Goal: Entertainment & Leisure: Consume media (video, audio)

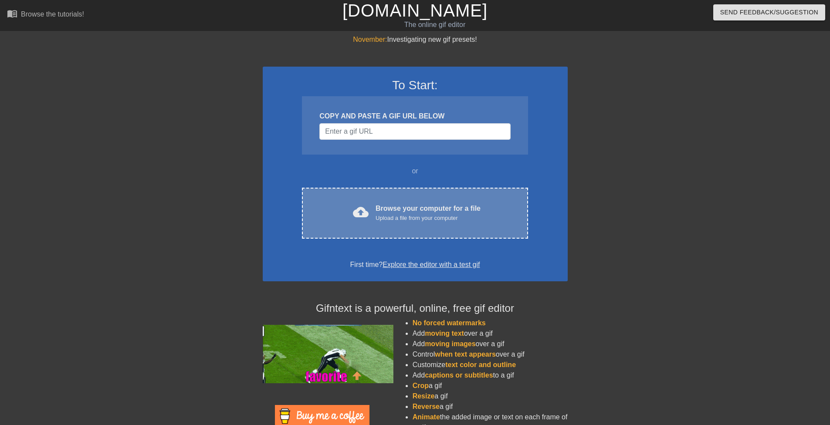
click at [413, 214] on div "Upload a file from your computer" at bounding box center [428, 218] width 105 height 9
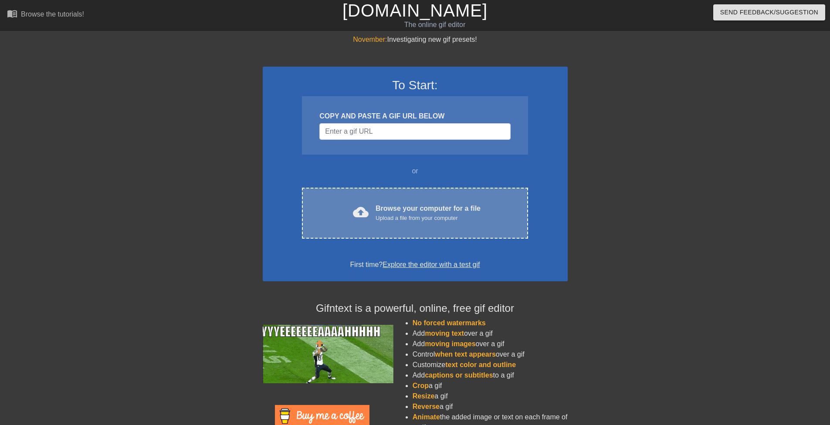
click at [452, 191] on div "cloud_upload Browse your computer for a file Upload a file from your computer C…" at bounding box center [415, 213] width 226 height 51
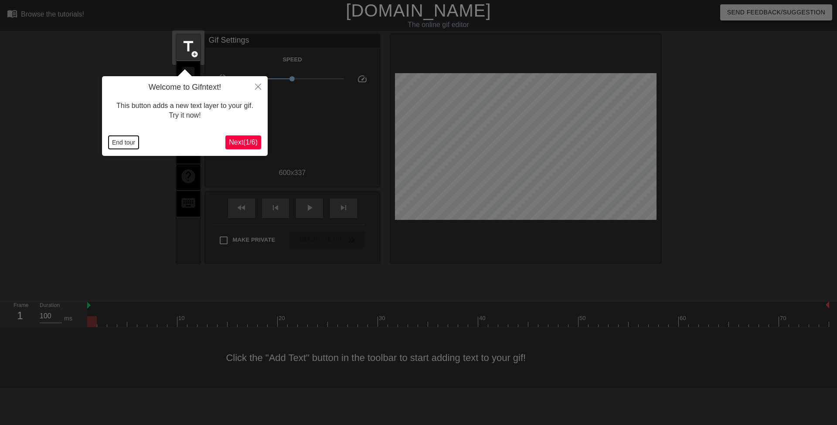
click at [125, 141] on button "End tour" at bounding box center [124, 142] width 30 height 13
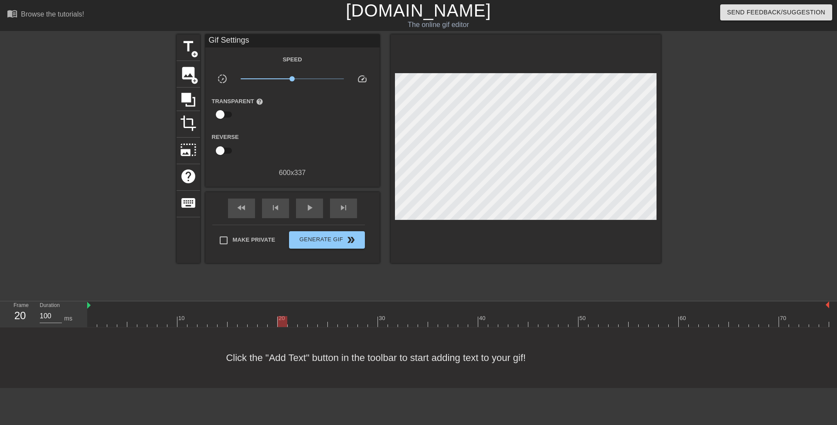
click at [282, 318] on div at bounding box center [283, 321] width 10 height 11
click at [119, 317] on div at bounding box center [122, 321] width 10 height 11
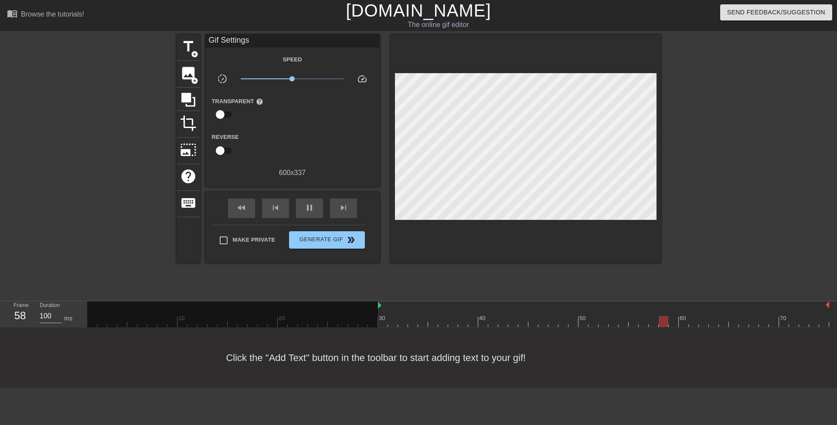
drag, startPoint x: 88, startPoint y: 306, endPoint x: 381, endPoint y: 311, distance: 292.6
click at [381, 311] on div "10 20 30 40 50 60 70" at bounding box center [458, 315] width 742 height 26
drag, startPoint x: 378, startPoint y: 306, endPoint x: 430, endPoint y: 307, distance: 51.9
drag, startPoint x: 429, startPoint y: 305, endPoint x: 386, endPoint y: 305, distance: 42.3
click at [386, 305] on div "10 20 30 40 50 60 70" at bounding box center [458, 315] width 742 height 26
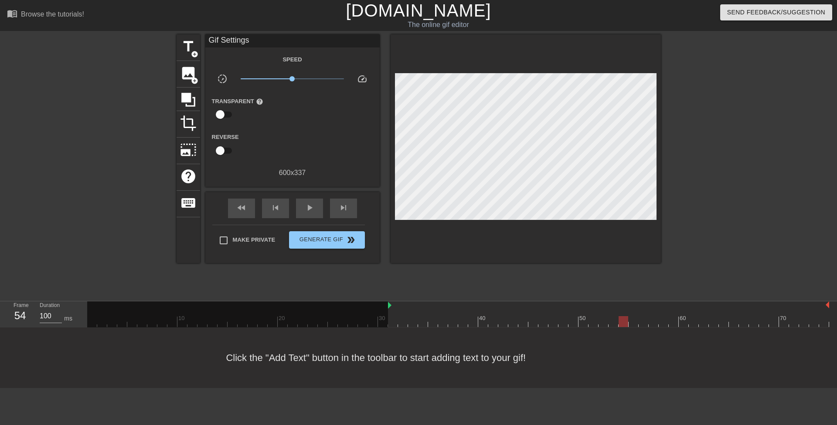
click at [392, 306] on div at bounding box center [608, 306] width 441 height 9
click at [390, 319] on div at bounding box center [458, 321] width 742 height 11
drag, startPoint x: 390, startPoint y: 304, endPoint x: 333, endPoint y: 304, distance: 56.7
click at [347, 324] on div at bounding box center [458, 321] width 742 height 11
drag, startPoint x: 336, startPoint y: 319, endPoint x: 329, endPoint y: 316, distance: 7.9
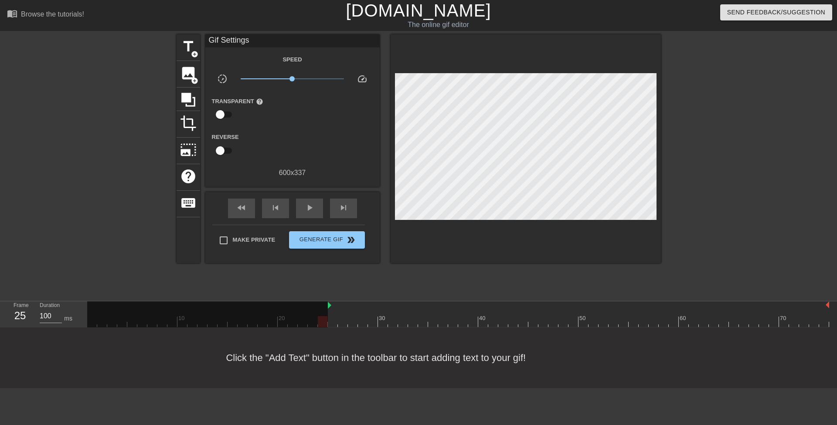
click at [329, 316] on div at bounding box center [458, 321] width 742 height 11
drag, startPoint x: 329, startPoint y: 306, endPoint x: 454, endPoint y: 307, distance: 125.1
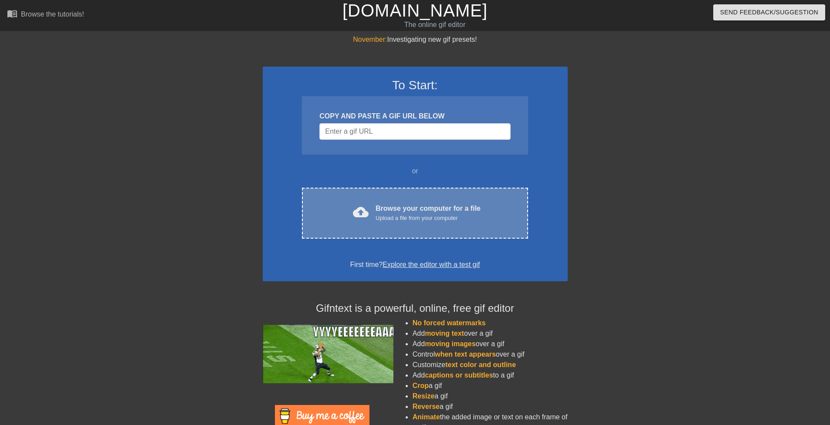
click at [439, 188] on div "cloud_upload Browse your computer for a file Upload a file from your computer C…" at bounding box center [415, 213] width 226 height 51
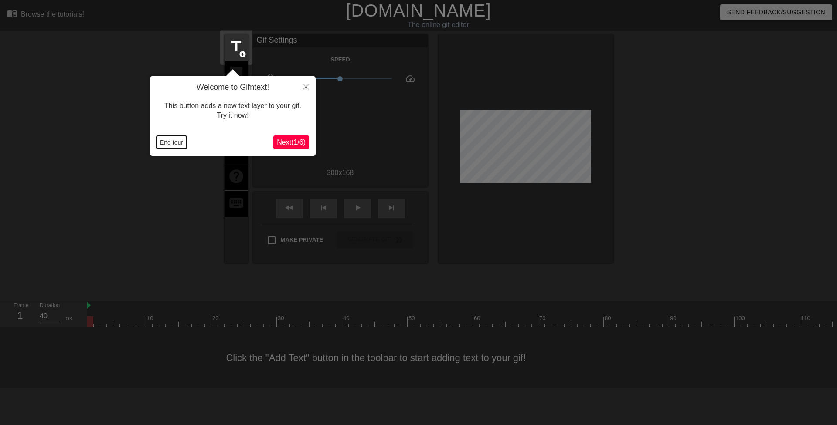
click at [176, 145] on button "End tour" at bounding box center [171, 142] width 30 height 13
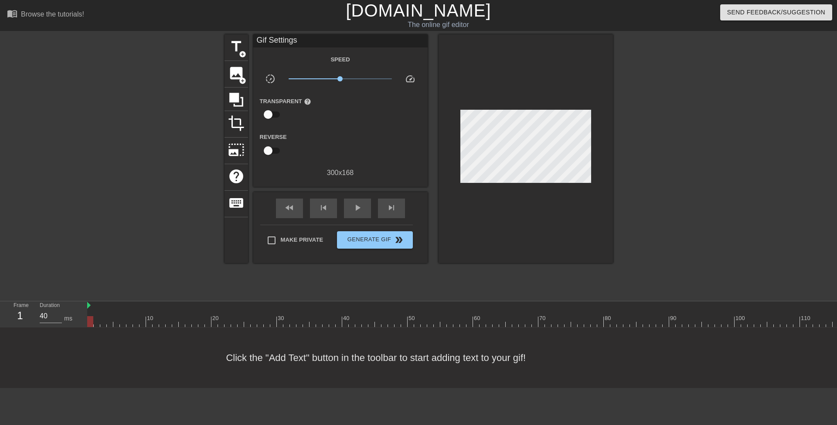
drag, startPoint x: 279, startPoint y: 143, endPoint x: 628, endPoint y: 212, distance: 355.9
click at [628, 212] on div at bounding box center [688, 165] width 131 height 262
click at [240, 55] on span "add_circle" at bounding box center [242, 54] width 7 height 7
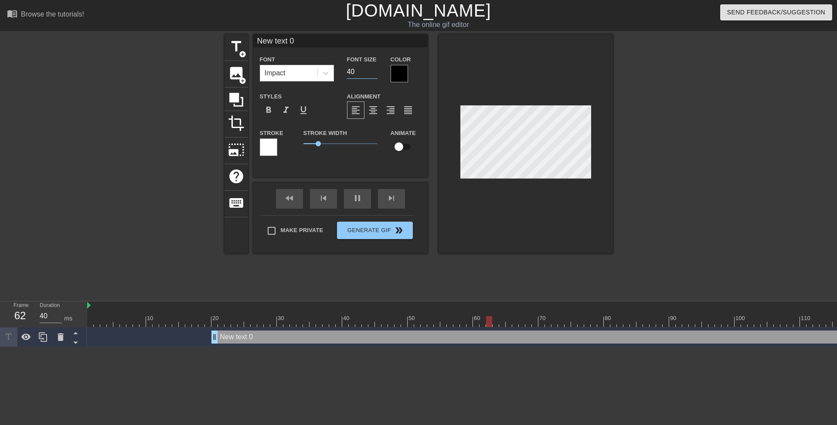
drag, startPoint x: 356, startPoint y: 71, endPoint x: 345, endPoint y: 72, distance: 10.9
click at [345, 72] on div "Font Size 40" at bounding box center [362, 68] width 44 height 28
drag, startPoint x: 354, startPoint y: 71, endPoint x: 338, endPoint y: 72, distance: 16.2
click at [338, 72] on div "Font Impact Font Size 18 Color" at bounding box center [340, 68] width 174 height 28
type input "15"
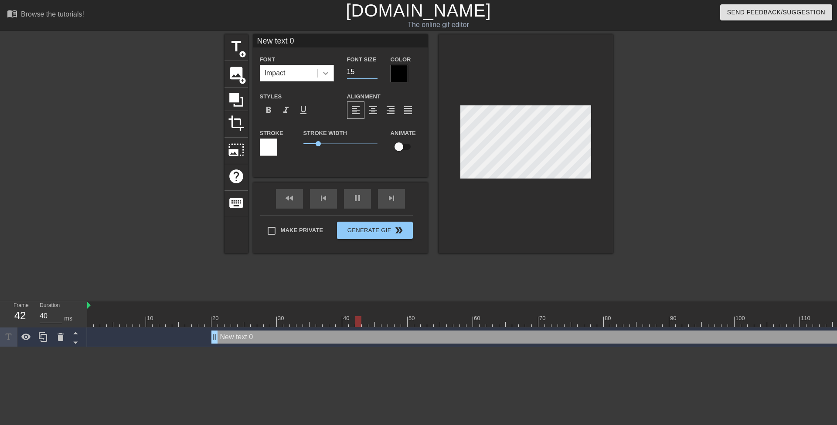
click at [327, 74] on icon at bounding box center [325, 73] width 9 height 9
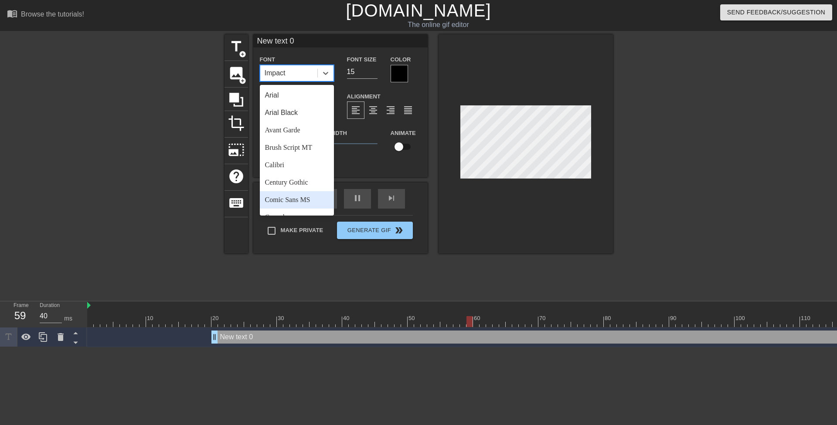
click at [307, 194] on div "Comic Sans MS" at bounding box center [297, 199] width 74 height 17
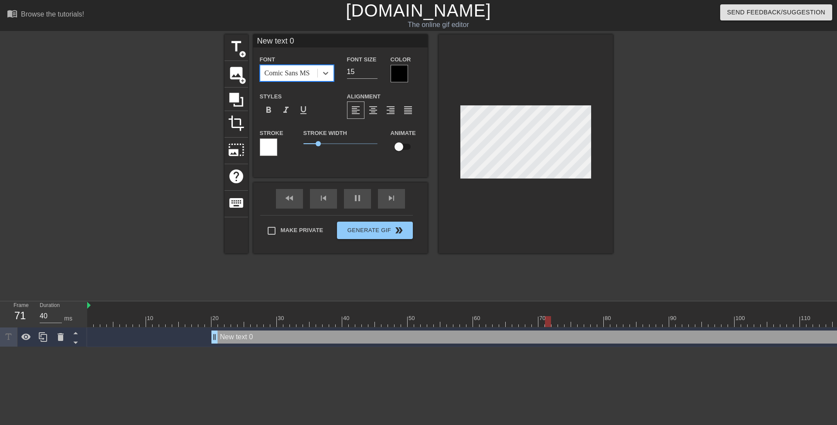
click at [400, 76] on div at bounding box center [399, 73] width 17 height 17
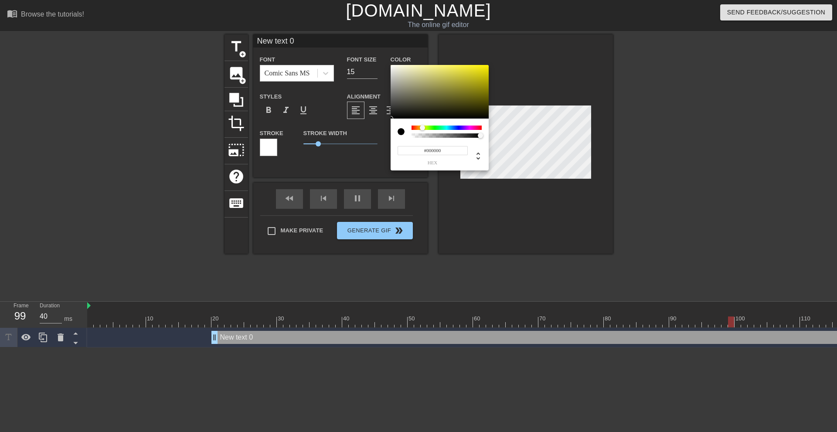
click at [423, 128] on div at bounding box center [447, 128] width 70 height 4
type input "#F9FF00"
drag, startPoint x: 465, startPoint y: 94, endPoint x: 528, endPoint y: 47, distance: 78.5
click at [528, 47] on div "#F9FF00 hex" at bounding box center [418, 216] width 837 height 432
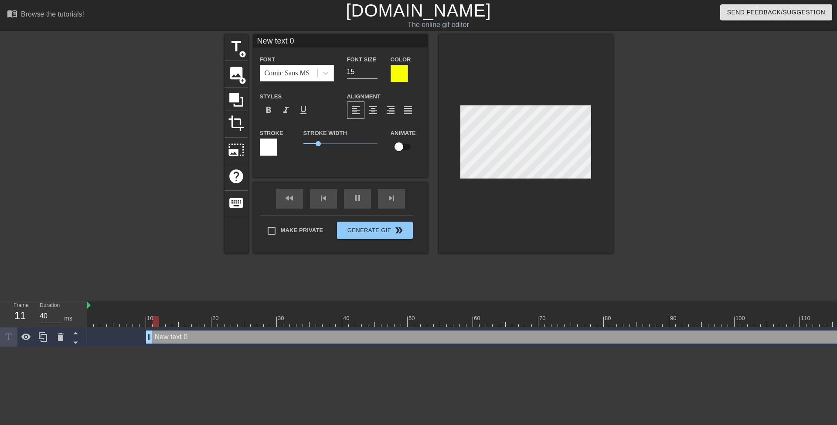
drag, startPoint x: 216, startPoint y: 340, endPoint x: 85, endPoint y: 336, distance: 131.7
click at [85, 336] on div "Frame 11 Duration 40 ms 10 20 30 40 50 60 70 80 90 100 110 New text 0 drag_hand…" at bounding box center [418, 325] width 837 height 46
drag, startPoint x: 316, startPoint y: 143, endPoint x: 272, endPoint y: 146, distance: 43.7
click at [272, 146] on div "Stroke Stroke Width 0.05 Animate" at bounding box center [340, 146] width 174 height 36
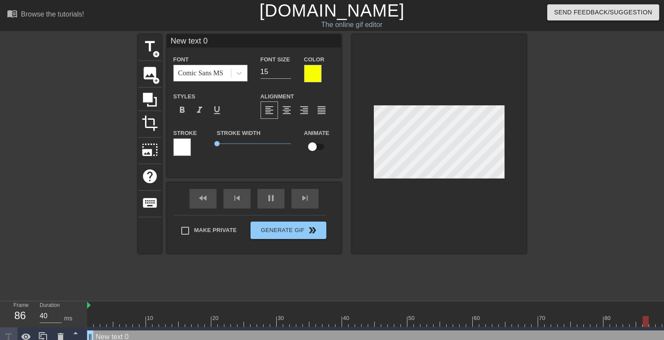
paste textarea "okay, your parents are gone."
type input "okay, your parents are gone."
type textarea "okay, your parents are gone."
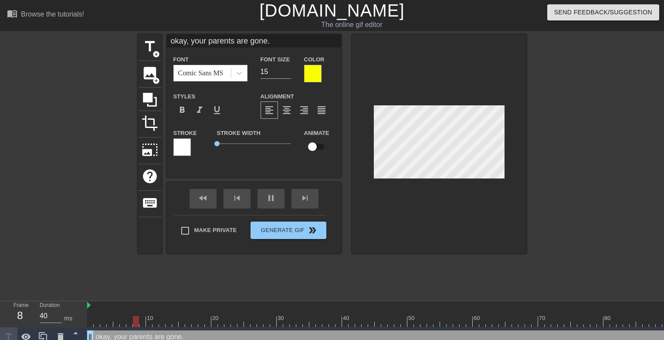
type input "oka, your parents are gone."
type textarea "oka, your parents are gone."
type input "ok, your parents are gone."
type textarea "ok, your parents are gone."
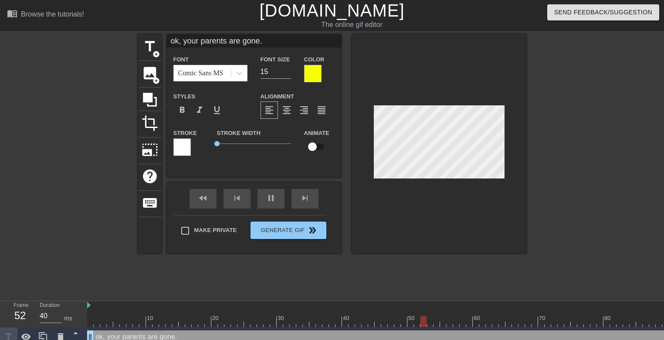
type input "ok your parents are gone."
type textarea "ok your parents are gone."
click at [177, 41] on input "ok your parents are gone." at bounding box center [254, 40] width 174 height 13
click at [180, 42] on input "ok your parents are gone." at bounding box center [254, 40] width 174 height 13
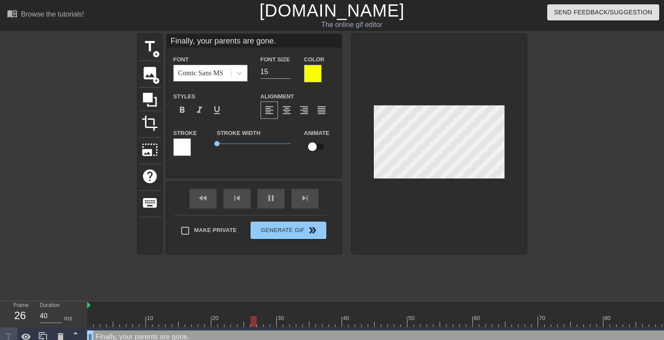
type input "Finally, your parents are gone."
click at [286, 73] on input "14" at bounding box center [276, 72] width 31 height 14
type input "13"
click at [286, 73] on input "13" at bounding box center [276, 72] width 31 height 14
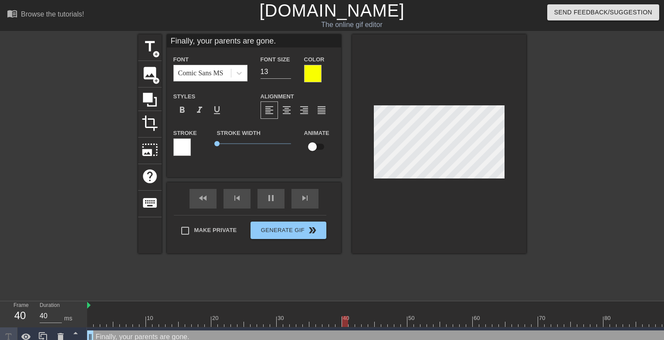
type input "Finally, your parents are gone"
type textarea "Finally, your parents are gone"
type input "Finally, your parents are gone!"
type textarea "Finally, your parents are gone!"
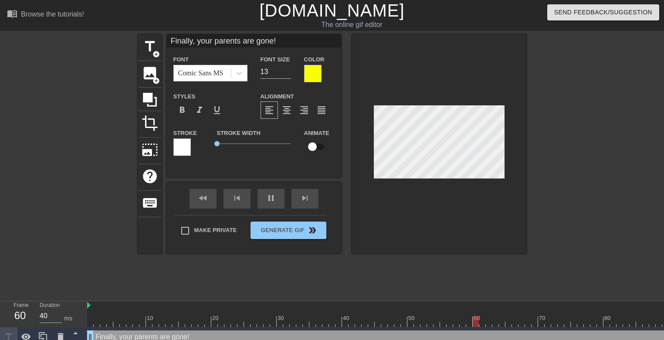
scroll to position [1, 5]
type input "D"
type textarea "D"
type input "Do"
type textarea "Do"
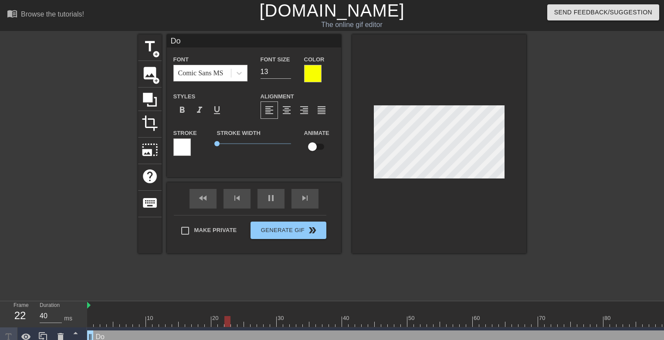
type input "Don"
type textarea "Don"
type input "Don'"
type textarea "Don'"
type input "Don't"
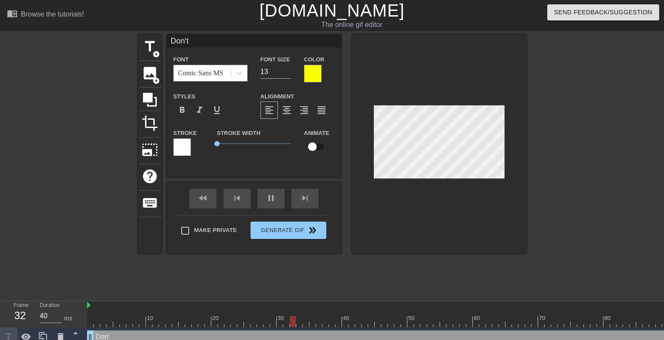
scroll to position [1, 1]
type textarea "Don't"
type input "Don't"
type textarea "Don't"
type input "Don't b"
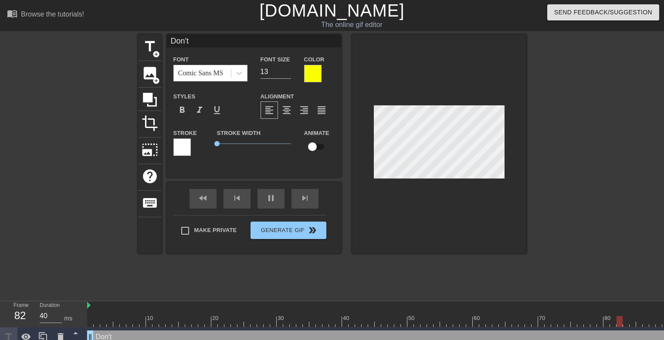
type textarea "Don't b"
type input "Don't be"
type textarea "Don't be"
type input "Don't be"
type textarea "Don't be"
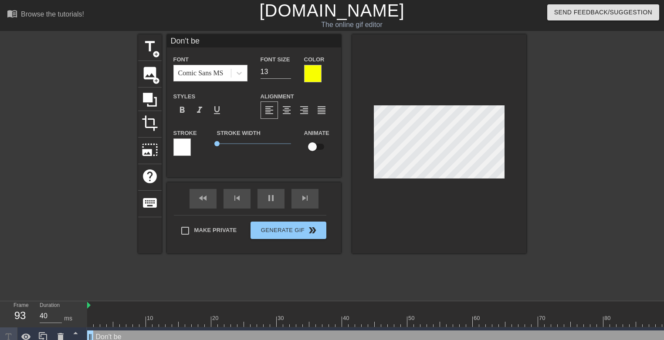
type input "Don't be s"
type textarea "Don't be s"
type input "Don't be sh"
type textarea "Don't be sh"
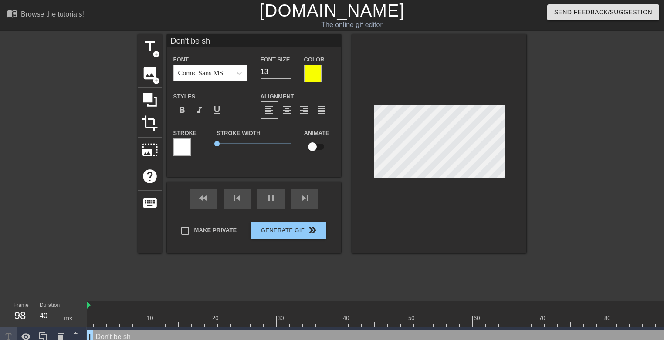
type input "Don't be shy"
type textarea "Don't be shy"
type input "Don't be shy,"
type textarea "Don't be shy,"
type input "Don't be shy, y"
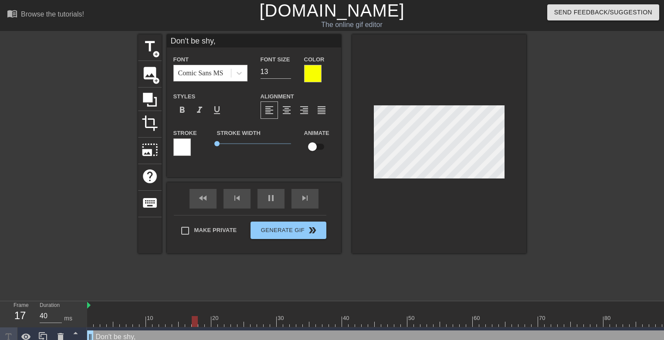
type textarea "Don't be shy, y"
type input "Don't be shy, yo"
type textarea "Don't be shy, yo"
type input "Don't be shy, you"
type textarea "Don't be shy, you"
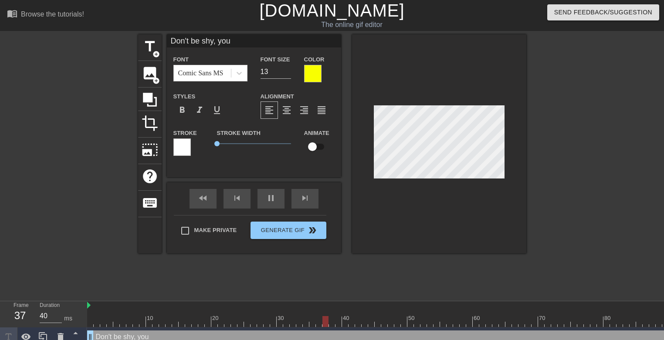
type input "Don't be shy, your"
type textarea "Don't be shy, your"
type input "Don't be shy, your"
type textarea "Don't be shy, your"
type input "Don't be shy, your p"
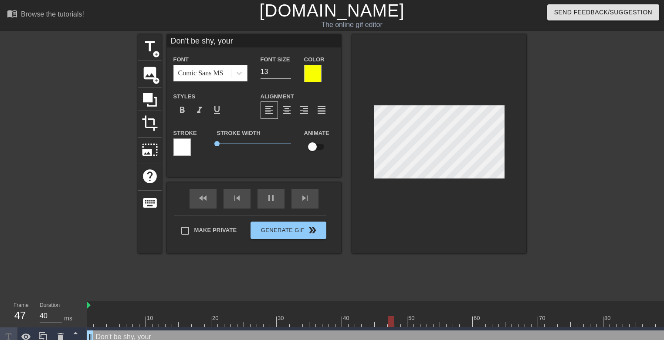
type textarea "Don't be shy, your p"
type input "Don't be shy, your pa"
type textarea "Don't be shy, your pa"
type input "Don't be shy, your par"
type textarea "Don't be shy, your par"
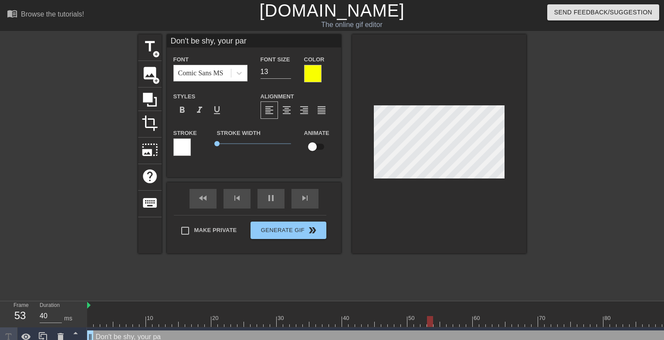
type input "Don't be shy, your pare"
type textarea "Don't be shy, your pare"
type input "Don't be shy, your paren"
type textarea "Don't be shy, your paren"
type input "Don't be shy, your parent"
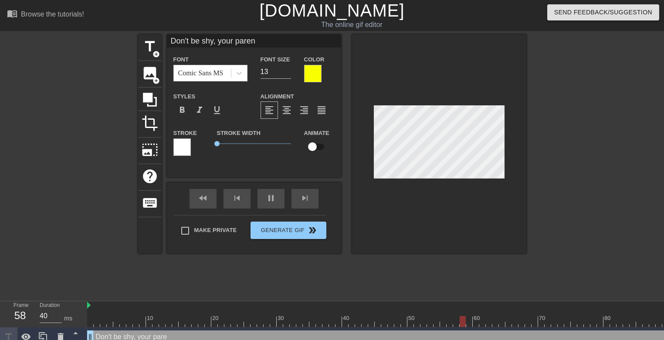
type textarea "Don't be shy, your parent"
type input "Don't be shy, your parents"
type textarea "Don't be shy, your parents"
type input "Don't be shy, your parents"
type textarea "Don't be shy, your parents"
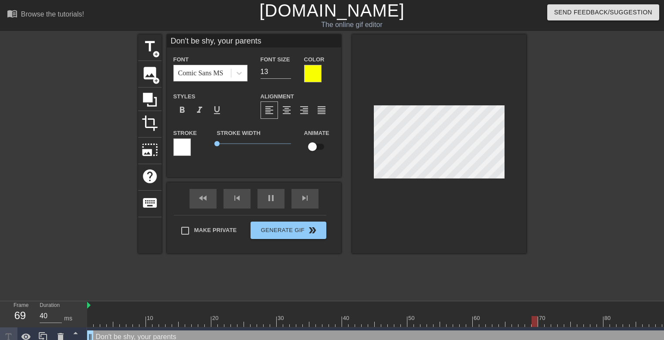
type input "Don't be shy, your parents a"
type textarea "Don't be shy, your parents a"
type input "Don't be shy, your parents ar"
type textarea "Don't be shy, your parents ar"
type input "Don't be shy, your parents are"
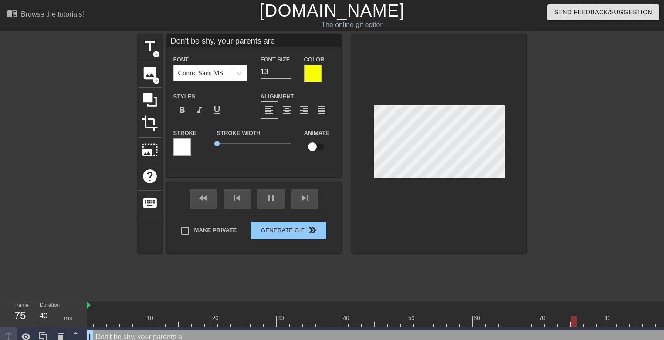
type textarea "Don't be shy, your parents are"
type input "Don't be shy, your parents are g"
type textarea "Don't be shy, your parents are g"
type input "Don't be shy, your parents are go"
type textarea "Don't be shy, your parents are go"
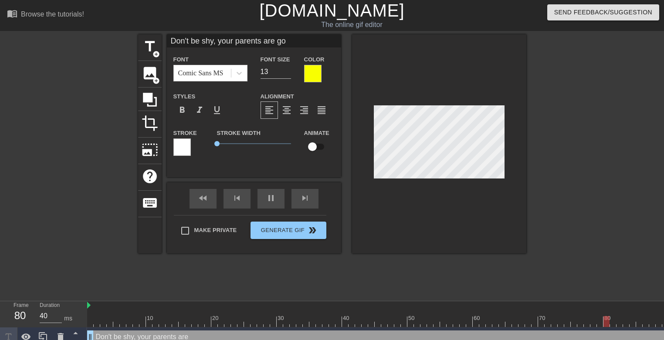
type input "Don't be shy, your parents are gon"
type textarea "Don't be shy, your parents are gon"
type input "Don't be shy, your parents are gone"
type textarea "Don't be shy, your parents are gone"
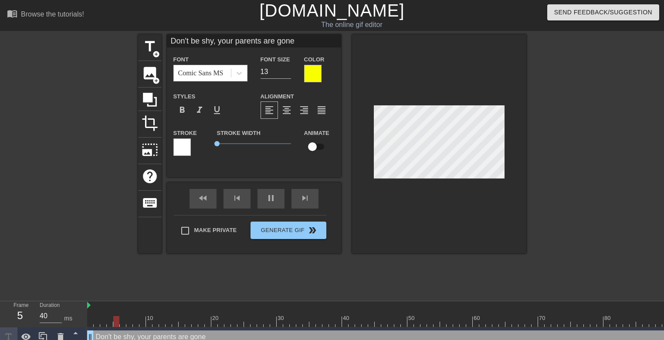
click at [589, 199] on div at bounding box center [602, 165] width 131 height 262
click at [555, 185] on div at bounding box center [602, 165] width 131 height 262
click at [473, 179] on div at bounding box center [439, 143] width 174 height 219
click at [571, 169] on div at bounding box center [602, 165] width 131 height 262
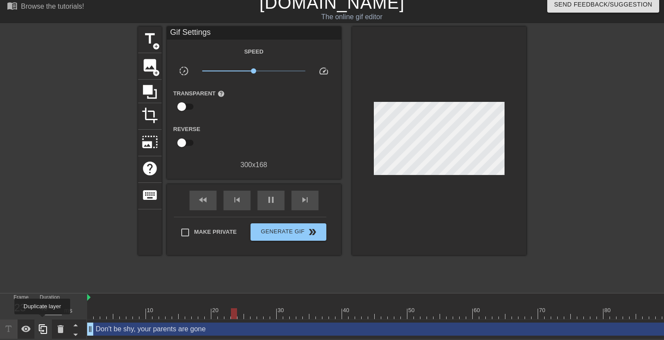
scroll to position [12, 0]
click at [43, 325] on icon at bounding box center [43, 330] width 8 height 10
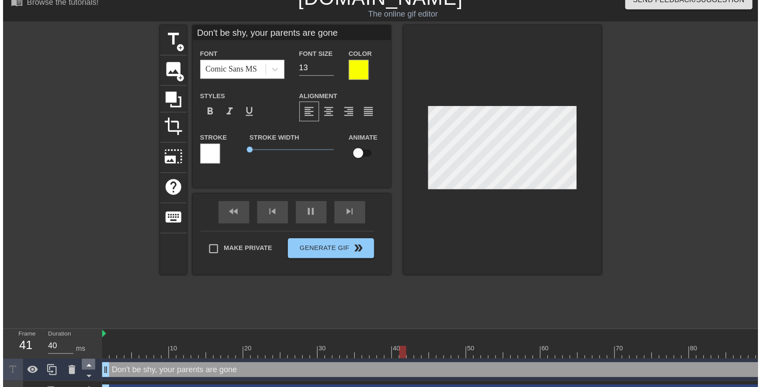
scroll to position [0, 0]
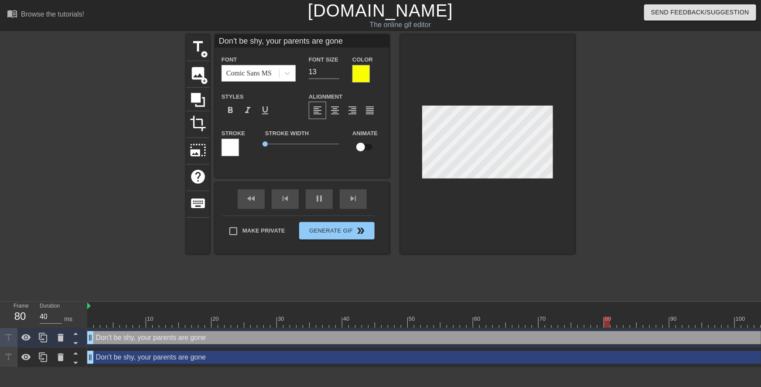
click at [109, 355] on div "Don't be shy, your parents are gone drag_handle drag_handle" at bounding box center [473, 356] width 772 height 13
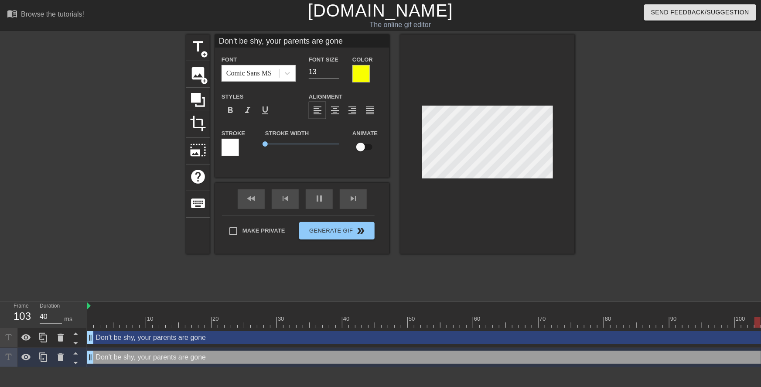
click at [362, 78] on div at bounding box center [360, 73] width 17 height 17
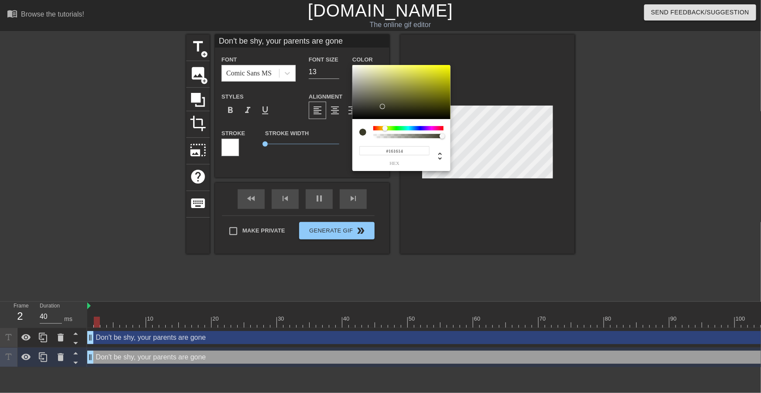
type input "#000000"
drag, startPoint x: 384, startPoint y: 105, endPoint x: 320, endPoint y: 131, distance: 69.3
click at [320, 131] on div "#000000 hex" at bounding box center [380, 196] width 761 height 393
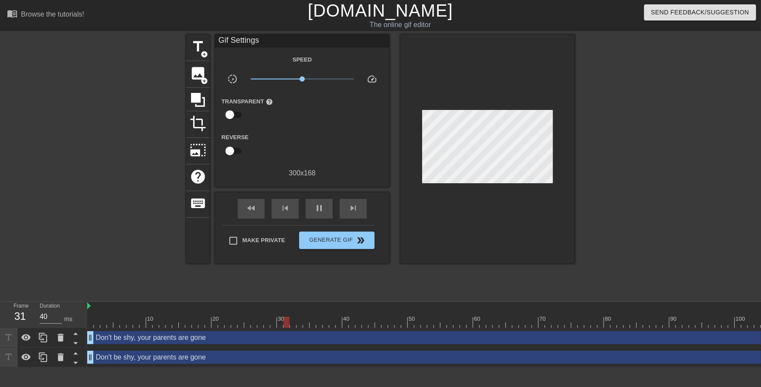
click at [211, 357] on div "Don't be shy, your parents are gone drag_handle drag_handle" at bounding box center [473, 356] width 772 height 13
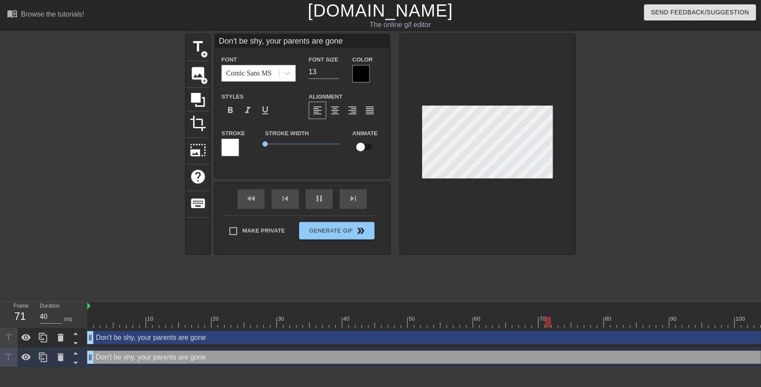
click at [231, 143] on div at bounding box center [229, 147] width 17 height 17
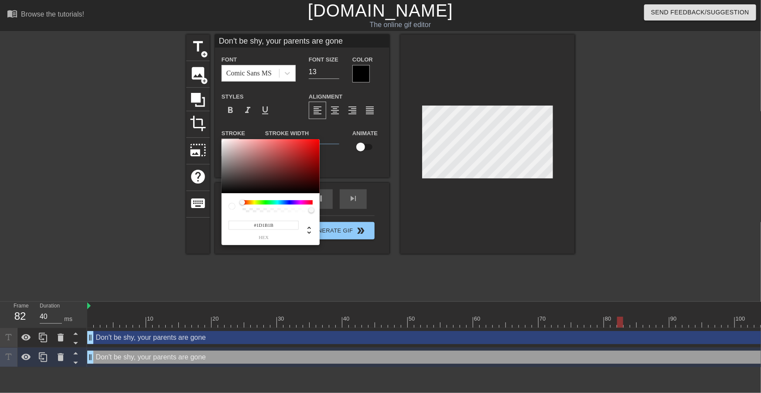
type input "#000000"
drag, startPoint x: 211, startPoint y: 196, endPoint x: 199, endPoint y: 211, distance: 19.5
click at [199, 211] on div "#000000 hex" at bounding box center [380, 196] width 761 height 393
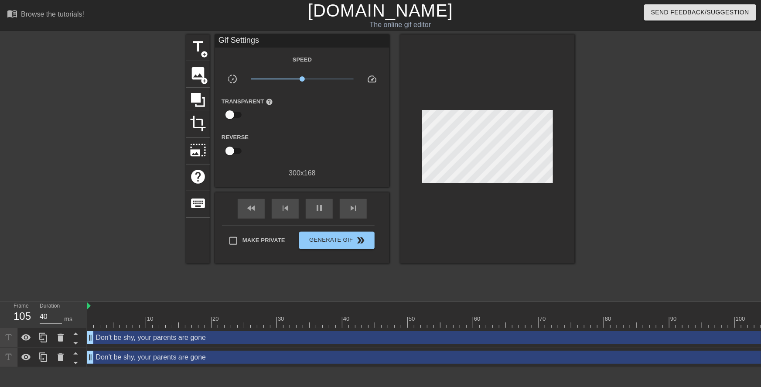
click at [195, 354] on div "Don't be shy, your parents are gone drag_handle drag_handle" at bounding box center [473, 356] width 772 height 13
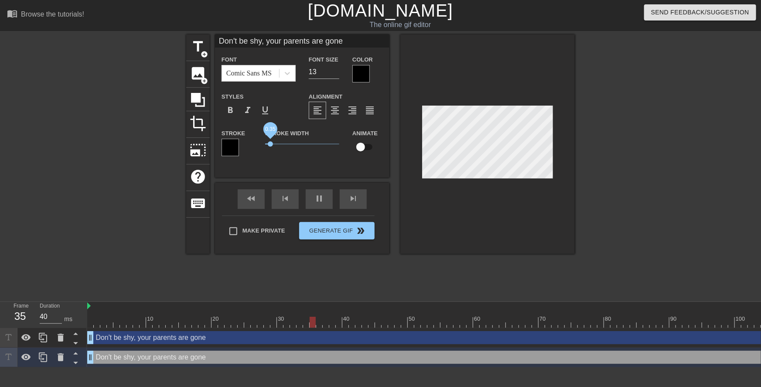
click at [270, 144] on span "0.35" at bounding box center [270, 143] width 5 height 5
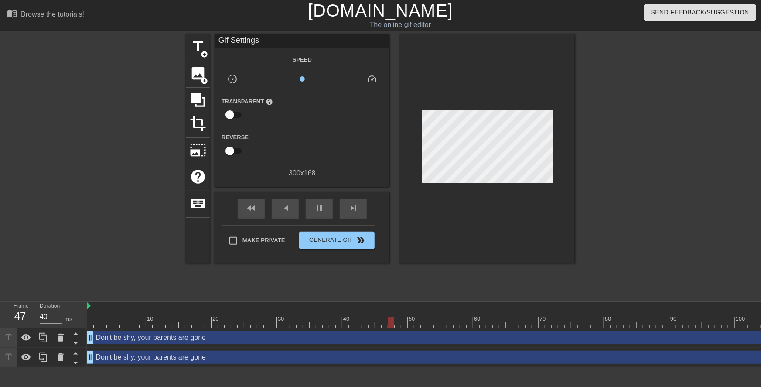
click at [473, 226] on div at bounding box center [487, 148] width 174 height 229
drag, startPoint x: 288, startPoint y: 361, endPoint x: 285, endPoint y: 351, distance: 9.6
click at [288, 360] on div "Don't be shy, your parents are gone drag_handle drag_handle" at bounding box center [473, 356] width 772 height 13
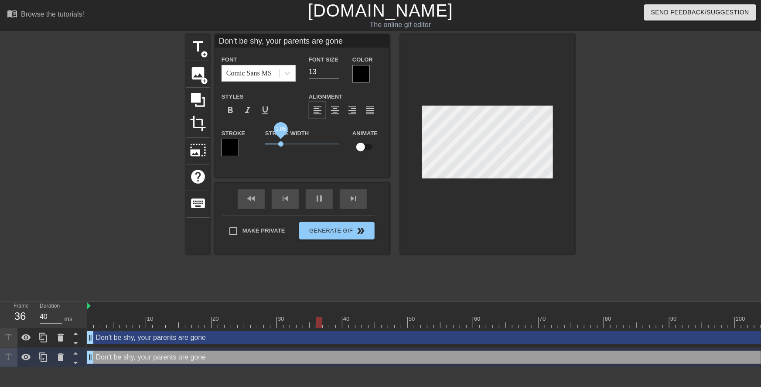
drag, startPoint x: 272, startPoint y: 143, endPoint x: 281, endPoint y: 145, distance: 8.5
click at [281, 145] on span "1.05" at bounding box center [280, 143] width 5 height 5
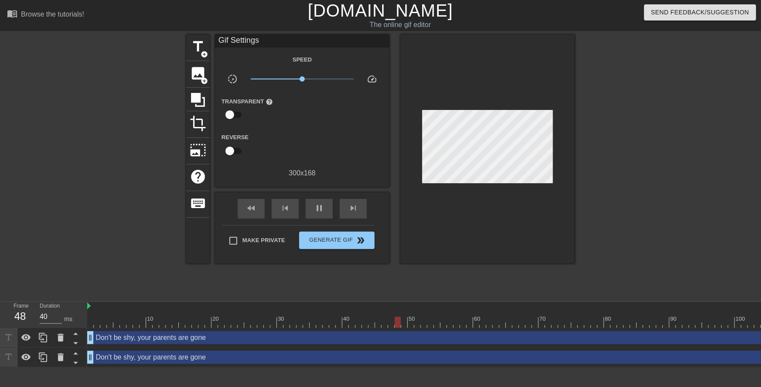
click at [467, 240] on div at bounding box center [487, 148] width 174 height 229
click at [520, 179] on div at bounding box center [487, 148] width 174 height 229
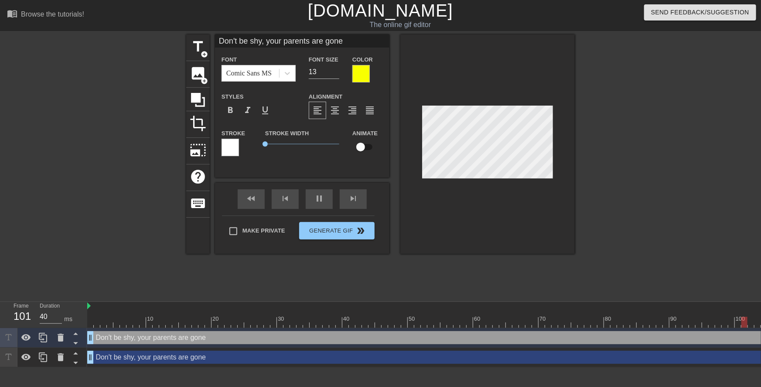
scroll to position [1, 7]
type input "Don't be shy, your parents are gon"
type textarea "Don't be shy, your parents are gon"
type input "Don't be shy, your parents are go"
type textarea "Don't be shy, your parents are go"
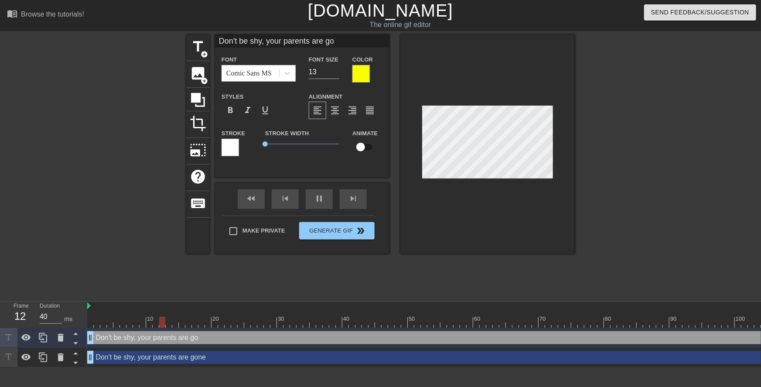
type input "Don't be shy, your parents are g"
type textarea "Don't be shy, your parents are g"
type input "Don't be shy, your parents are"
type textarea "Don't be shy, your parents are"
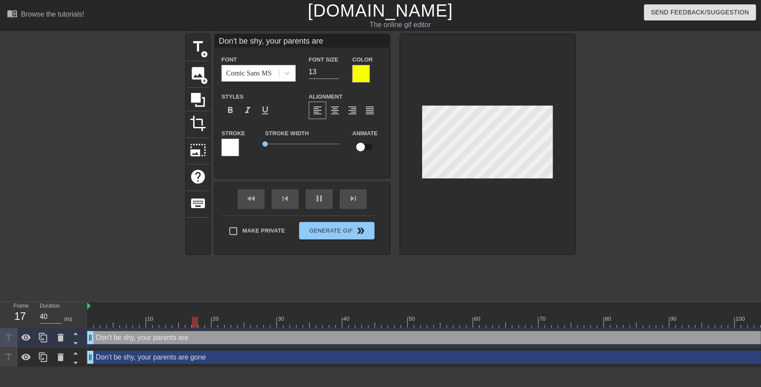
type input "Don't be shy, your parents are"
type textarea "Don't be shy, your parents are"
type input "Don't be shy, your parents aren"
type textarea "Don't be shy, your parents aren"
type input "Don't be shy, your parents aren'"
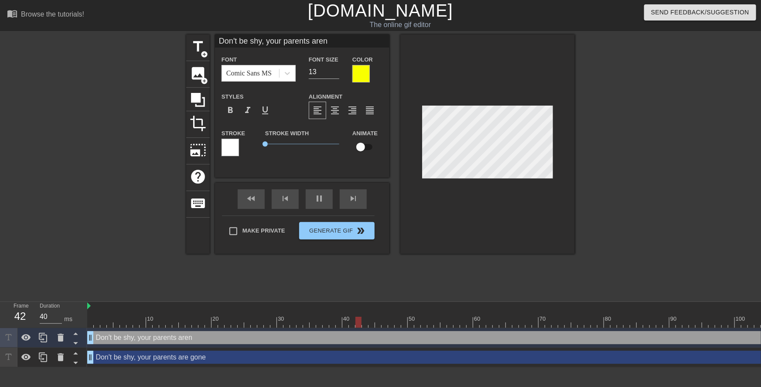
type textarea "Don't be shy, your parents aren'"
type input "Don't be shy, your parents aren't"
type textarea "Don't be shy, your parents aren't"
type input "Don't be shy, your parents aren't"
type textarea "Don't be shy, your parents aren't"
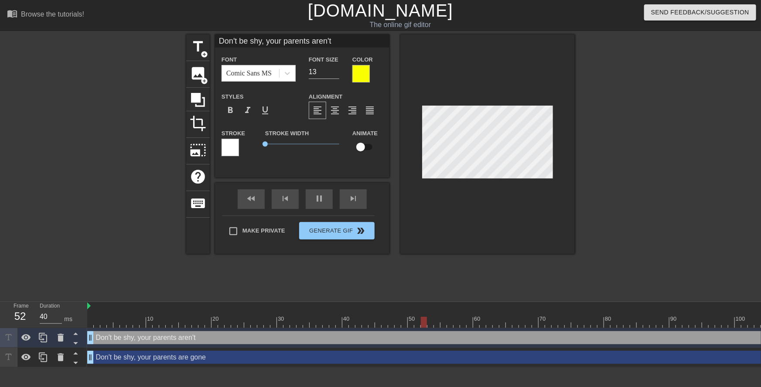
type input "Don't be shy, your parents aren't h"
type textarea "Don't be shy, your parents aren't h"
type input "Don't be shy, your parents aren't ho"
type textarea "Don't be shy, your parents aren't ho"
type input "Don't be shy, your parents aren't hom"
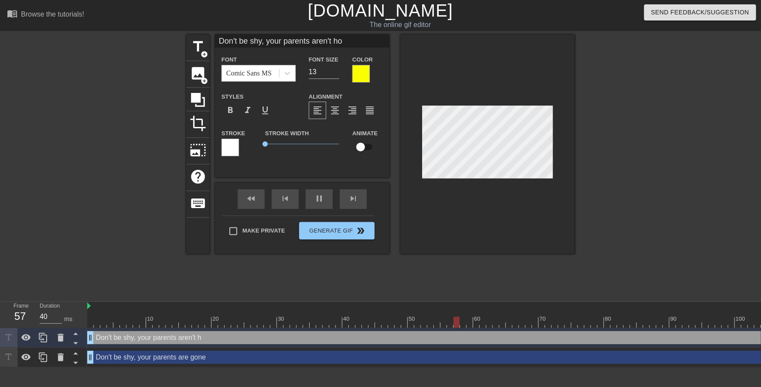
type textarea "Don't be shy, your parents aren't hom"
type input "Don't be shy, your parents aren't home"
type textarea "Don't be shy, your parents aren't home"
click at [483, 357] on div "Don't be shy, your parents are gone drag_handle drag_handle" at bounding box center [473, 356] width 772 height 13
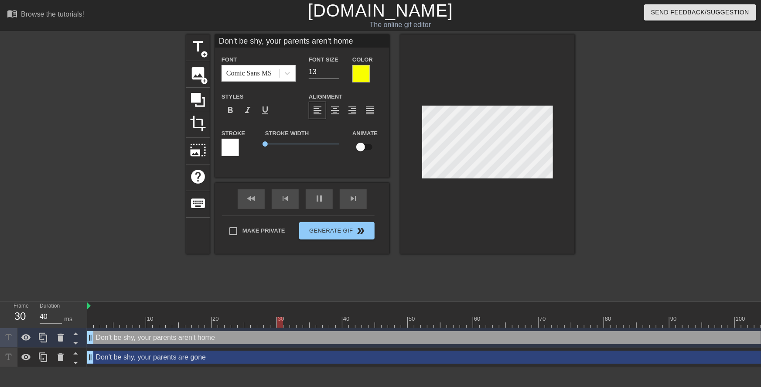
type input "Don't be shy, your parents are gone"
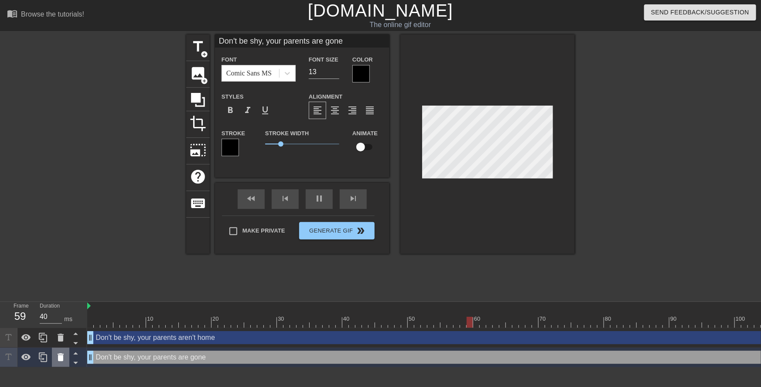
click at [62, 356] on icon at bounding box center [61, 357] width 6 height 8
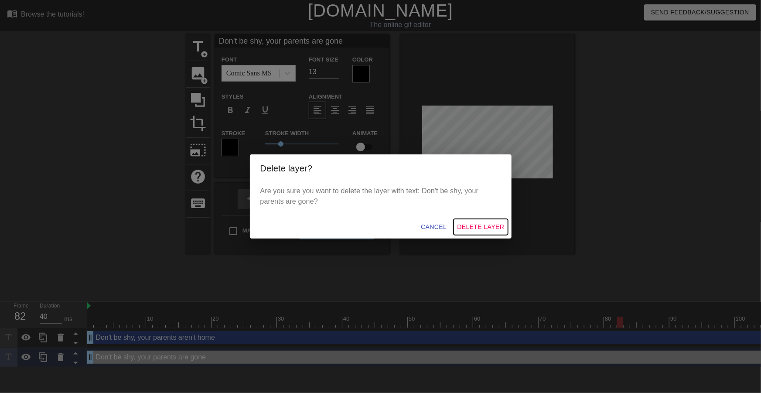
click at [487, 226] on span "Delete Layer" at bounding box center [480, 226] width 47 height 11
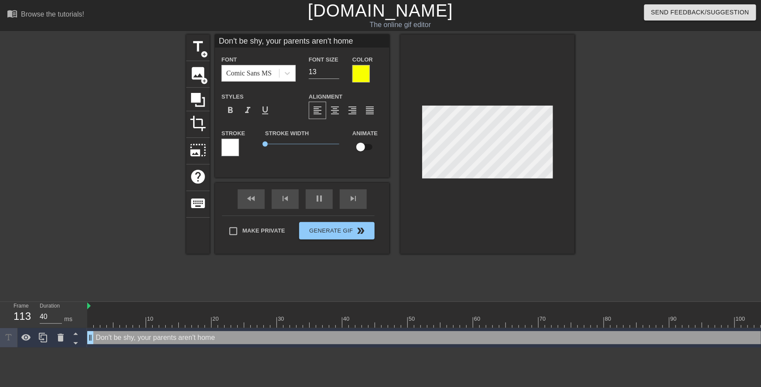
scroll to position [1, 4]
type input "H"
type textarea "H"
type input "Hu"
type textarea "Hu"
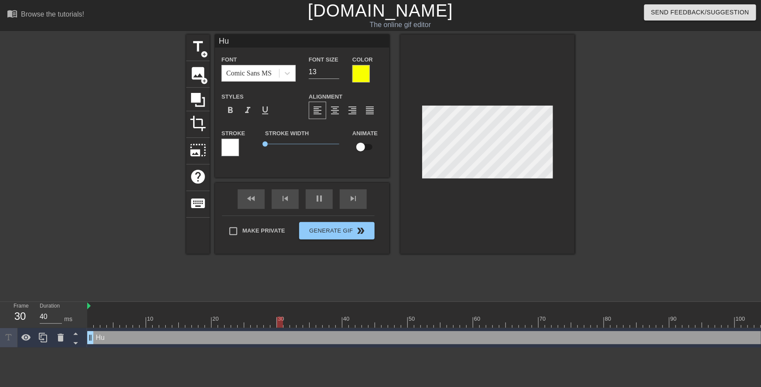
type input "Hur"
type textarea "Hur"
type input "Hurr"
type textarea "Hurr"
type input "Hurry"
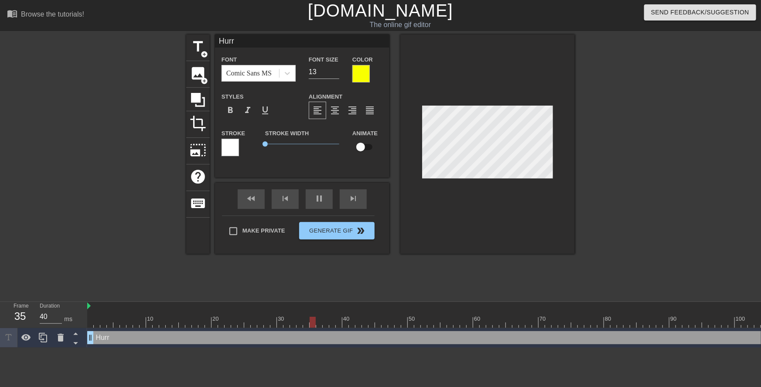
type textarea "Hurry"
type input "Hurry"
type textarea "Hurry"
type input "Hurry u"
type textarea "Hurry u"
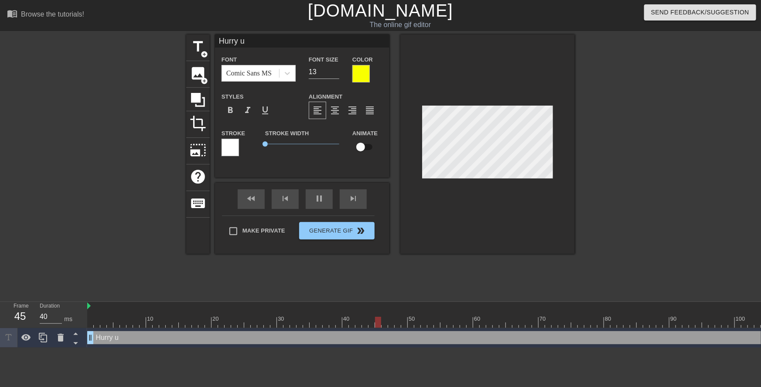
type input "Hurry up"
type textarea "Hurry up"
type input "Hurry up,"
type textarea "Hurry up,"
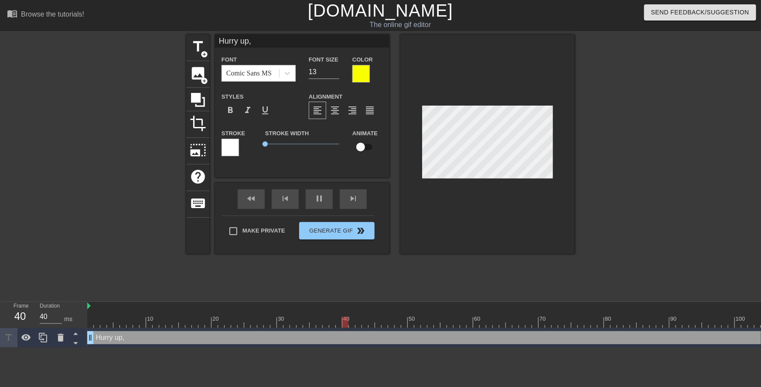
type input "Hurry up,"
type textarea "Hurry up,"
type input "Hurry up, y"
type textarea "Hurry up, y"
type input "Hurry up, yo"
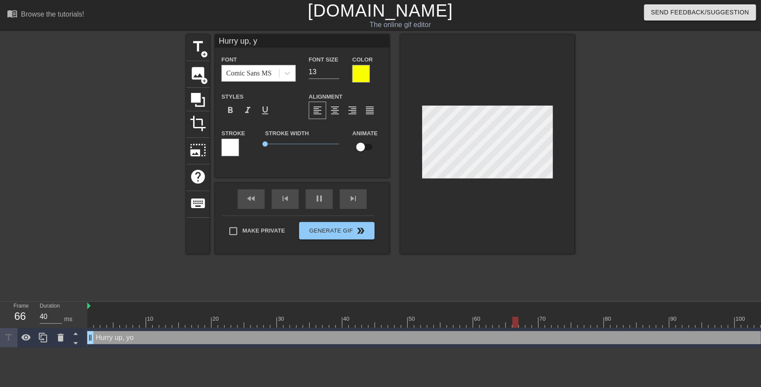
type textarea "Hurry up, yo"
type input "Hurry up, you"
type textarea "Hurry up, you"
type input "Hurry up, your"
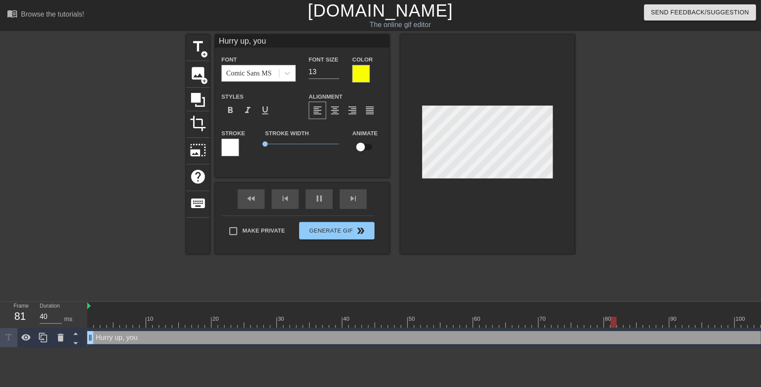
type textarea "Hurry up, your"
type input "Hurry up, your"
type textarea "Hurry up, your"
type input "Hurry up, your p"
type textarea "Hurry up, your p"
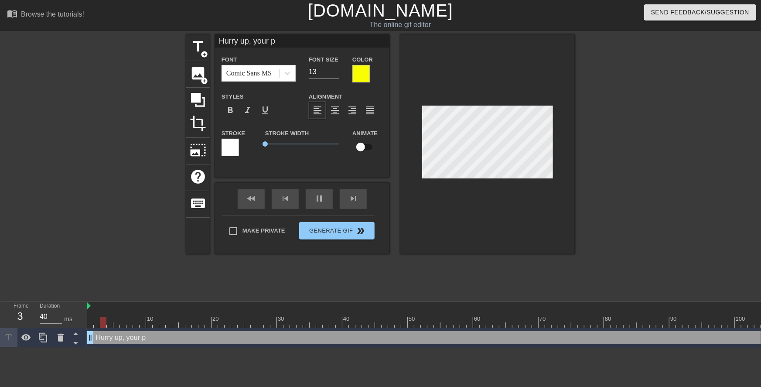
type input "Hurry up, your pa"
type textarea "Hurry up, your pa"
type input "Hurry up, your par"
type textarea "Hurry up, your par"
type input "Hurry up, your pare"
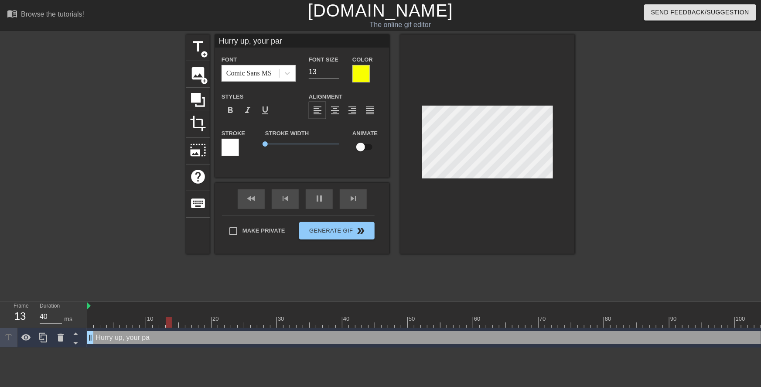
type textarea "Hurry up, your pare"
type input "Hurry up, your paren"
type textarea "Hurry up, your paren"
type input "Hurry up, your parent"
type textarea "Hurry up, your parent"
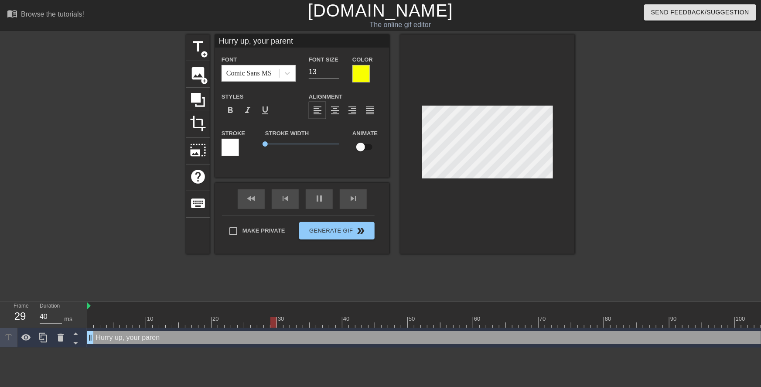
type input "Hurry up, your parents"
type textarea "Hurry up, your parents"
type input "Hurry up, your parents"
type textarea "Hurry up, your parents"
type input "Hurry up, your parents w"
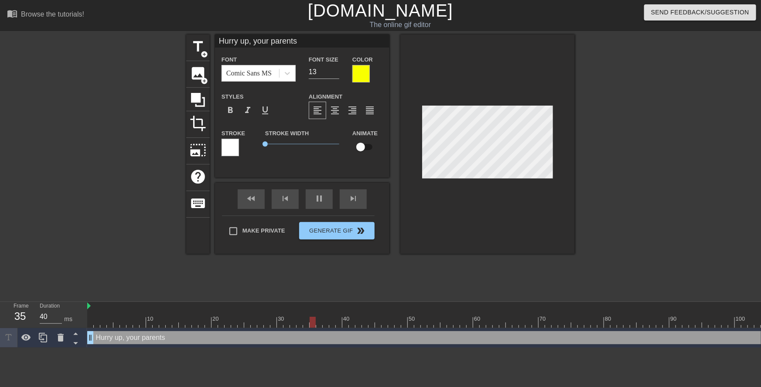
type textarea "Hurry up, your parents w"
type input "Hurry up, your parents wi"
type textarea "Hurry up, your parents wi"
type input "Hurry up, your parents wil"
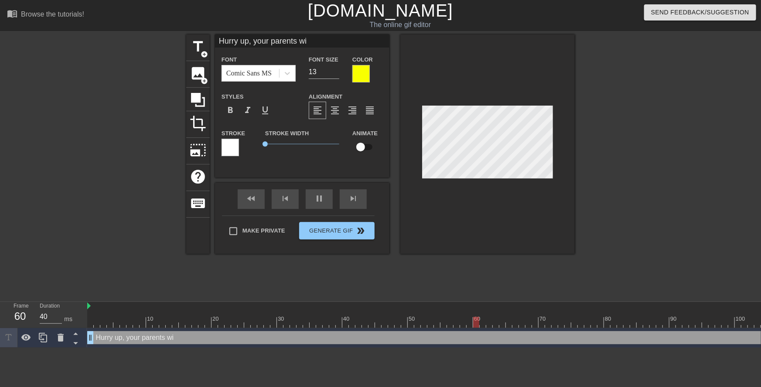
type textarea "Hurry up, your parents wil"
type input "Hurry up, your parents will"
type textarea "Hurry up, your parents will"
type input "Hurry up, your parents will"
type textarea "Hurry up, your parents will"
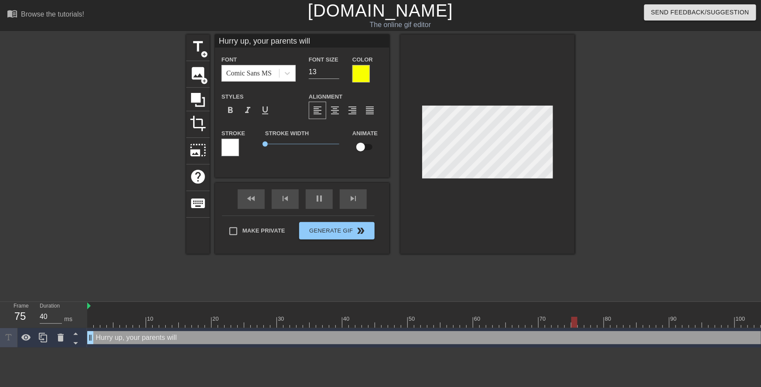
type input "Hurry up, your parents will b"
type textarea "Hurry up, your parents will b"
type input "Hurry up, your parents will be"
type textarea "Hurry up, your parents will be"
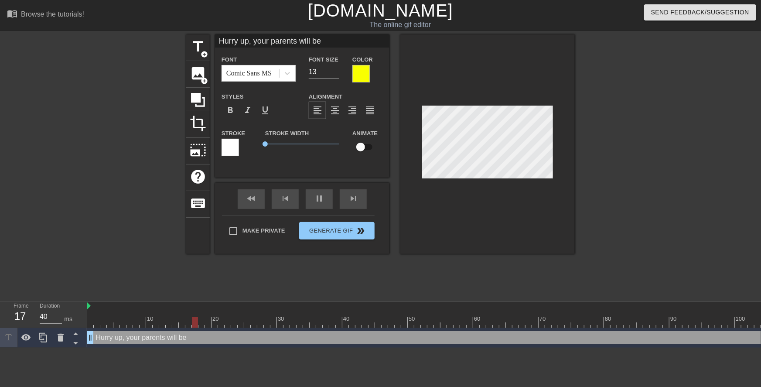
type input "Hurry up, your parents will be"
type textarea "Hurry up, your parents will be"
type input "Hurry up, your parents will be h"
type textarea "Hurry up, your parents will be h"
type input "Hurry up, your parents will be ho"
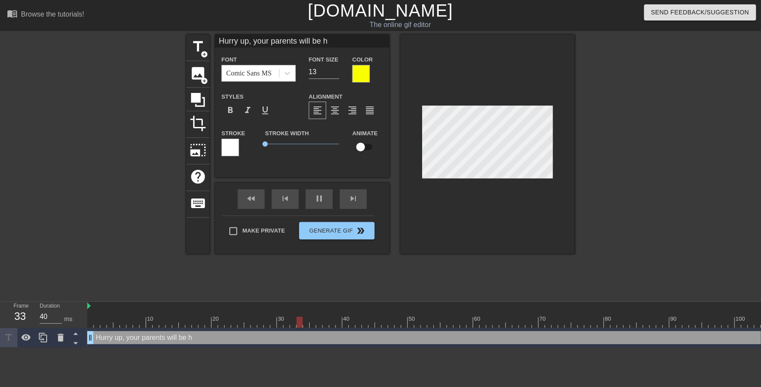
type textarea "Hurry up, your parents will be ho"
type input "Hurry up, your parents will be hom"
type textarea "Hurry up, your parents will be hom"
type input "Hurry up, your parents will be home"
type textarea "Hurry up, your parents will be home"
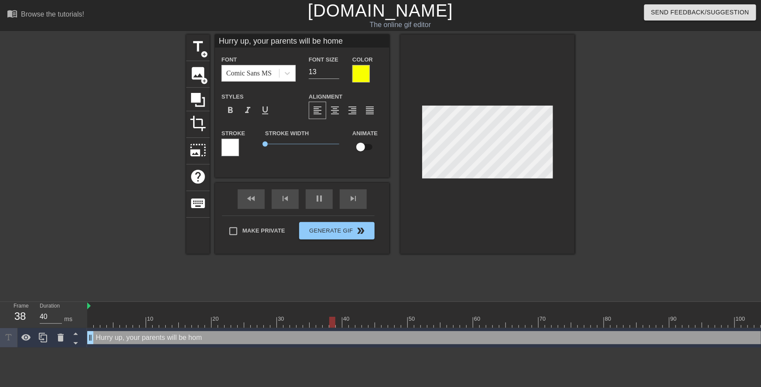
type input "Hurry up, your parents will be home"
type textarea "Hurry up, your parents will be home"
type input "Hurry up, your parents will be home s"
type textarea "Hurry up, your parents will be home s"
type input "Hurry up, your parents will be home so"
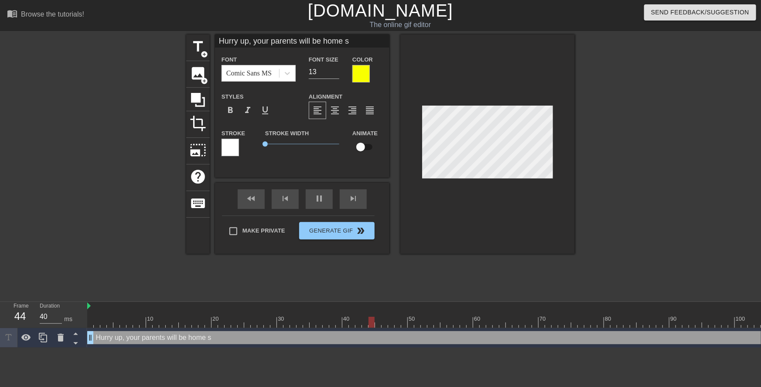
type textarea "Hurry up, your parents will be home so"
type input "Hurry up, your parents will be home soo"
type textarea "Hurry up, your parents will be home soo"
type input "Hurry up, your parents will be home soon"
type textarea "Hurry up, your parents will be home soon"
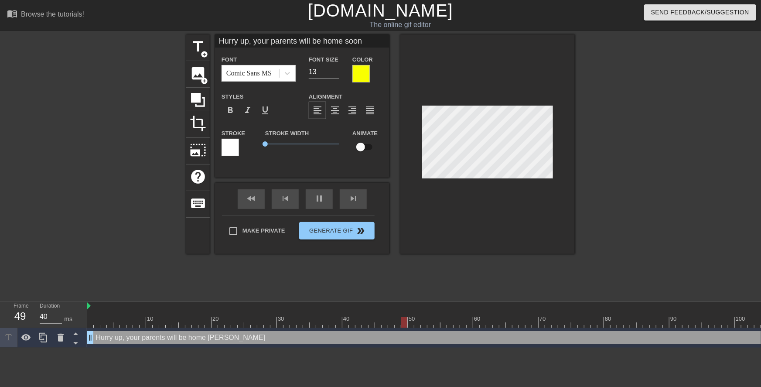
scroll to position [1, 8]
type input "Hurry up, your parents will be home soon!"
type textarea "Hurry up, your parents will be home soon!"
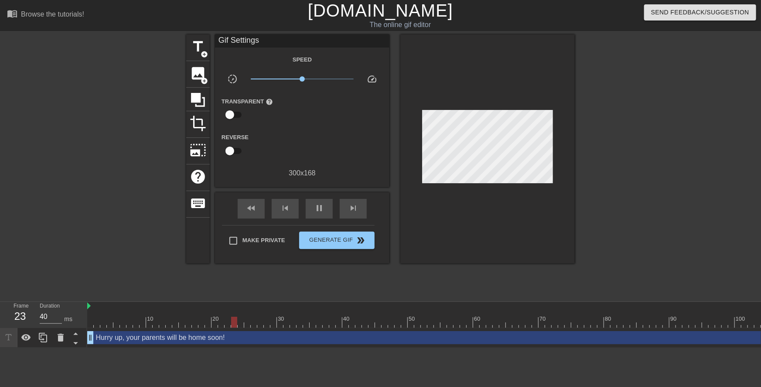
click at [636, 181] on div at bounding box center [650, 165] width 131 height 262
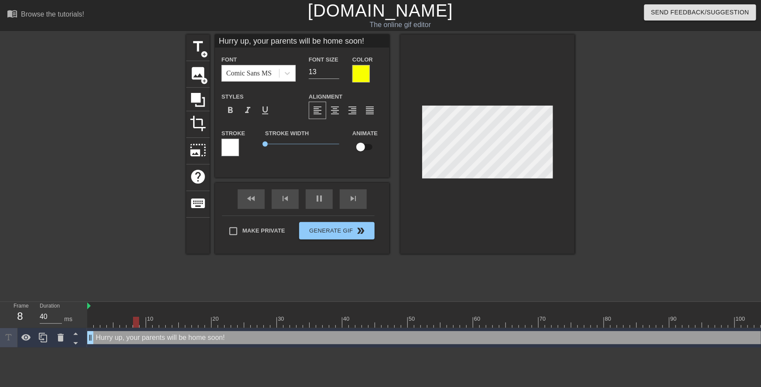
scroll to position [1, 3]
type input "Hurry u, your parents will be home soon!"
type textarea "Hurry u, your parents will be home soon!"
type input "Hurry , your parents will be home soon!"
type textarea "Hurry , your parents will be home soon!"
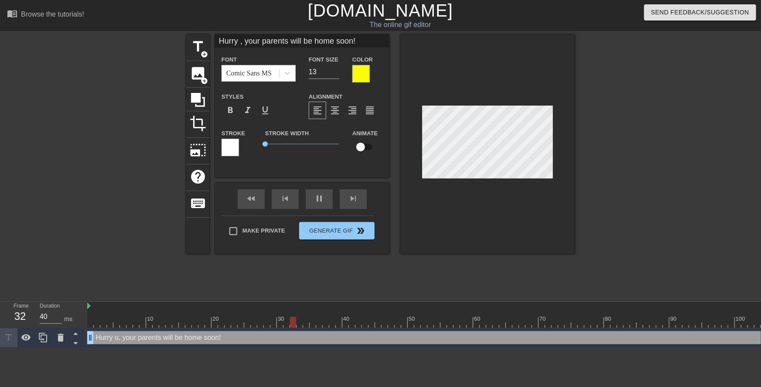
type input "Hurry, your parents will be home soon!"
type textarea "Hurry, your parents will be home soon!"
click at [636, 183] on div at bounding box center [650, 165] width 131 height 262
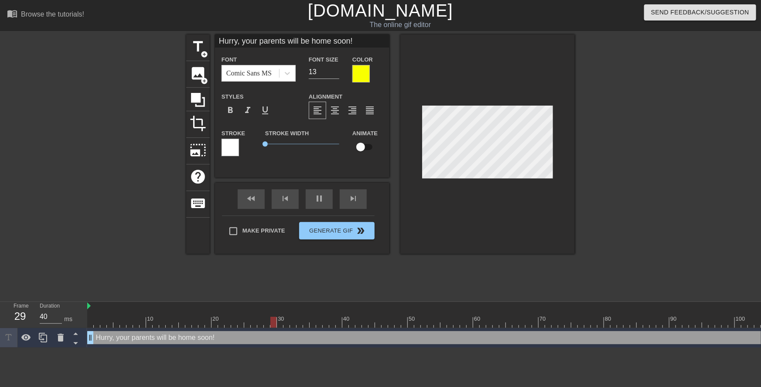
type input "Hurry, your parents will be home soon."
click at [418, 170] on div at bounding box center [487, 143] width 174 height 219
click at [46, 344] on div at bounding box center [42, 337] width 17 height 19
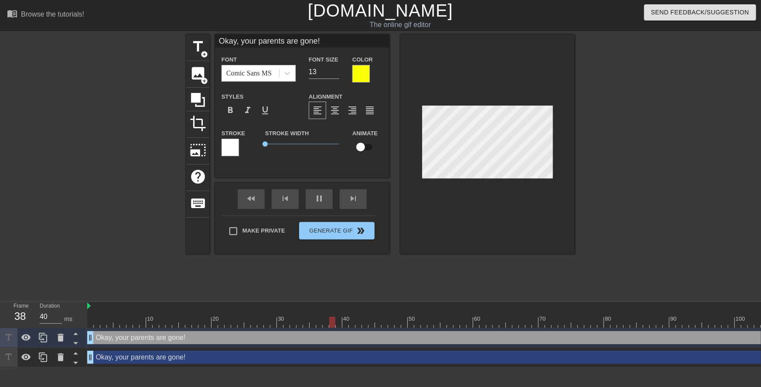
click at [131, 356] on div "Okay, your parents are gone! drag_handle drag_handle" at bounding box center [473, 356] width 772 height 13
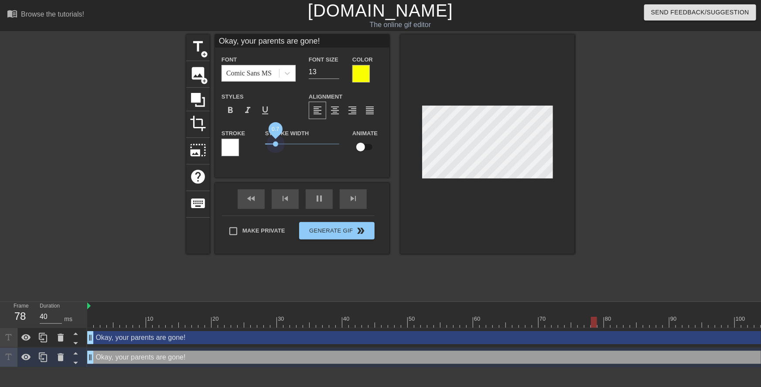
drag, startPoint x: 265, startPoint y: 143, endPoint x: 274, endPoint y: 146, distance: 8.6
click at [277, 145] on span "0.7" at bounding box center [275, 143] width 5 height 5
click at [231, 139] on div "Stroke" at bounding box center [236, 142] width 31 height 28
click at [232, 144] on div at bounding box center [229, 147] width 17 height 17
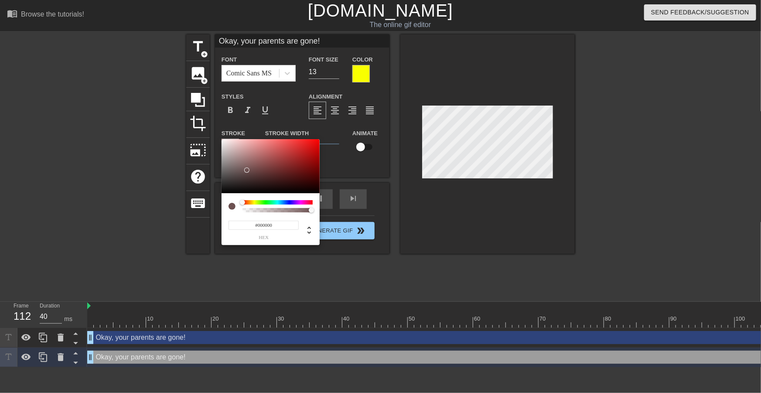
drag, startPoint x: 246, startPoint y: 172, endPoint x: 203, endPoint y: 207, distance: 55.1
click at [203, 207] on div "#000000 hex" at bounding box center [380, 196] width 761 height 393
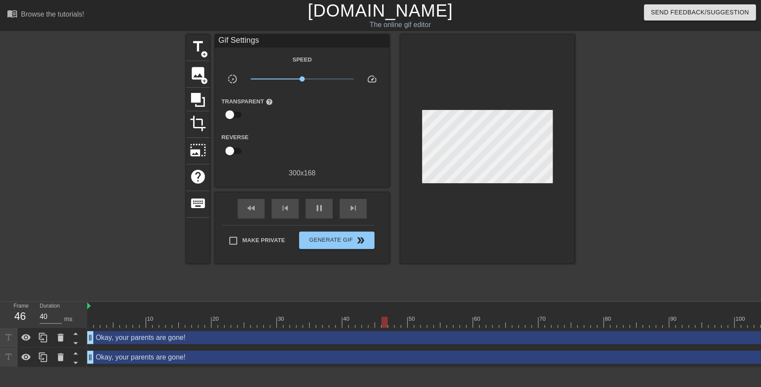
click at [283, 357] on div "Okay, your parents are gone! drag_handle drag_handle" at bounding box center [473, 356] width 772 height 13
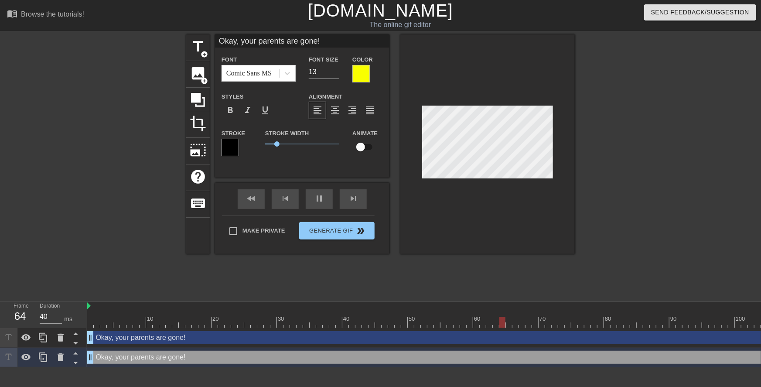
click at [364, 75] on div at bounding box center [360, 73] width 17 height 17
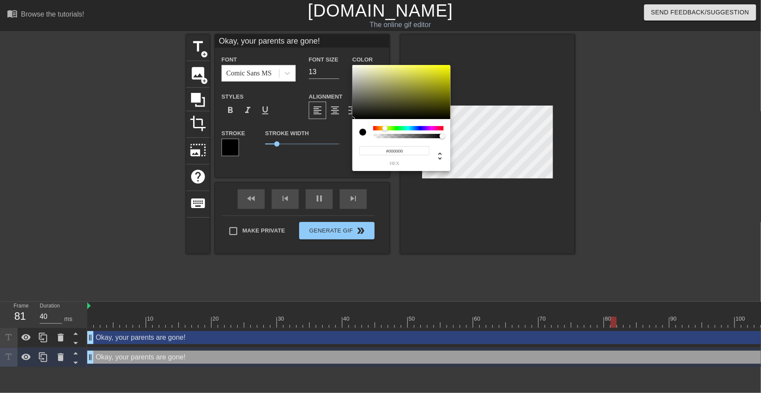
drag, startPoint x: 356, startPoint y: 120, endPoint x: 332, endPoint y: 156, distance: 42.7
click at [327, 144] on div "#000000 hex" at bounding box center [380, 196] width 761 height 393
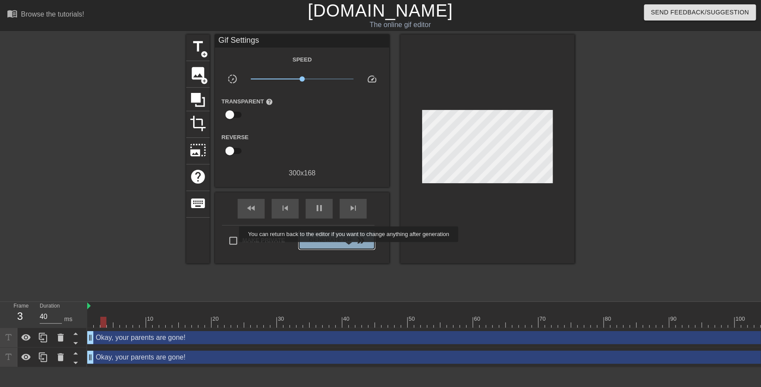
click at [350, 248] on button "Generate Gif double_arrow" at bounding box center [336, 239] width 75 height 17
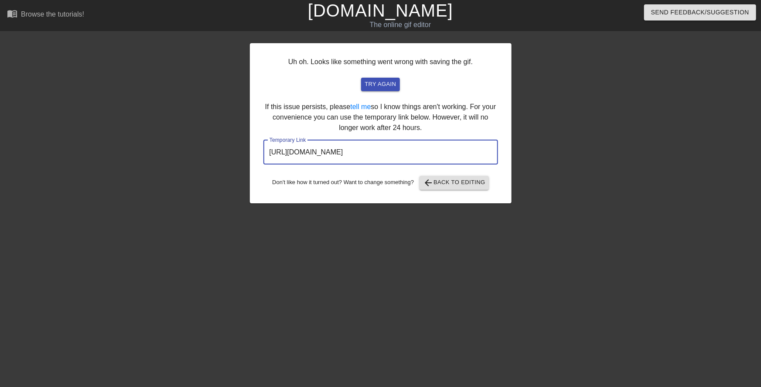
click at [447, 152] on input "https://www.gifntext.com/temp_generations/vnKGL8AV.gif" at bounding box center [380, 152] width 235 height 24
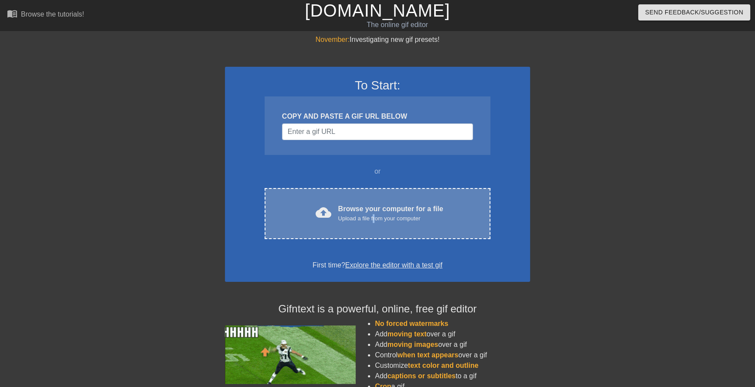
click at [375, 217] on div "Upload a file from your computer" at bounding box center [390, 218] width 105 height 9
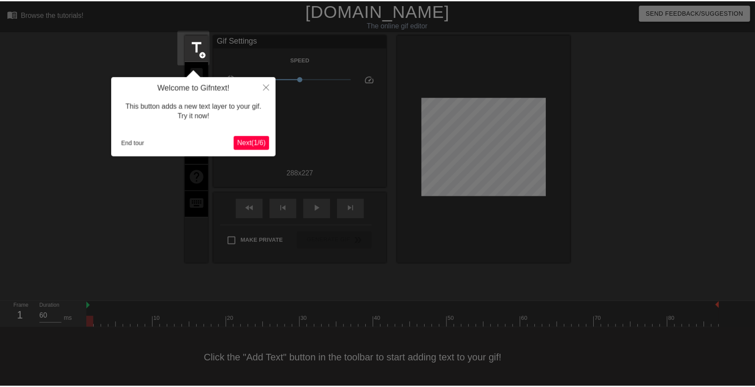
scroll to position [1, 0]
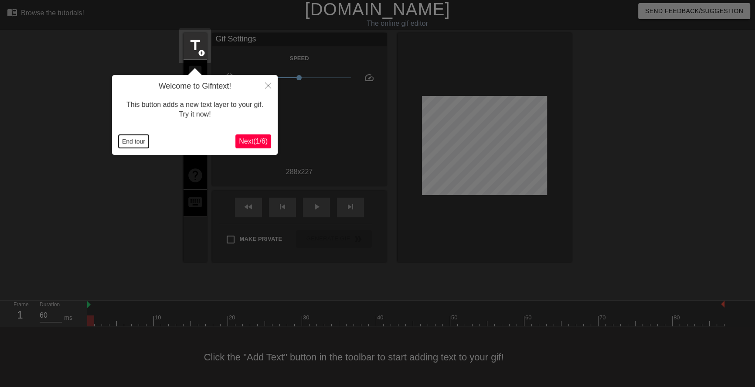
click at [122, 140] on button "End tour" at bounding box center [134, 141] width 30 height 13
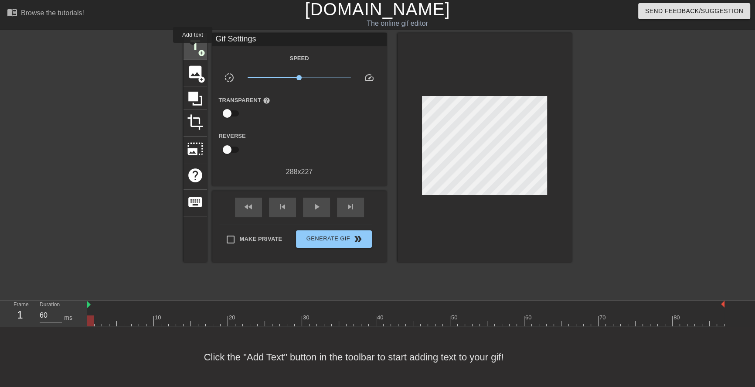
click at [193, 49] on span "title" at bounding box center [195, 45] width 17 height 17
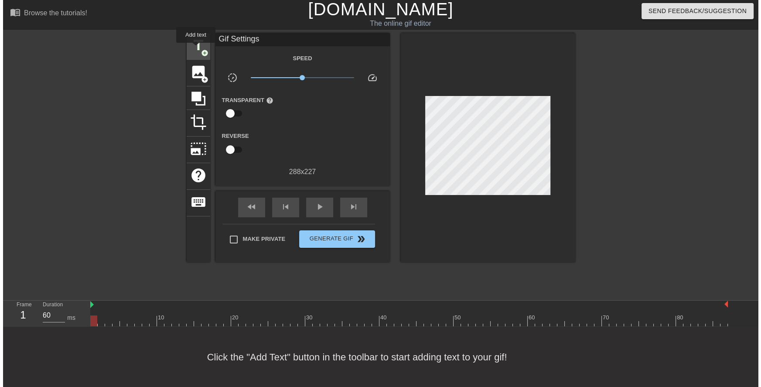
scroll to position [0, 0]
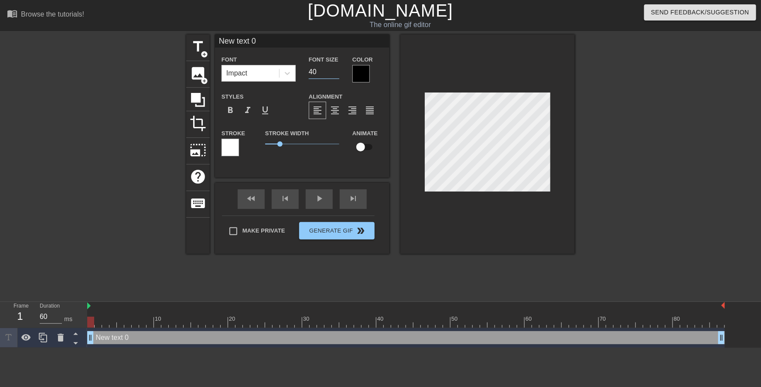
drag, startPoint x: 318, startPoint y: 71, endPoint x: 304, endPoint y: 73, distance: 14.5
click at [304, 73] on div "Font Size 40" at bounding box center [324, 68] width 44 height 28
type input "2"
type input "15"
drag, startPoint x: 279, startPoint y: 145, endPoint x: 272, endPoint y: 109, distance: 36.9
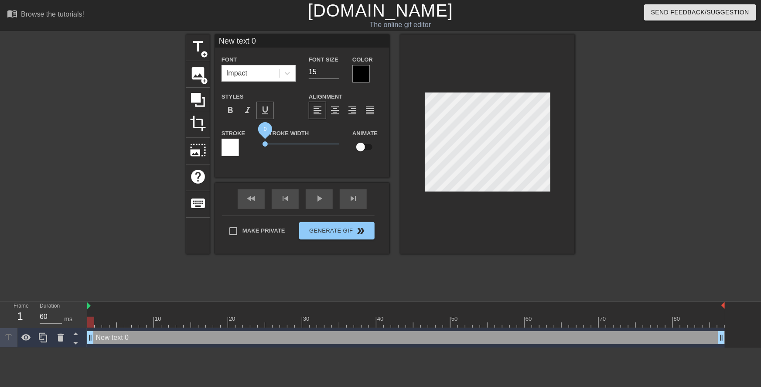
click at [243, 139] on div "Stroke Stroke Width 0 Animate" at bounding box center [302, 146] width 174 height 36
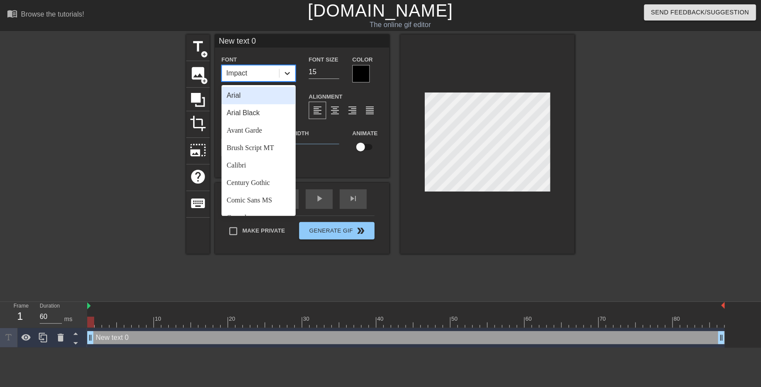
click at [289, 75] on icon at bounding box center [287, 73] width 9 height 9
click at [267, 201] on div "Comic Sans MS" at bounding box center [258, 199] width 74 height 17
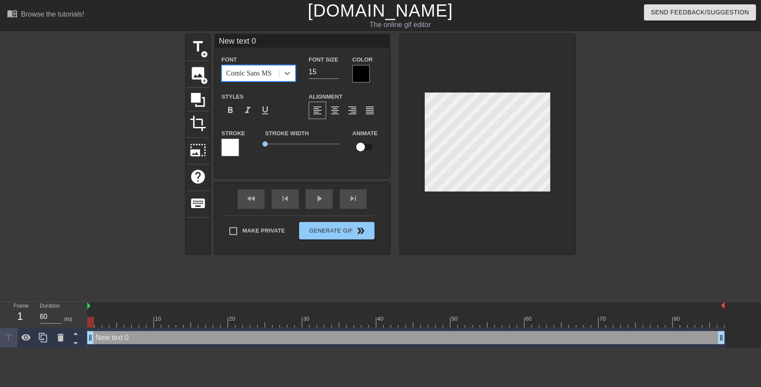
click at [369, 68] on div at bounding box center [360, 73] width 17 height 17
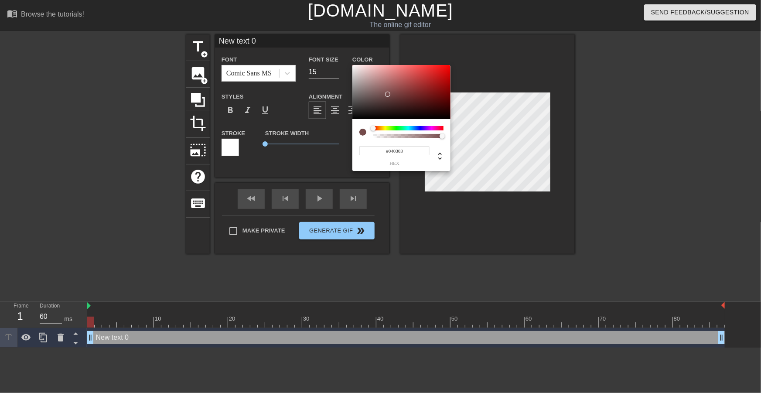
drag, startPoint x: 387, startPoint y: 95, endPoint x: 383, endPoint y: 118, distance: 23.1
click at [383, 118] on div at bounding box center [401, 92] width 98 height 54
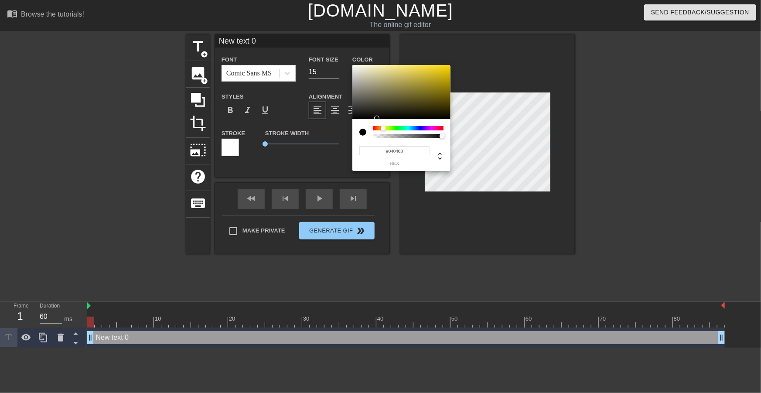
drag, startPoint x: 379, startPoint y: 126, endPoint x: 384, endPoint y: 128, distance: 5.5
click at [384, 128] on div at bounding box center [385, 128] width 5 height 5
drag, startPoint x: 473, startPoint y: 70, endPoint x: 492, endPoint y: 28, distance: 45.6
click at [492, 28] on div "#FFFF00 hex" at bounding box center [380, 196] width 761 height 393
click at [385, 129] on div at bounding box center [385, 128] width 5 height 5
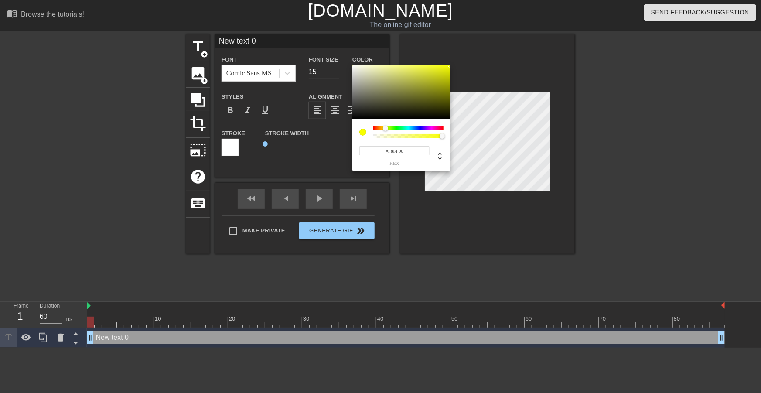
drag, startPoint x: 429, startPoint y: 100, endPoint x: 480, endPoint y: 27, distance: 89.6
click at [480, 27] on div "#F8FF00 hex" at bounding box center [380, 196] width 761 height 393
click at [385, 129] on div at bounding box center [385, 128] width 5 height 5
type input "#F8FF00"
drag, startPoint x: 443, startPoint y: 95, endPoint x: 471, endPoint y: 35, distance: 66.3
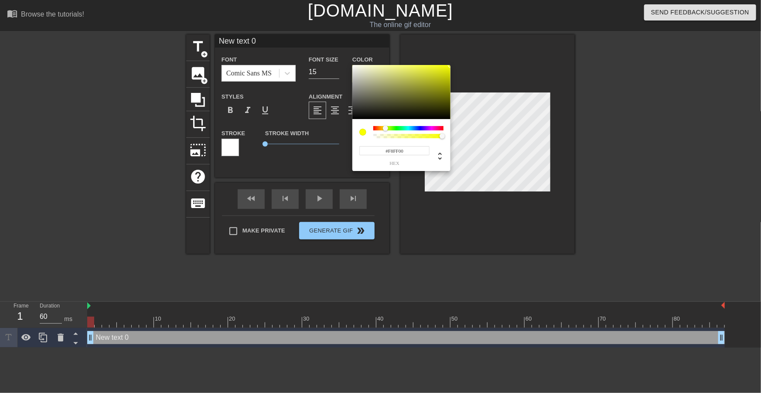
click at [468, 36] on div "#F8FF00 hex" at bounding box center [380, 196] width 761 height 393
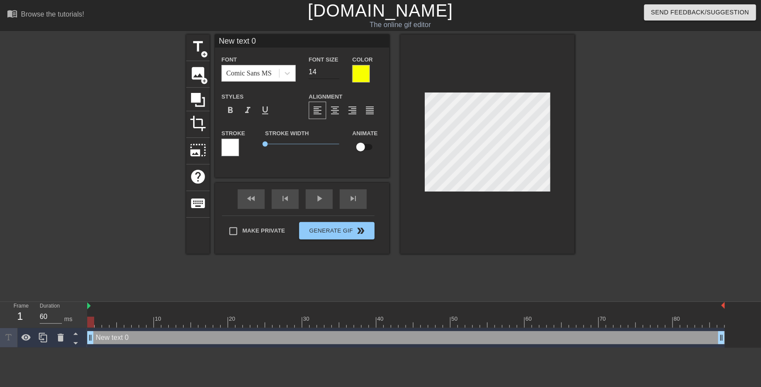
click at [337, 73] on input "14" at bounding box center [324, 72] width 31 height 14
click at [337, 73] on input "13" at bounding box center [324, 72] width 31 height 14
click at [337, 73] on input "12" at bounding box center [324, 72] width 31 height 14
click at [337, 73] on input "11" at bounding box center [324, 72] width 31 height 14
click at [337, 73] on input "10" at bounding box center [324, 72] width 31 height 14
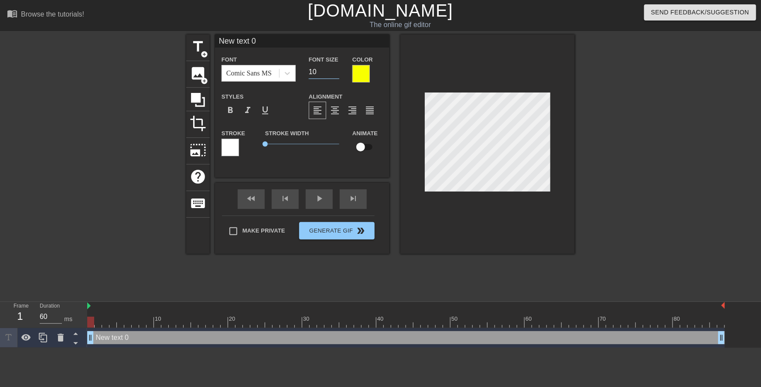
drag, startPoint x: 319, startPoint y: 73, endPoint x: 303, endPoint y: 74, distance: 15.7
click at [303, 74] on div "Font Size 10" at bounding box center [324, 68] width 44 height 28
type input "15"
click at [366, 68] on div at bounding box center [360, 73] width 17 height 17
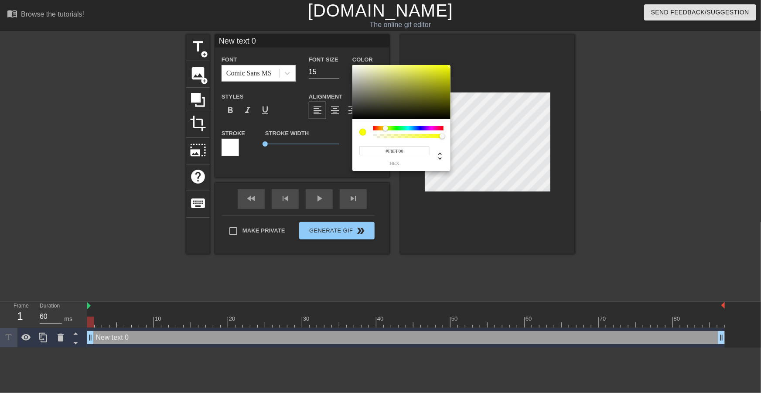
drag, startPoint x: 403, startPoint y: 152, endPoint x: 376, endPoint y: 155, distance: 27.6
click at [378, 155] on input "#F8FF00" at bounding box center [394, 150] width 70 height 9
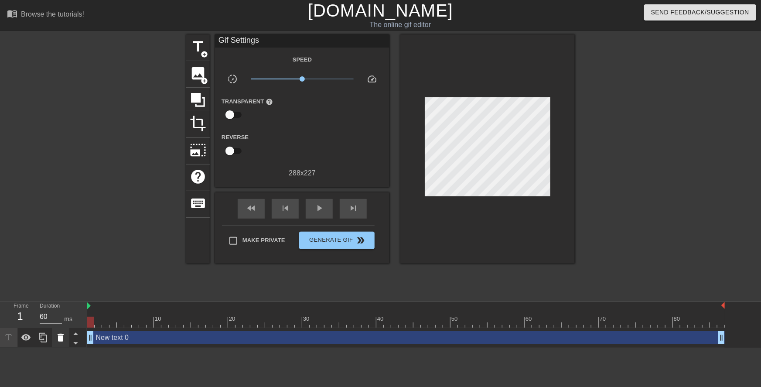
click at [60, 337] on icon at bounding box center [61, 337] width 6 height 8
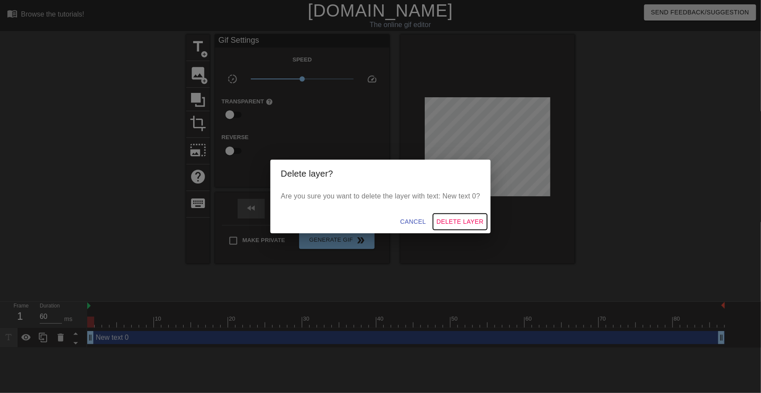
click at [459, 220] on span "Delete Layer" at bounding box center [459, 221] width 47 height 11
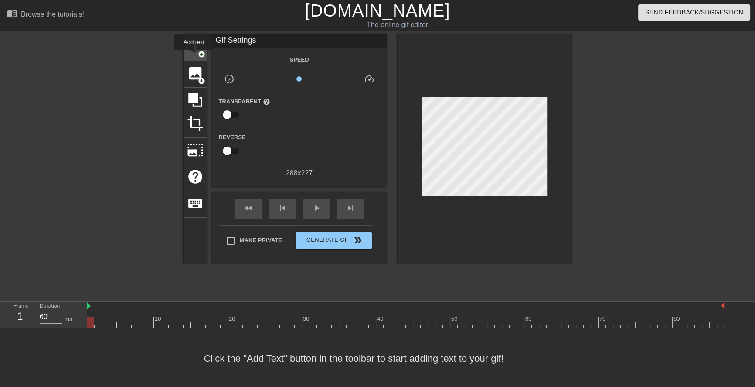
click at [194, 54] on span "title" at bounding box center [195, 46] width 17 height 17
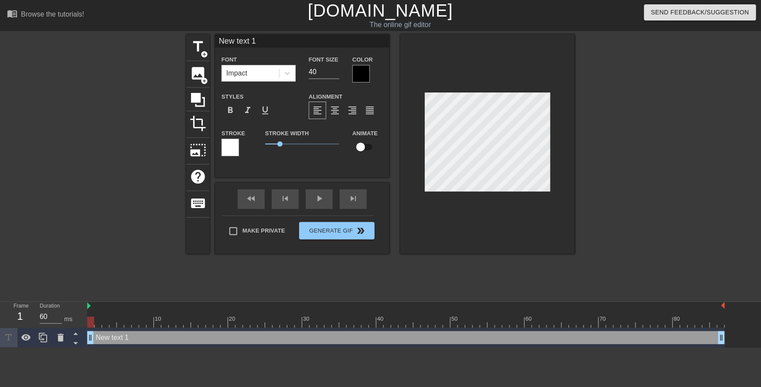
click at [357, 70] on div at bounding box center [360, 73] width 17 height 17
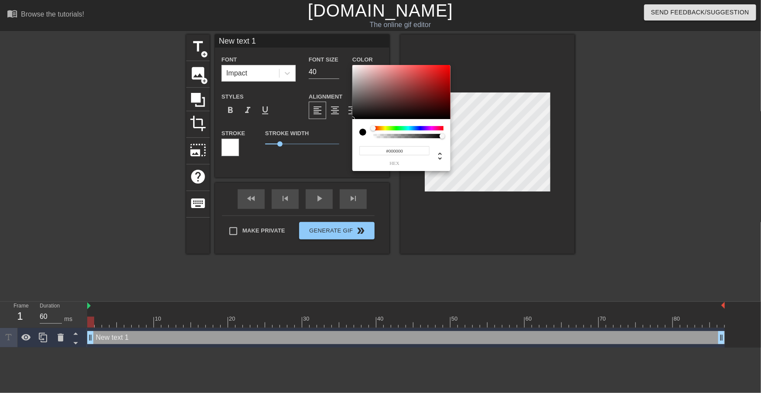
drag, startPoint x: 394, startPoint y: 153, endPoint x: 343, endPoint y: 153, distance: 50.6
click at [352, 154] on div "#000000 hex" at bounding box center [380, 196] width 761 height 393
paste input "F8FF"
type input "#F8FF00"
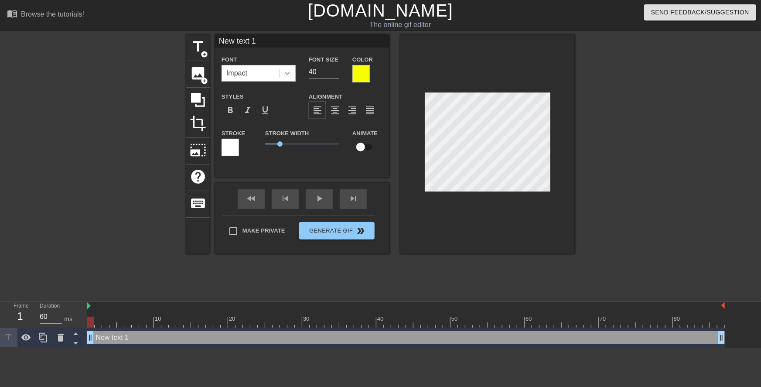
drag, startPoint x: 303, startPoint y: 68, endPoint x: 286, endPoint y: 69, distance: 16.6
click at [286, 68] on div "Font Impact Font Size 40 Color" at bounding box center [302, 68] width 174 height 28
type input "15"
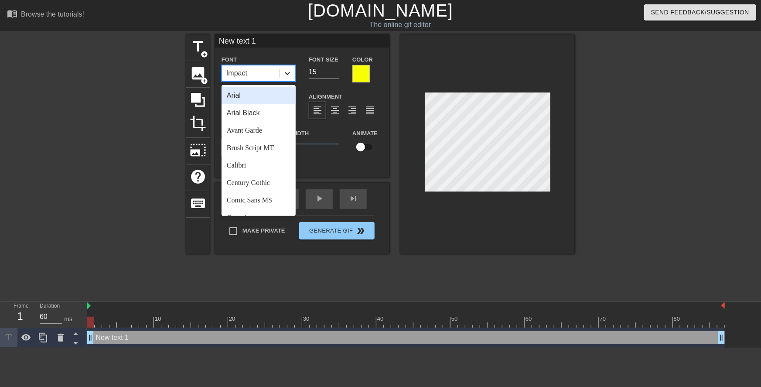
click at [283, 77] on icon at bounding box center [287, 73] width 9 height 9
click at [269, 197] on div "Comic Sans MS" at bounding box center [258, 199] width 74 height 17
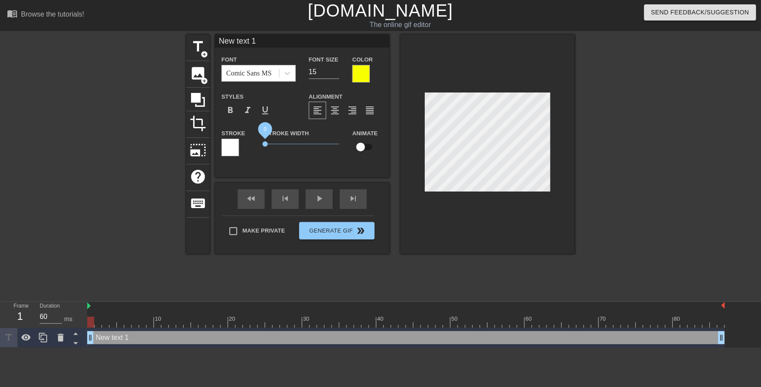
drag, startPoint x: 256, startPoint y: 147, endPoint x: 241, endPoint y: 148, distance: 15.7
click at [241, 148] on div "Stroke Stroke Width 0 Animate" at bounding box center [302, 146] width 174 height 36
drag, startPoint x: 218, startPoint y: 44, endPoint x: 209, endPoint y: 44, distance: 9.2
click at [210, 44] on div "title add_circle image add_circle crop photo_size_select_large help keyboard Ne…" at bounding box center [380, 143] width 388 height 219
paste input "Fucking your teenage student could get you in a lot of trouble. That's why Mrs.…"
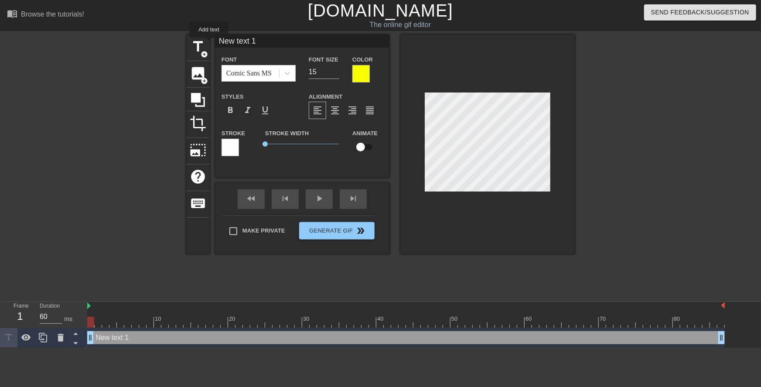
type input "Fucking your teenage student could get you in a lot of trouble. That's why Mrs.…"
click at [576, 105] on div "title add_circle image add_circle crop photo_size_select_large help keyboard Fu…" at bounding box center [380, 165] width 761 height 262
type input "Fucking your teenagestudent could get you in a lot of trouble. That's why Mrs. …"
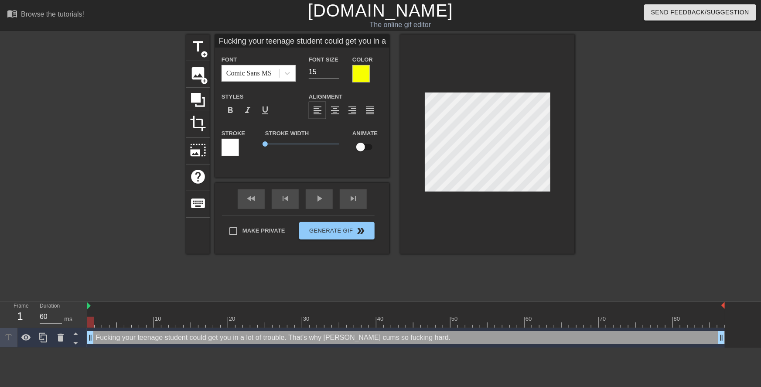
type textarea "Fucking your teenagestudent could get you in a lot of trouble. That's why Mrs. …"
type input "Fucking your teenagestudent could get you in a lot of trouble. That's why Mrs. …"
type textarea "Fucking your teenage student could get you in a lot of trouble. That's why Mrs.…"
type input "Fucking your teenagestudent could get youin a lot of trouble. That's why Mrs. A…"
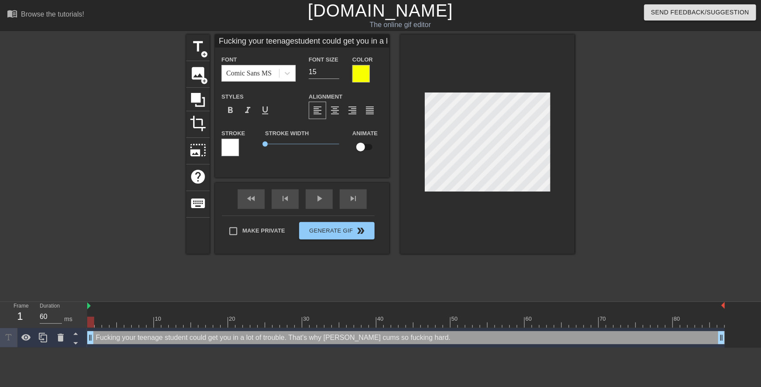
type textarea "Fucking your teenage student could get youin a lot of trouble. That's why Mrs. …"
type input "Fucking your teenagestudent could get youin a lot of trouble. That's why Mrs. A…"
type textarea "Fucking your teenage student could get you in a lot of trouble. That's why Mrs.…"
type input "Fucking your teenagestudent could get youin a lot of trouble.That's why Mrs. An…"
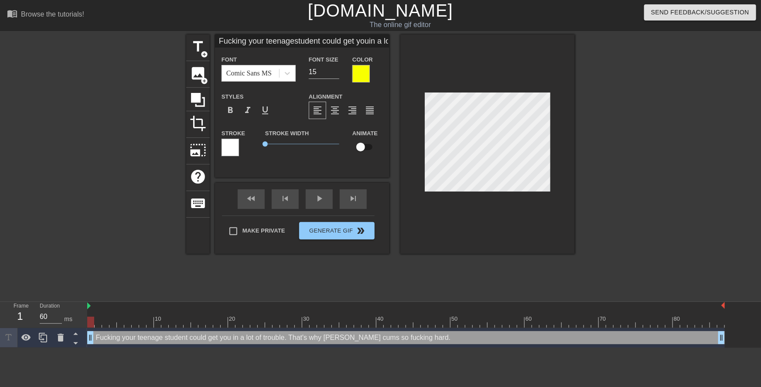
type textarea "Fucking your teenage student could get you in a lot of trouble.That's why Mrs. …"
type input "Fucking your teenagestudent could get youin a lot of trouble.That's why Mrs. An…"
type textarea "Fucking your teenage student could get you in a lot of trouble. That's why Mrs.…"
type input "Fucking your teenagestudent could get youin a lot of trouble.That's why Mrs. An…"
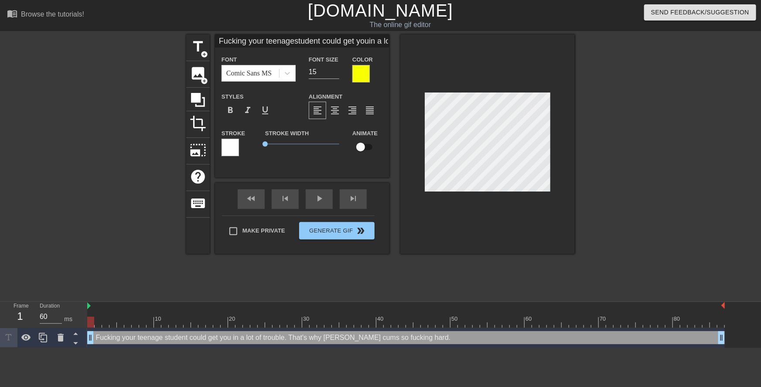
type textarea "Fucking your teenage student could get you in a lot of trouble. That's why Mrs.…"
type input "Fucking your teenagestudent could get youin a lot of trouble.That's why Mrs. An…"
type textarea "Fucking your teenage student could get you in a lot of trouble. That's why Mrs.…"
type input "Fucking your teenagestudent could get youin a lot of trouble.That's why Mrs. An…"
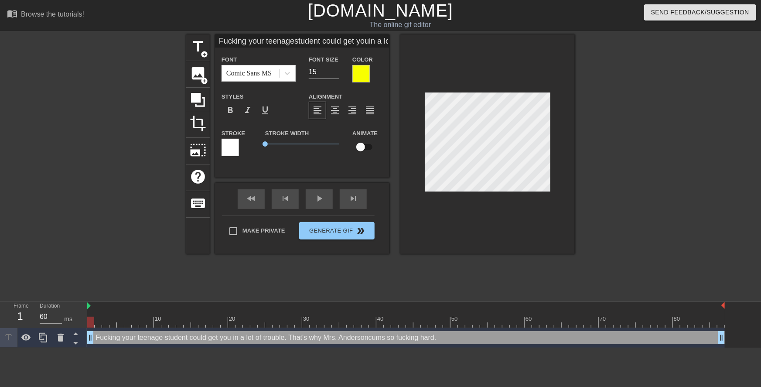
type textarea "Fucking your teenage student could get you in a lot of trouble. That's why Mrs.…"
type input "Fucking your teenagestudent could get youin a lot of trouble.That's why Mrs. An…"
type input "14"
click at [336, 74] on input "14" at bounding box center [324, 72] width 31 height 14
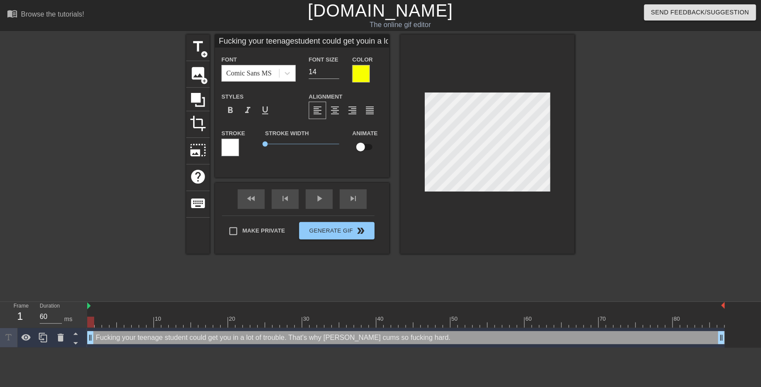
type input "Fucking yourteenagestudent could get youin a lot of trouble.That's why Mrs. And…"
type textarea "Fucking yourteenage student could get you in a lot of trouble. That's why Mrs. …"
type input "Fucking yourteenagestudent could get youin a lot of trouble.That's why Mrs. And…"
type textarea "Fucking your teenage student could get you in a lot of trouble. That's why Mrs.…"
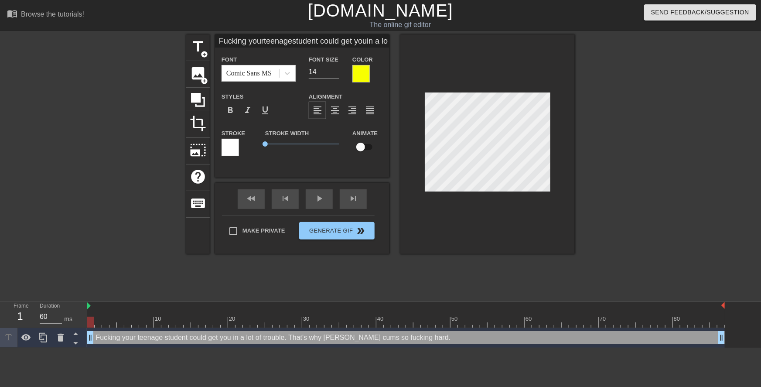
type input "Fucking yourteenagestudentcould get youin a lot of trouble.That's why Mrs. Ande…"
type textarea "Fucking your teenage studentcould get you in a lot of trouble. That's why Mrs. …"
type input "Fucking yourteenagestudentcould get youin a lot of trouble.That's why Mrs. Ande…"
type textarea "Fucking your teenage student could get you in a lot of trouble. That's why Mrs.…"
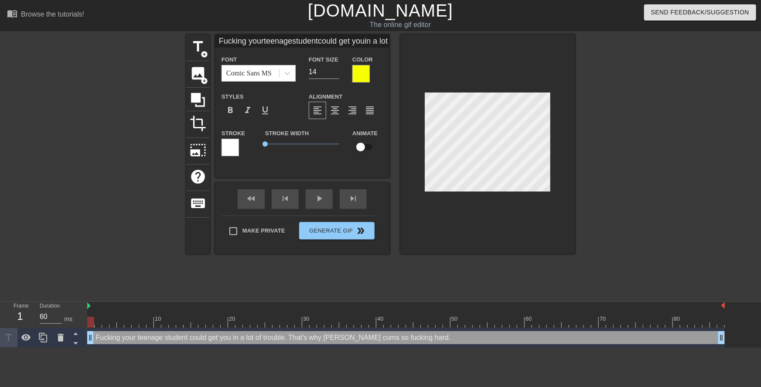
type input "Fucking yourteenagestudentcould getyouin a lot of trouble.That's why Mrs. Ander…"
type textarea "Fucking your teenage student could getyou in a lot of trouble. That's why Mrs. …"
type input "Fucking yourteenagestudentcould getyouin a lot of trouble.That's why Mrs. Ander…"
type textarea "Fucking your teenage student could get you in a lot of trouble. That's why Mrs.…"
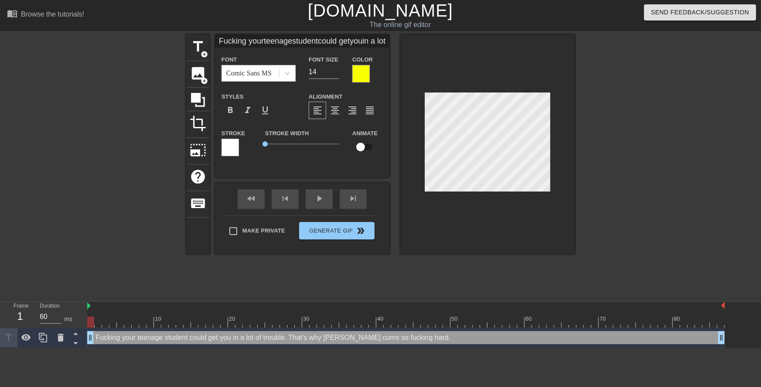
type input "Fucking yourteenagestudentcould getyouin a lot of trouble.That's why Mrs. Ander…"
type textarea "Fucking your teenage student could get youin a lot of trouble. That's why Mrs. …"
type input "Fucking yourteenagestudentcould getyou in a lot of trouble.That's why Mrs. Ande…"
type textarea "Fucking your teenage student could get you in a lot of trouble. That's why Mrs.…"
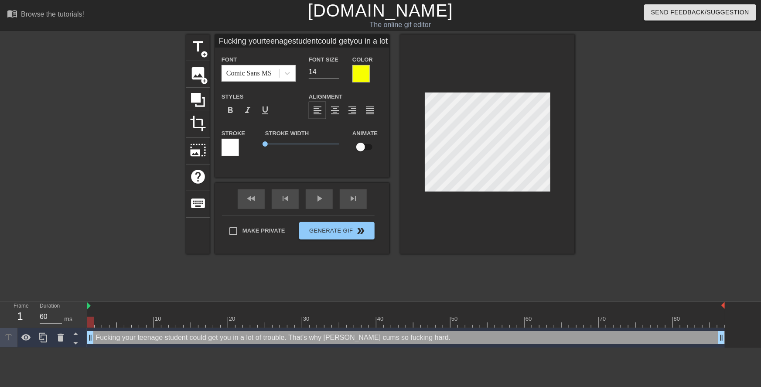
type input "Fucking yourteenagestudentcould getyou in a lotof trouble.That's why Mrs. Ander…"
type textarea "Fucking your teenage student could get you in a lotof trouble. That's why Mrs. …"
type input "Fucking yourteenagestudentcould getyou in a lotof trouble.That's why Mrs. Ander…"
type textarea "Fucking your teenage student could get you in a lot of trouble. That's why Mrs.…"
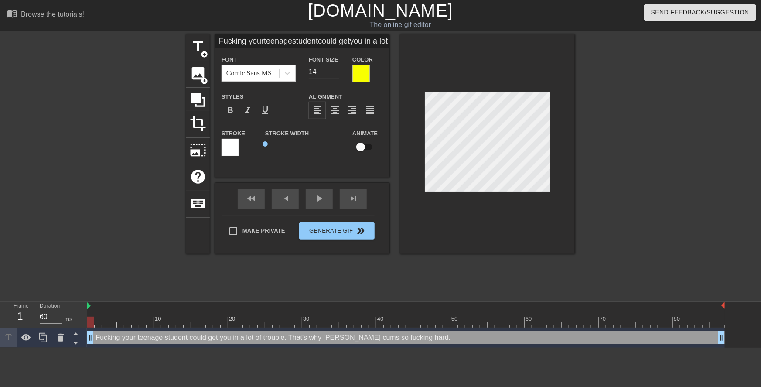
type input "Fucking yourteenagestudentcould getyou in a lotof trouble.That's why Mrs. Ander…"
type textarea "Fucking your teenagestudent could get you in a lot of trouble. That's why Mrs. …"
type input "Fucking yourteenage studentcould getyou in a lotof trouble.That's why Mrs. Ande…"
type textarea "Fucking your teenage student could get you in a lot of trouble. That's why Mrs.…"
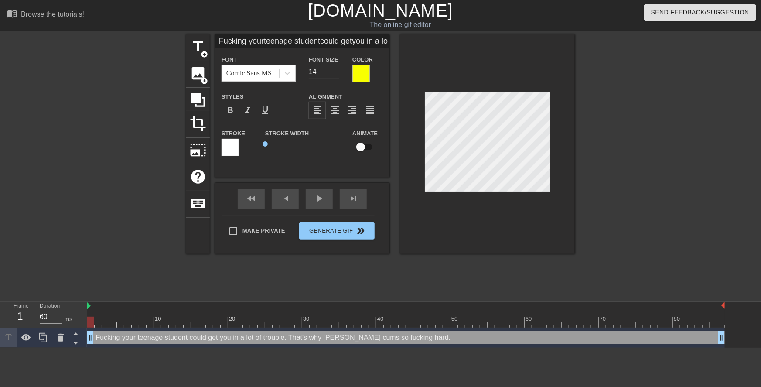
type input "Fucking yourteenage studentcould getyou in a lotof trouble.That's why Mrs. Ande…"
type textarea "Fucking your teenage student could getyou in a lot of trouble. That's why Mrs. …"
type input "Fucking yourteenage studentcould get you in a lotof trouble.That's why Mrs. And…"
type textarea "Fucking your teenage student could get you in a lot of trouble. That's why Mrs.…"
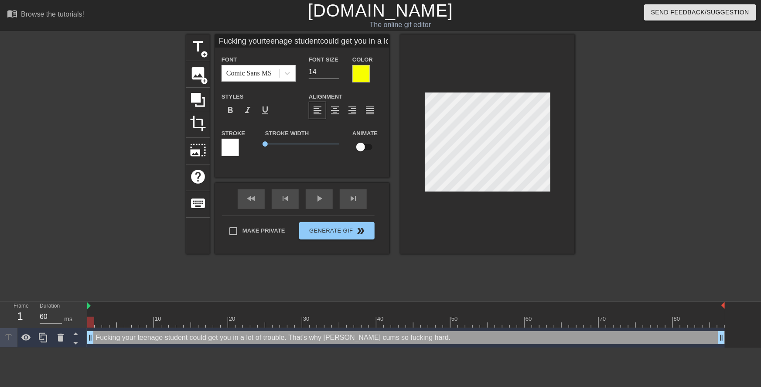
type input "Fucking yourteenage studentcould get you in lotof trouble.That's why Mrs. Ander…"
type textarea "Fucking your teenage student could get you in lot of trouble. That's why Mrs. A…"
type input "Fucking yourteenage studentcould get you in lotof trouble.That's why Mrs. Ander…"
type textarea "Fucking your teenage student could get you in lot of trouble. That's why Mrs. A…"
type input "Fucking yourteenage studentcould get you in lotof trouble.That's why Mrs. Ander…"
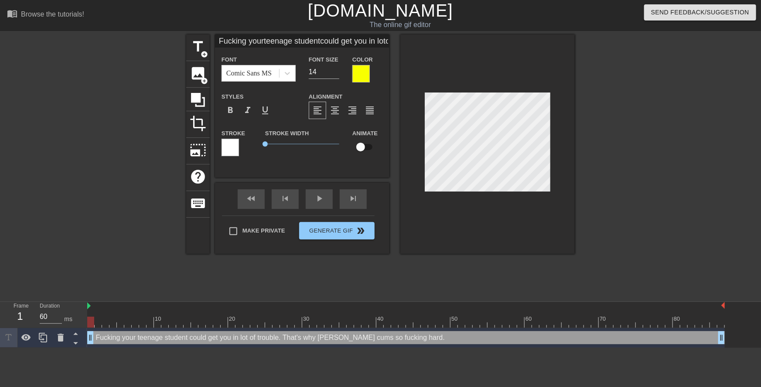
type textarea "Fucking your teenage student could get you in lot of trouble. That's why Mrs. A…"
type input "Fucking yourteenage studentcould get you ina lotof trouble.That's why Mrs. Ande…"
type textarea "Fucking your teenage student could get you in a lot of trouble. That's why Mrs.…"
type input "Fucking yourteenage studentcould get you ina lotof trouble.That's why Mrs. Ande…"
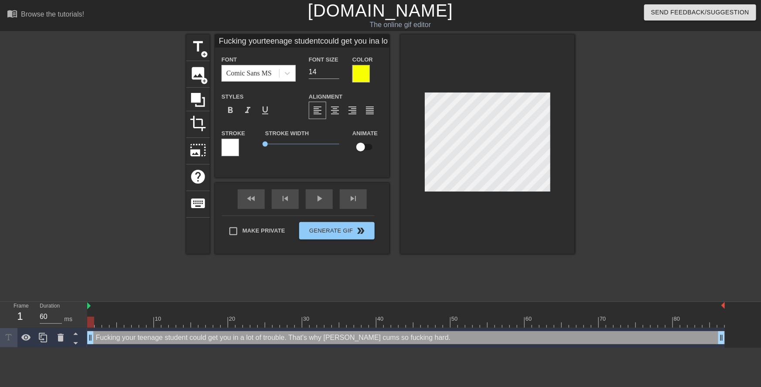
type textarea "Fucking your teenage student could get you in a lotof trouble. That's why Mrs. …"
type input "Fucking yourteenage studentcould get you ina lot of trouble.That's why Mrs. And…"
type textarea "Fucking your teenage student could get you in a lot of trouble. That's why Mrs.…"
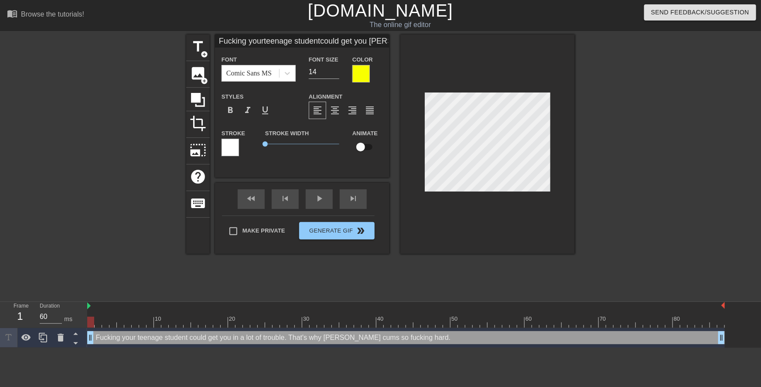
type input "Fucking yourteenage studentcould get you ina lot of trouble.That's whyMrs. Ande…"
type textarea "Fucking your teenage student could get you in a lot of trouble. That's whyMrs. …"
type input "Fucking yourteenage studentcould get you ina lot of trouble.That's whyMrs. Ande…"
type textarea "Fucking your teenage student could get you in a lot of trouble. That's why Mrs.…"
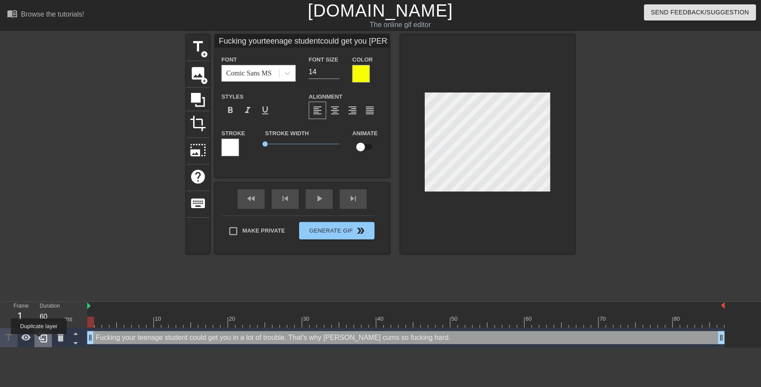
click at [39, 340] on icon at bounding box center [43, 337] width 10 height 10
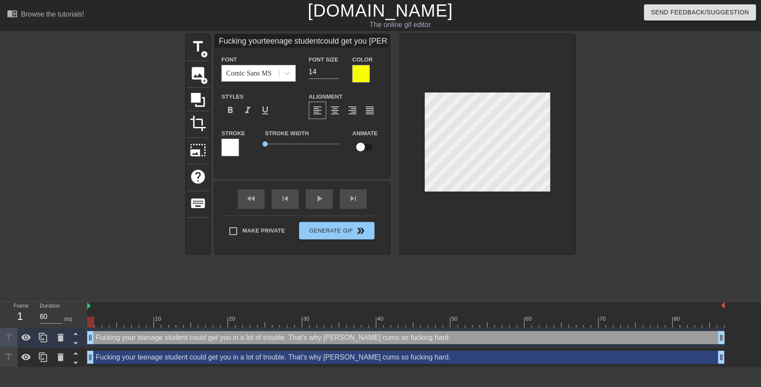
click at [106, 357] on div "Fucking your teenage student could get you in a lot of trouble. That's why Mrs.…" at bounding box center [405, 356] width 637 height 13
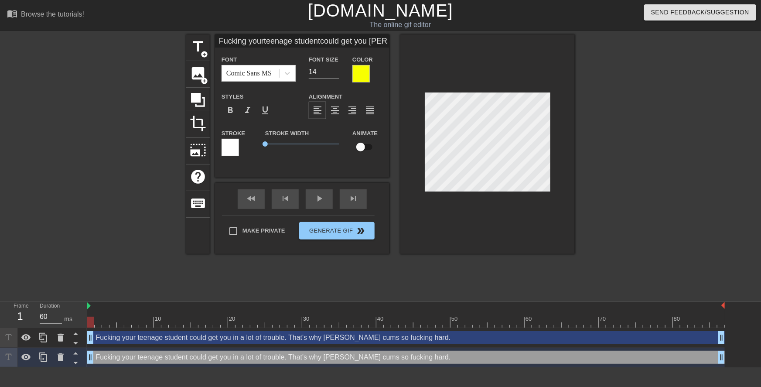
click at [367, 72] on div at bounding box center [360, 73] width 17 height 17
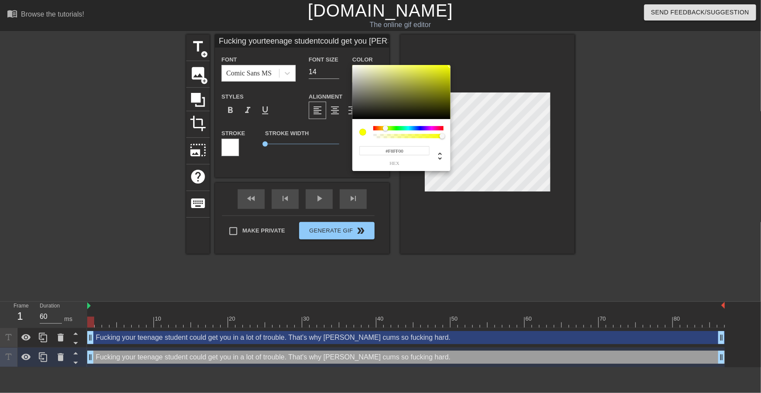
type input "Fucking yourteenage studentcould get you ina lot of trouble.That's whyMrs. Ande…"
type input "#39392B"
type input "Fucking yourteenage studentcould get you ina lot of trouble.That's whyMrs. Ande…"
type input "#2D2D24"
type input "Fucking yourteenage studentcould get you ina lot of trouble.That's whyMrs. Ande…"
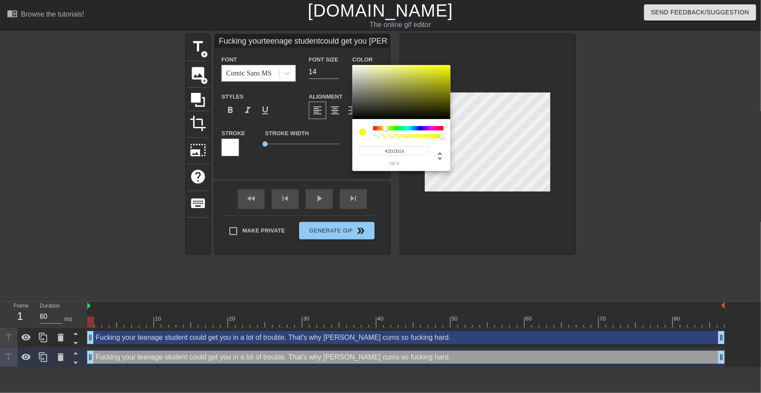
type input "#10100E"
type input "Fucking yourteenage studentcould get you ina lot of trouble.That's whyMrs. Ande…"
type input "#000000"
drag, startPoint x: 374, startPoint y: 108, endPoint x: 336, endPoint y: 132, distance: 45.6
click at [336, 132] on div "#000000 hex" at bounding box center [380, 196] width 761 height 393
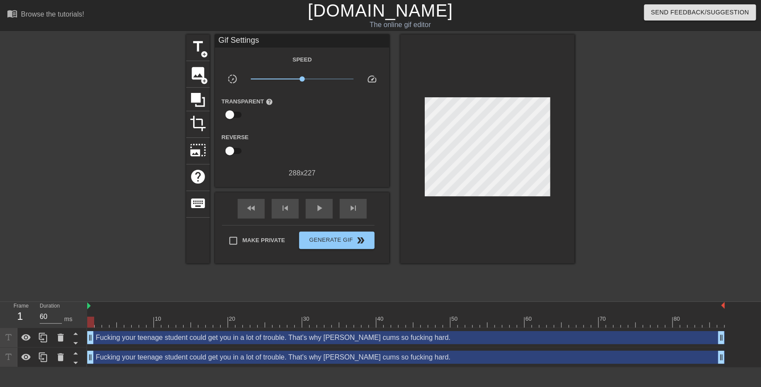
click at [231, 358] on div "Fucking your teenage student could get you in a lot of trouble. That's why Mrs.…" at bounding box center [405, 356] width 637 height 13
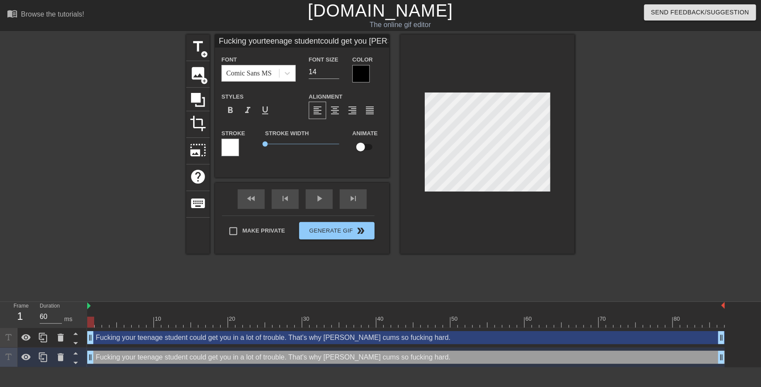
click at [235, 145] on div at bounding box center [229, 147] width 17 height 17
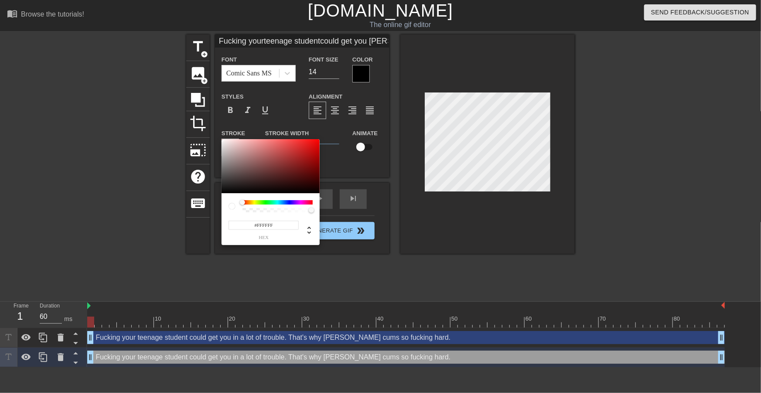
type input "Fucking yourteenage studentcould get you ina lot of trouble.That's whyMrs. Ande…"
type input "#422B2B"
type input "Fucking yourteenage studentcould get you ina lot of trouble.That's whyMrs. Ande…"
type input "#1F1818"
type input "Fucking yourteenage studentcould get you ina lot of trouble.That's whyMrs. Ande…"
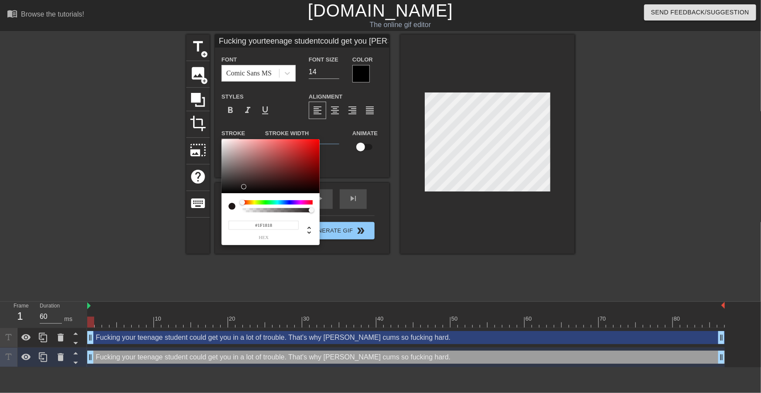
type input "#080707"
type input "Fucking yourteenage studentcould get you ina lot of trouble.That's whyMrs. Ande…"
type input "#000000"
drag, startPoint x: 244, startPoint y: 187, endPoint x: 205, endPoint y: 212, distance: 45.7
click at [205, 211] on div "#000000 hex" at bounding box center [380, 196] width 761 height 393
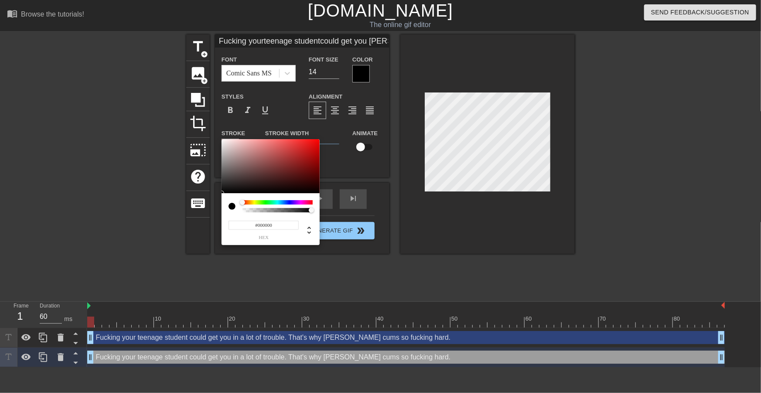
type input "Fucking yourteenage studentcould get you ina lot of trouble.That's whyMrs. Ande…"
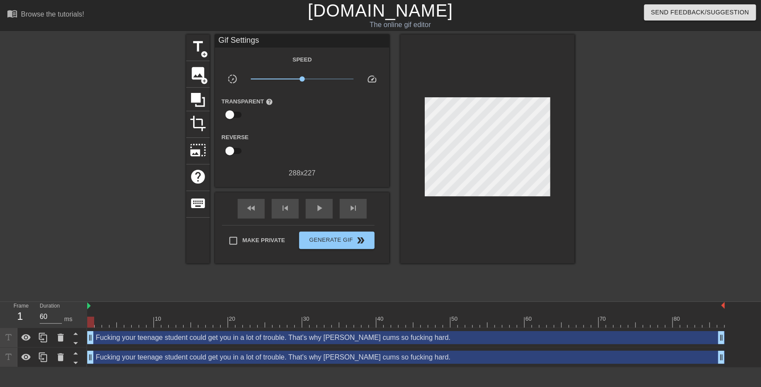
click at [253, 355] on div "Fucking your teenage student could get you in a lot of trouble. That's why Mrs.…" at bounding box center [405, 356] width 637 height 13
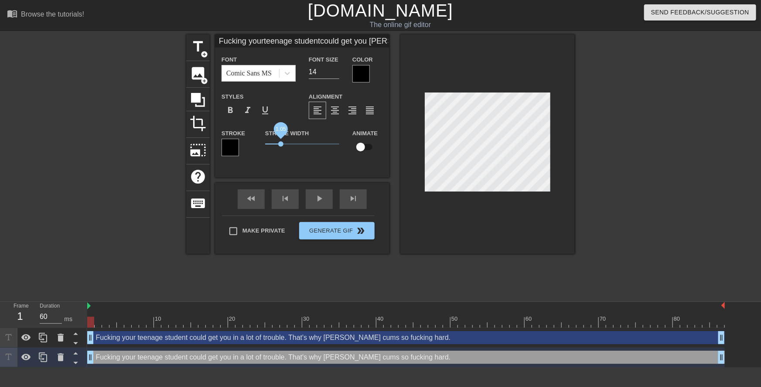
type input "Fucking yourteenage studentcould get you ina lot of trouble.That's whyMrs. Ande…"
drag, startPoint x: 266, startPoint y: 146, endPoint x: 282, endPoint y: 146, distance: 15.7
click at [282, 146] on span "1.1" at bounding box center [281, 143] width 5 height 5
click at [500, 259] on div "title add_circle image add_circle crop photo_size_select_large help keyboard Fu…" at bounding box center [380, 165] width 388 height 262
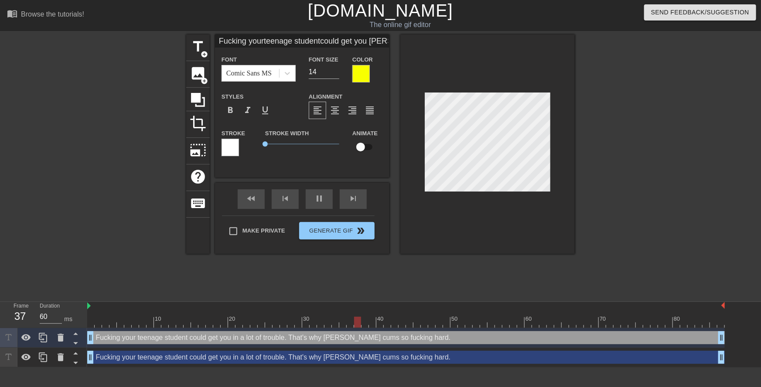
type input "Fucking yourteenage studentcould get you ina lot of trouble.That's whyMrs. Ande…"
type textarea "Fucking your teenage student could get you in a lot of trouble. That's why Mrs.…"
type input "Fucking yourteenage studentcould get you ina lot of trouble.That's whyMrs. Ande…"
type textarea "Fucking your teenage student could get you in a lot of trouble. That's why Mrs.…"
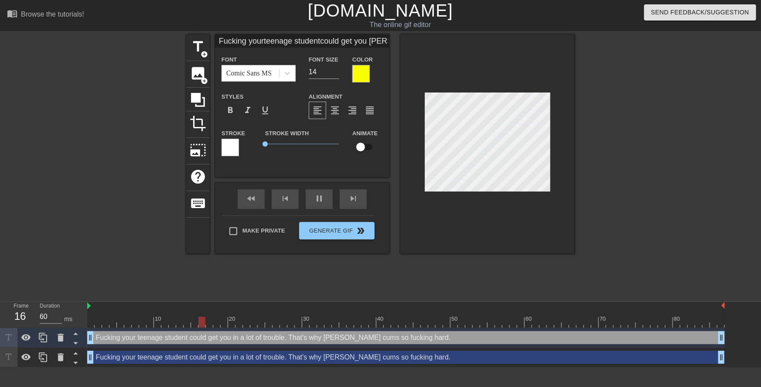
type input "Fucking yourteenage studentcould get you ina lot of trouble.That's whyMrs. Ande…"
type textarea "Fucking your teenage student could get you in a lot of trouble. That's why Mrs.…"
type input "Fucking yourteenage studentcould get you ina lot of trouble.That's whyMrs. Ande…"
type textarea "Fucking your teenage student could get you in a lot of trouble. That's why Mrs.…"
type input "Fucking yourteenage studentcould get you ina lot of trouble.That's whyMrs. Ande…"
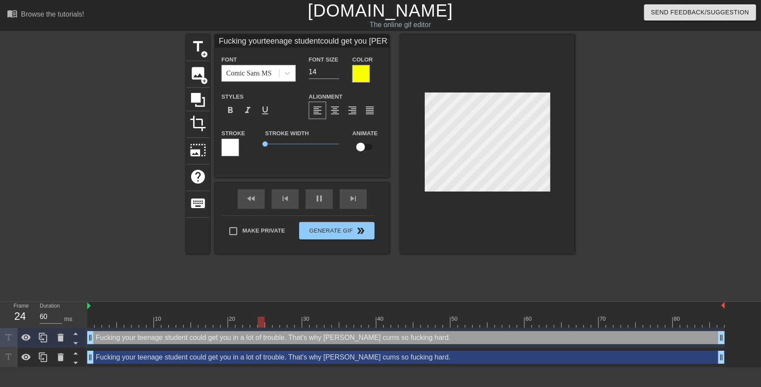
type textarea "Fucking your teenage student could get you in a lot of trouble. That's why Mrs.…"
type input "Fucking yourteenage studentcould get you ina lot of trouble.That's whyMrs. Ande…"
type textarea "Fucking your teenage student could get you in a lot of trouble. That's why Mrs.…"
type input "Fucking yourteenage studentcould get you ina lot of trouble.That's whyMrs. Ande…"
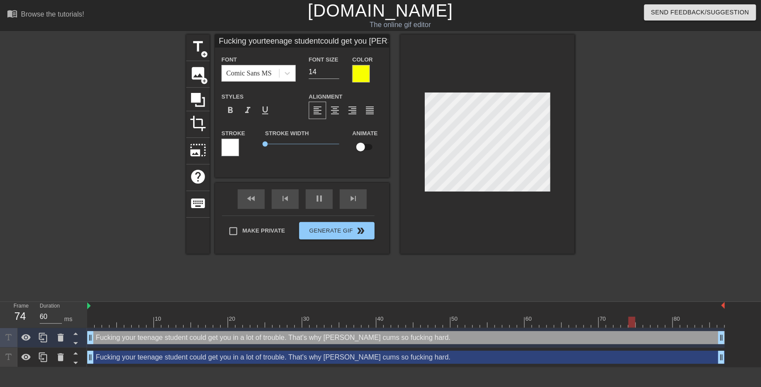
type textarea "Fucking your teenage student could get you in a lot of trouble. That's why Mrs.…"
type input "Fucking yourteenage studentcould get you ina lot of trouble.That's whyMrs. Ande…"
type textarea "Fucking your teenage student could get you in a lot of trouble. That's why Mrs.…"
type input "Fucking yourteenage studentcould get you ina lot of trouble.That's whyMrs. Ande…"
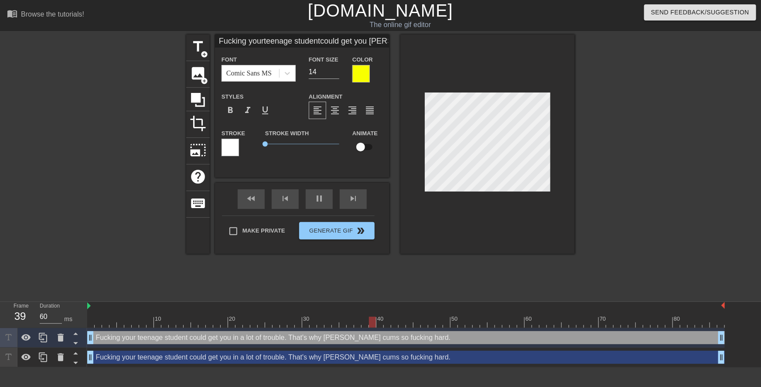
scroll to position [6, 0]
type textarea "Fucking your teenage student could get you in a lot of trouble. That's why Mrs.…"
type input "Fucking yourteenage studentcould get you ina lot of trouble.That's whyMrs. Ande…"
type textarea "Fucking your teenage student could get you in a lot of trouble. That's why Mrs.…"
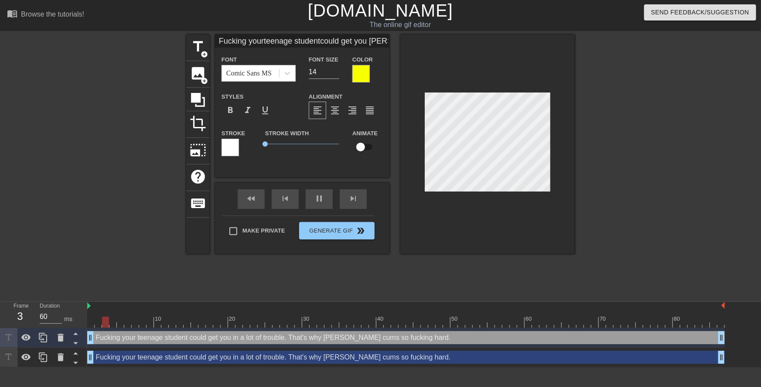
scroll to position [1, 0]
click at [385, 357] on div "Fucking your teenage student could get you in a lot of trouble. That's why Mrs.…" at bounding box center [405, 356] width 637 height 13
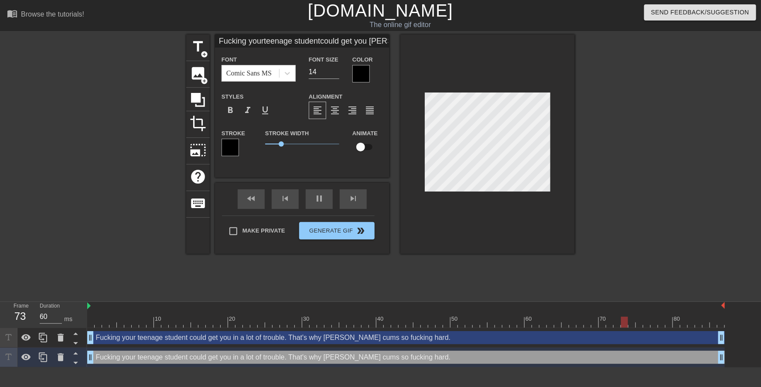
type input "Fucking yourteenage studentcould get you ina lot of trouble.That's whyMrs. Ande…"
type textarea "Fucking your teenage student could get you in a lot of trouble. That's why Mrs.…"
type input "Fucking yourteenage studentcould get you ina lot of trouble.That's whyMrs. Ande…"
type textarea "Fucking your teenage student could get you in a lot of trouble. That's why Mrs.…"
type input "Fucking yourteenage studentcould get you ina lot of trouble.That's whyMrs. Ande…"
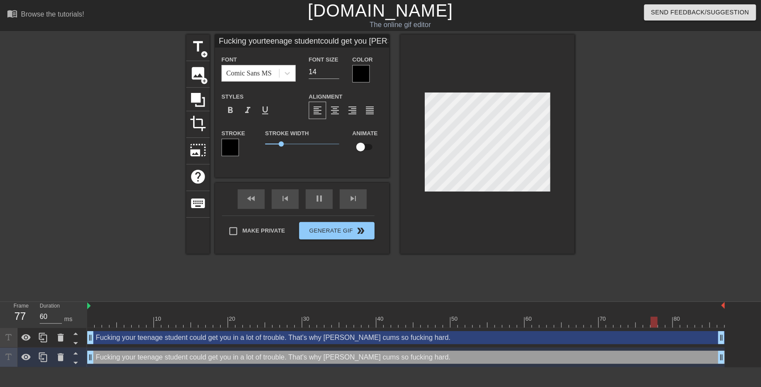
type textarea "Fucking your teenage student could get you in a lot of trouble. That's why Mrs.…"
type input "Fucking yourteenage studentcould get you ina lot of trouble.That's whyMrs. Ande…"
type textarea "Fucking your teenage student could get you in a lot of trouble. That's why Mrs.…"
type input "Fucking yourteenage studentcould get you ina lot of trouble.That's whyMrs. Ande…"
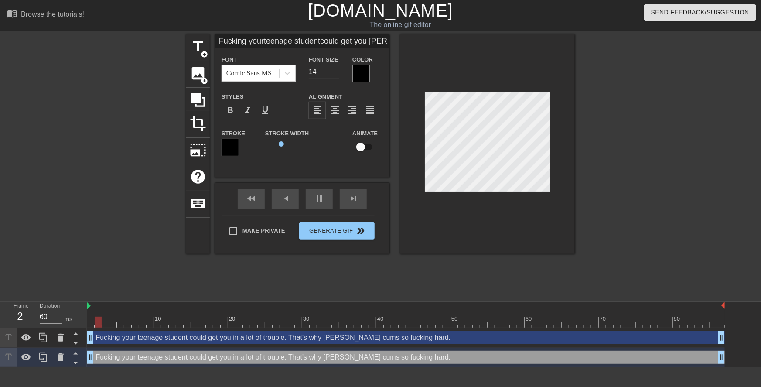
type textarea "Fucking your teenage student could get you in a lot of trouble. That's why Mrs.…"
type input "Fucking yourteenage studentcould get you ina lot of trouble.That's whyMrs. Ande…"
type textarea "Fucking your teenage student could get you in a lot of trouble. That's why Mrs.…"
type input "Fucking yourteenage studentcould get you ina lot of trouble.That's whyMrs. Ande…"
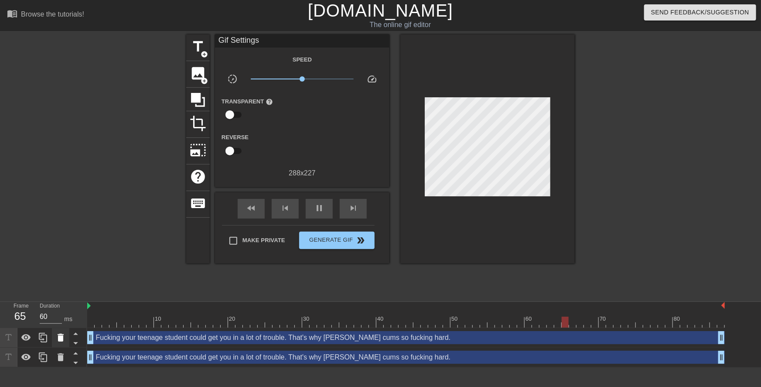
click at [62, 337] on icon at bounding box center [61, 337] width 6 height 8
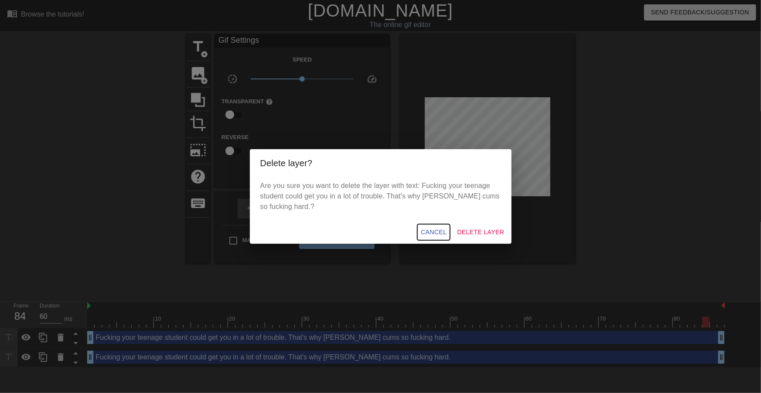
click at [432, 232] on span "Cancel" at bounding box center [434, 232] width 26 height 11
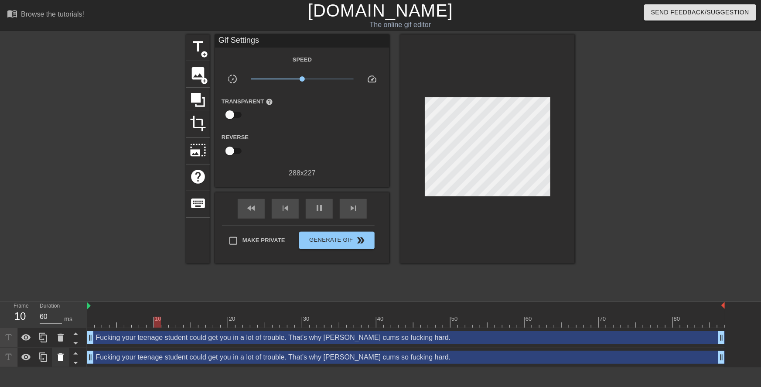
click at [60, 354] on icon at bounding box center [61, 357] width 6 height 8
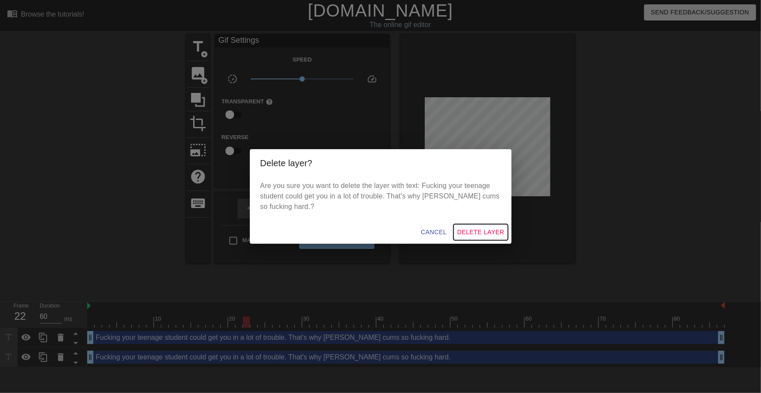
click at [483, 235] on span "Delete Layer" at bounding box center [480, 232] width 47 height 11
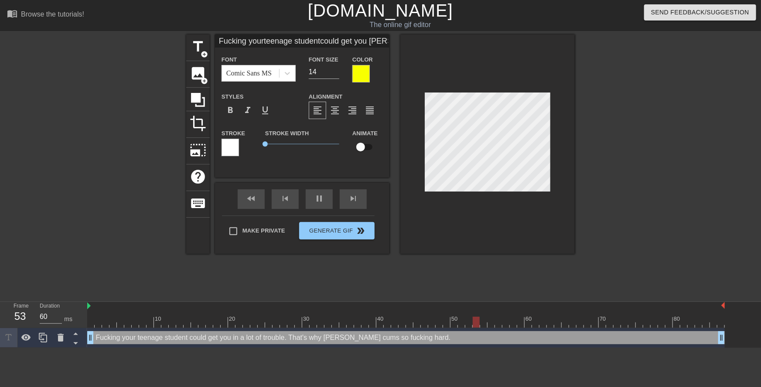
type input "Fucking yourteenage studentcould get you ina lot of trouble.That's whyMrs. Ande…"
type textarea "Fucking your teenage student could get you in a lot of trouble. That's why Mrs.…"
type input "Fucking yourteenage studentcould get you ina lot of trouble.That's whyMrs. Ande…"
type textarea "Fucking your teenage student could get you in a lot of trouble. That's why Mrs.…"
type input "Fucking yourteenage studentcould get you ina lot of trouble.That's whyMrs. Ande…"
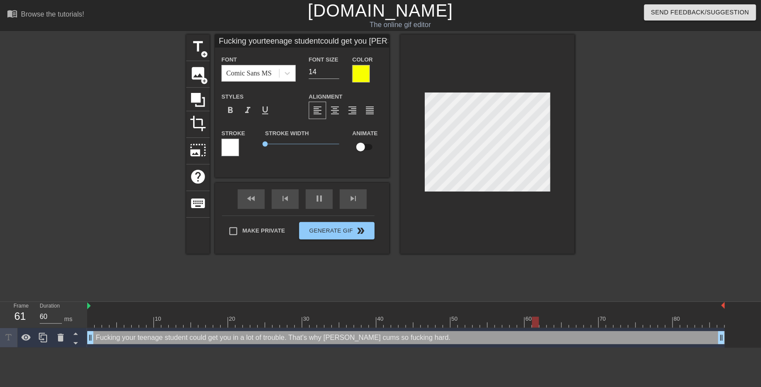
type textarea "Fucking your teenage student could get you in a lot of trouble. That's why Mrs.…"
type input "Fucking yourteenage studentcould get you ina lot of trouble.That's whyMrs. Ande…"
type textarea "Fucking your teenage student could get you in a lot of trouble. That's why Mrs.…"
click at [552, 156] on div at bounding box center [487, 143] width 174 height 219
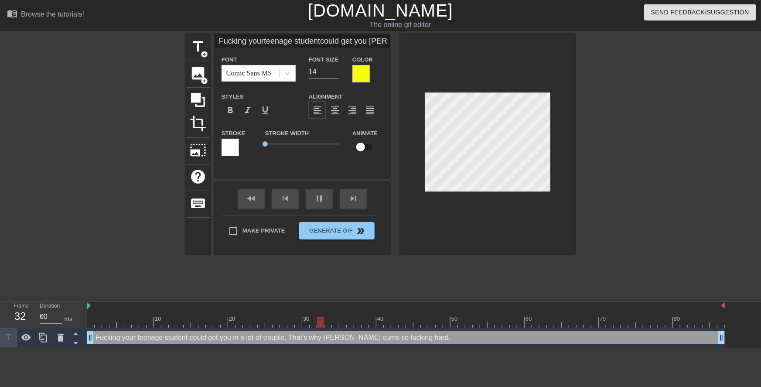
scroll to position [3, 3]
type input "Fucking yourteenage studentcould get you ina lot of troubleThat's whyMrs. Ander…"
type textarea "Fucking your teenage student could get you in a lot of trouble That's why Mrs. …"
type input "Fucking yourteenage studentcould get you ina lot of trouble,That's whyMrs. Ande…"
type textarea "Fucking your teenage student could get you in a lot of trouble, That's why Mrs.…"
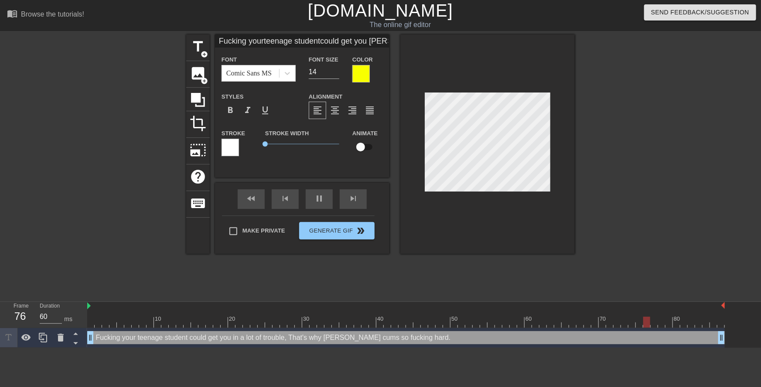
type input "Fucking yourteenage studentcould get you ina lot of trouble,That's whyMrs. Ande…"
type textarea "Fucking your teenage student could get you in a lot of trouble, That's why Mrs.…"
type input "Fucking yourteenage studentcould get you ina lot of trouble,wThat's whyMrs. And…"
type textarea "Fucking your teenage student could get you in a lot of trouble, w That's why Mr…"
type input "Fucking yourteenage studentcould get you ina lot of trouble,whThat's whyMrs. An…"
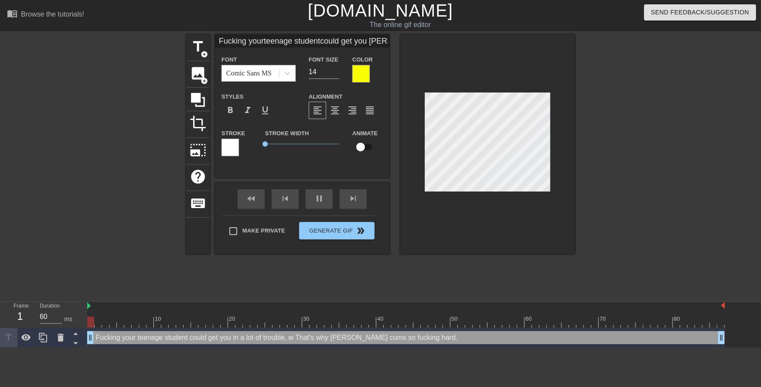
type textarea "Fucking your teenage student could get you in a lot of trouble, wh That's why M…"
type input "Fucking yourteenage studentcould get you ina lot of trouble,whiThat's whyMrs. A…"
type textarea "Fucking your teenage student could get you in a lot of trouble, whi That's why …"
type input "Fucking yourteenage studentcould get you ina lot of trouble,whicThat's whyMrs. …"
type textarea "Fucking your teenage student could get you in a lot of trouble, whic That's why…"
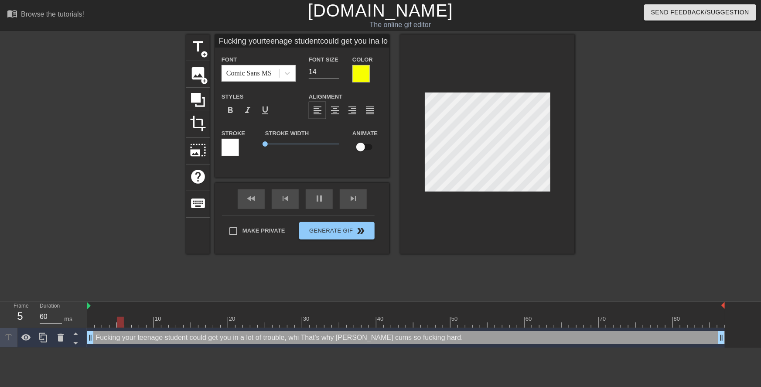
type input "Fucking yourteenage studentcould get you ina lot of trouble,whichThat's whyMrs.…"
type textarea "Fucking your teenage student could get you in a lot of trouble, which That's wh…"
type input "Fucking yourteenage studentcould get you ina lot of trouble,which That's whyMrs…"
type textarea "Fucking your teenage student could get you in a lot of trouble, which That's wh…"
type input "Fucking yourteenage studentcould get you ina lot of trouble,which iThat's whyMr…"
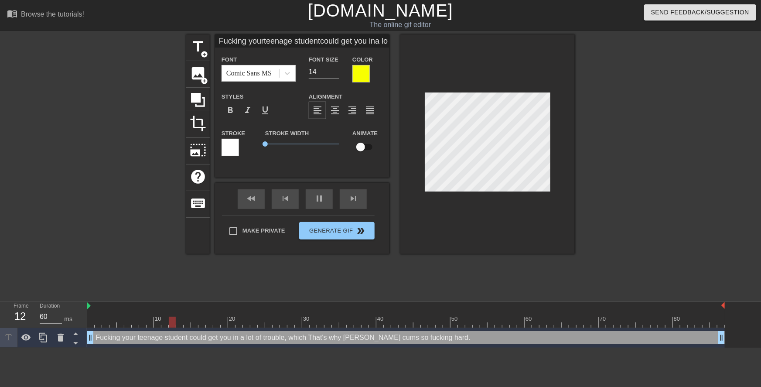
type textarea "Fucking your teenage student could get you in a lot of trouble, which i That's …"
type input "Fucking yourteenage studentcould get you ina lot of trouble,which isThat's whyM…"
type textarea "Fucking your teenage student could get you in a lot of trouble, which is That's…"
type input "Fucking yourteenage studentcould get you ina lot of trouble,which is That's why…"
type textarea "Fucking your teenage student could get you in a lot of trouble, which is That's…"
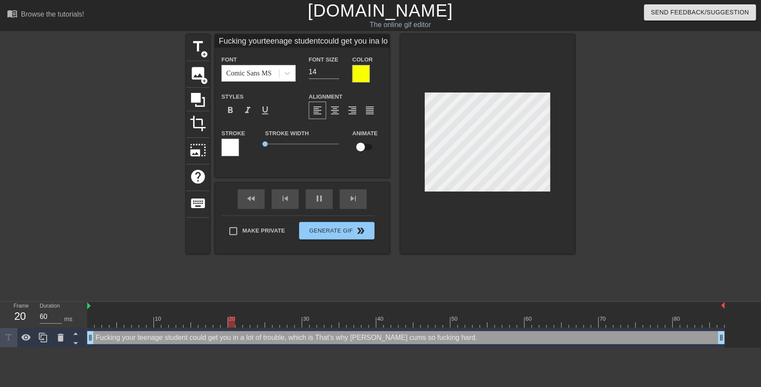
type input "Fucking yourteenage studentcould get you ina lot of trouble,which is wThat's wh…"
type textarea "Fucking your teenage student could get you in a lot of trouble, which is w That…"
type input "Fucking yourteenage studentcould get you ina lot of trouble,which is whThat's w…"
type textarea "Fucking your teenage student could get you in a lot of trouble, which is wh Tha…"
type input "Fucking yourteenage studentcould get you ina lot of trouble,which is whyThat's …"
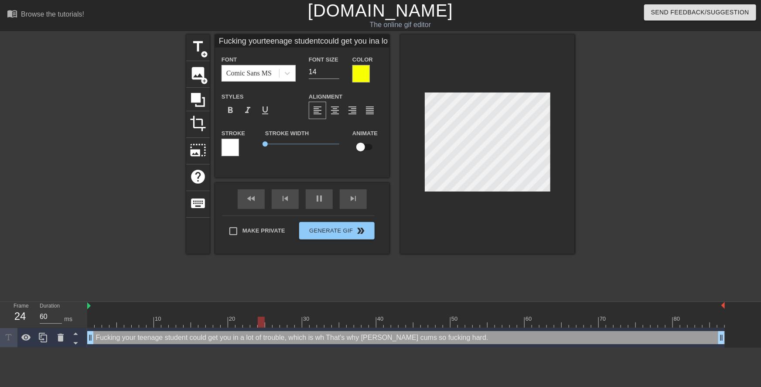
type textarea "Fucking your teenage student could get you in a lot of trouble, which is why Th…"
type input "Fucking yourteenage studentcould get you ina lot of trouble,which is whyThat's …"
type textarea "Fucking your teenage student could get you in a lot of trouble, which is why Th…"
type input "Fucking yourteenage studentcould get you ina lot of trouble,which is whyMThat's…"
type textarea "Fucking your teenage student could get you in a lot of trouble, which is why M …"
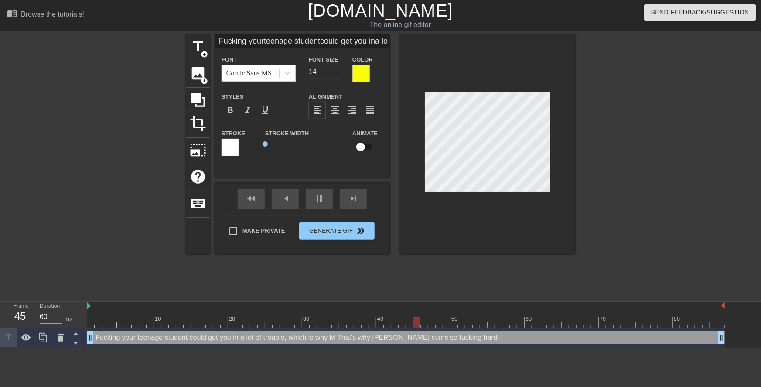
type input "Fucking yourteenage studentcould get you ina lot of trouble,which is whyMrThat'…"
type textarea "Fucking your teenage student could get you in a lot of trouble, which is why Mr…"
type input "Fucking yourteenage studentcould get you ina lot of trouble,which is whyMrsThat…"
type textarea "Fucking your teenage student could get you in a lot of trouble, which is why Mr…"
type input "Fucking yourteenage studentcould get you ina lot of trouble,which is whyMrs.Tha…"
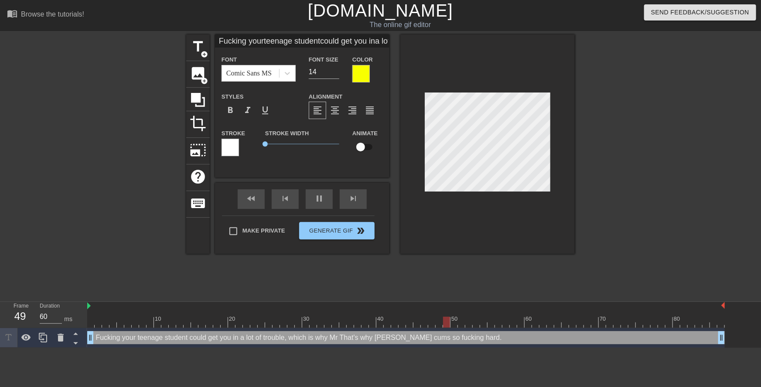
type textarea "Fucking your teenage student could get you in a lot of trouble, which is why Mr…"
type input "Fucking yourteenage studentcould get you ina lot of trouble,which is whyMrs. Th…"
type textarea "Fucking your teenage student could get you in a lot of trouble, which is why Mr…"
type input "Fucking yourteenage studentcould get you ina lot of trouble,which is whyMrs. AT…"
type textarea "Fucking your teenage student could get you in a lot of trouble, which is why Mr…"
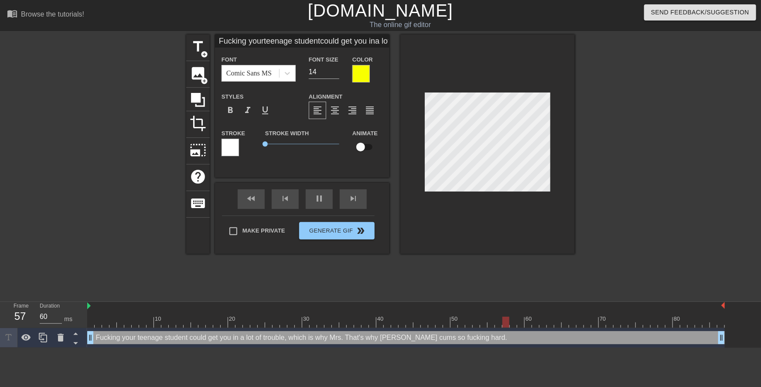
type input "Fucking yourteenage studentcould get you ina lot of trouble,which is whyMrs. An…"
type textarea "Fucking your teenage student could get you in a lot of trouble, which is why Mr…"
type input "Fucking yourteenage studentcould get you ina lot of trouble,which is whyMrs. An…"
type textarea "Fucking your teenage student could get you in a lot of trouble, which is why Mr…"
type input "Fucking yourteenage studentcould get you ina lot of trouble,which is whyMrs. An…"
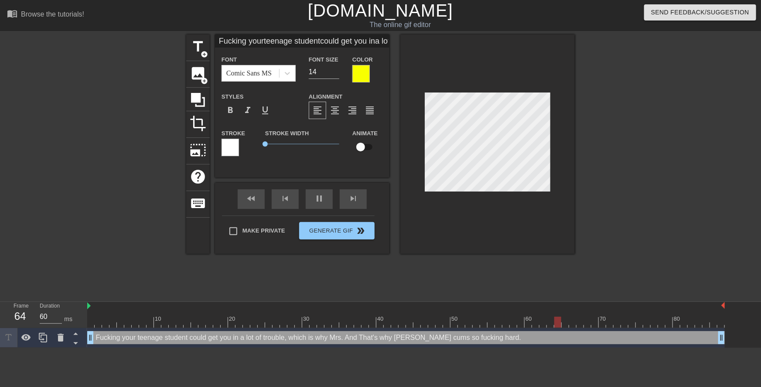
type textarea "Fucking your teenage student could get you in a lot of trouble, which is why Mr…"
type input "Fucking yourteenage studentcould get you ina lot of trouble,which is whyMrs. An…"
type textarea "Fucking your teenage student could get you in a lot of trouble, which is why Mr…"
type input "Fucking yourteenage studentcould get you ina lot of trouble,which is whyMrs. An…"
type textarea "Fucking your teenage student could get you in a lot of trouble, which is why Mr…"
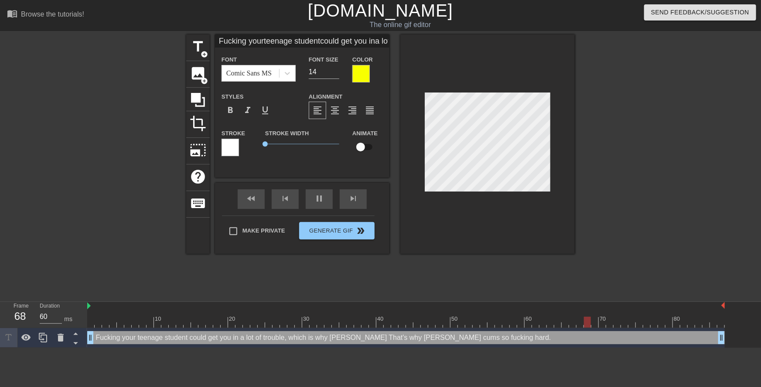
type input "Fucking yourteenage studentcould get you ina lot of trouble,which is whyMrs. An…"
type textarea "Fucking your teenage student could get you in a lot of trouble, which is why Mr…"
type input "Fucking yourteenage studentcould get you ina lot of trouble,which is whyMrs. An…"
type textarea "Fucking your teenage student could get you in a lot of trouble, which is why Mr…"
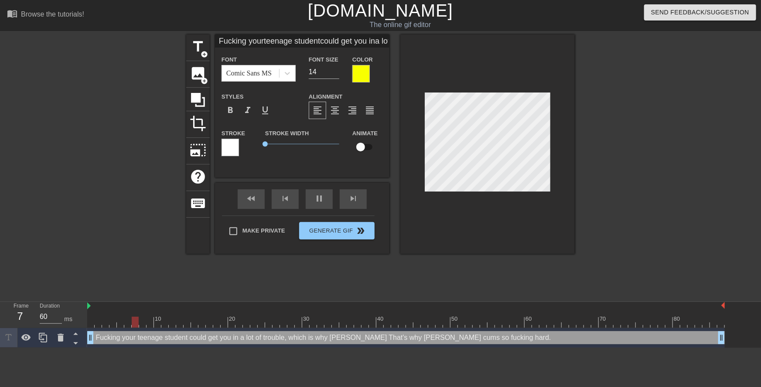
type input "Fucking yourteenage studentcould get you ina lot of trouble,which is whyMrs. An…"
type textarea "Fucking your teenage student could get you in a lot of trouble, which is why Mr…"
type input "Fucking yourteenage studentcould get you ina lot of trouble,which is whyMrs. An…"
type textarea "Fucking your teenage student could get you in a lot of trouble, which is why Mr…"
type input "Fucking yourteenage studentcould get you ina lot of trouble,which is whyMrs. An…"
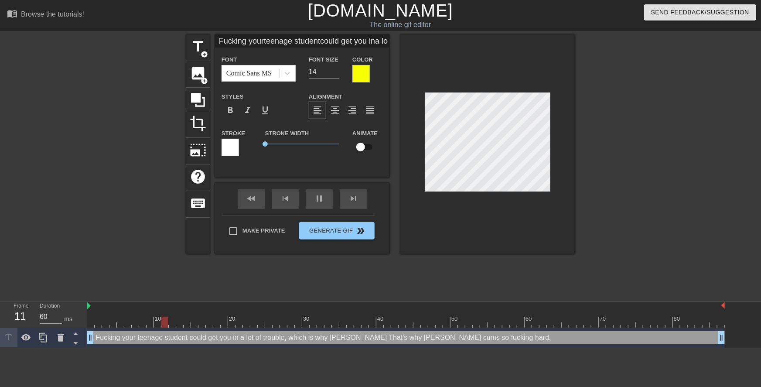
type textarea "Fucking your teenage student could get you in a lot of trouble, which is why Mr…"
type input "Fucking yourteenage studentcould get you ina lot of trouble,which is whyMrs. An…"
type textarea "Fucking your teenage student could get you in a lot of trouble, which is why Mr…"
type input "Fucking yourteenage studentcould get you ina lot of trouble,which is whyMrs. An…"
type textarea "Fucking your teenage student could get you in a lot of trouble, which is why Mr…"
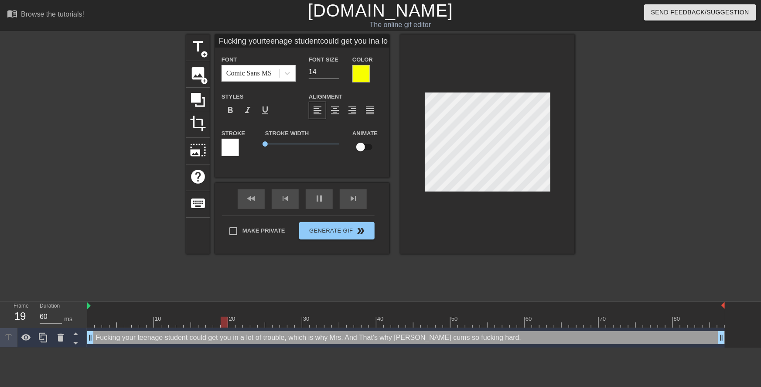
type input "Fucking yourteenage studentcould get you ina lot of trouble,which is whyMrs. An…"
type textarea "Fucking your teenage student could get you in a lot of trouble, which is why Mr…"
click at [418, 162] on div at bounding box center [487, 143] width 174 height 219
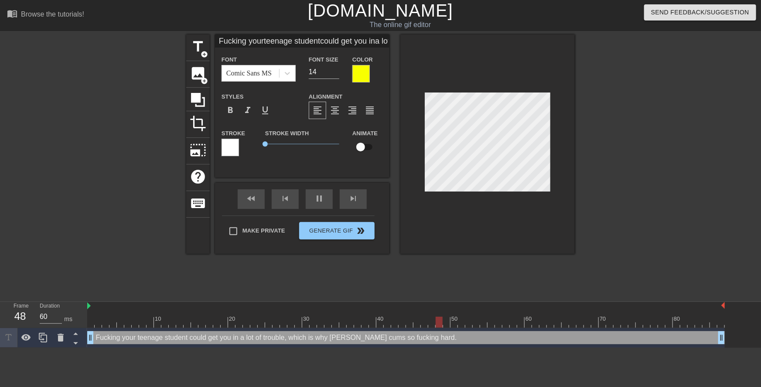
click at [364, 74] on div at bounding box center [360, 73] width 17 height 17
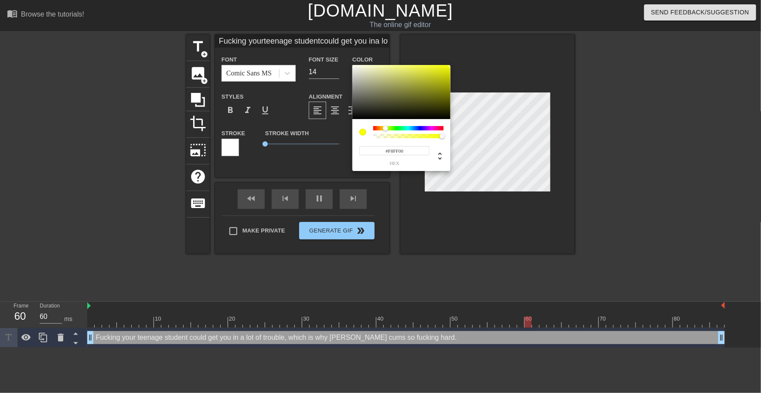
click at [402, 155] on input "#F8FF00" at bounding box center [394, 150] width 70 height 9
drag, startPoint x: 408, startPoint y: 153, endPoint x: 335, endPoint y: 108, distance: 85.9
click at [341, 150] on div "#F8FF00 hex" at bounding box center [380, 196] width 761 height 393
drag, startPoint x: 137, startPoint y: 138, endPoint x: 207, endPoint y: 131, distance: 70.1
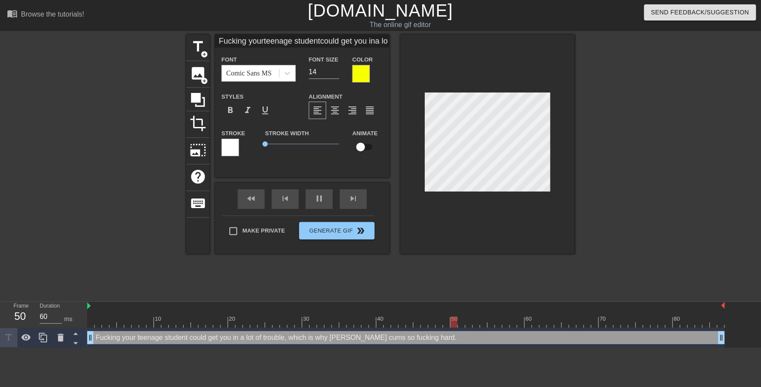
click at [357, 76] on div at bounding box center [360, 73] width 17 height 17
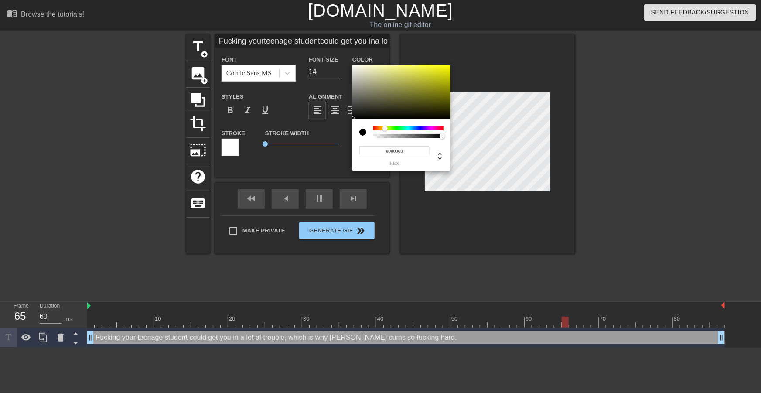
drag, startPoint x: 368, startPoint y: 109, endPoint x: 324, endPoint y: 139, distance: 52.8
click at [324, 139] on div "#000000 hex" at bounding box center [380, 196] width 761 height 393
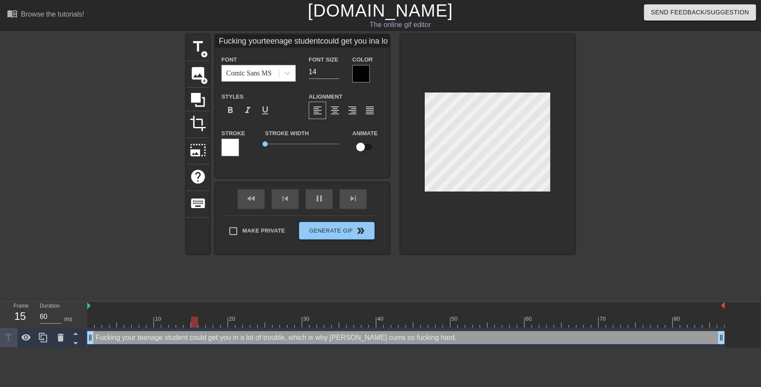
click at [235, 150] on div at bounding box center [229, 147] width 17 height 17
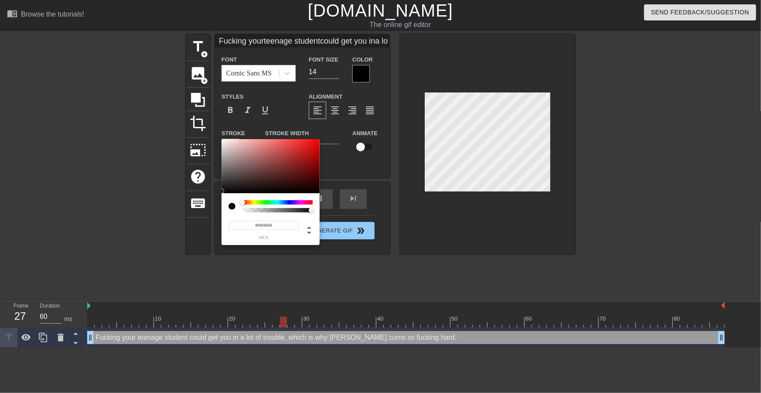
drag, startPoint x: 218, startPoint y: 194, endPoint x: 231, endPoint y: 197, distance: 13.4
click at [206, 204] on div "#000000 hex" at bounding box center [380, 196] width 761 height 393
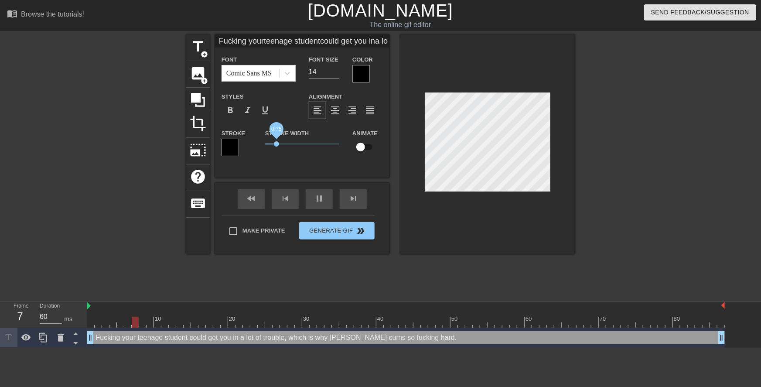
drag, startPoint x: 266, startPoint y: 144, endPoint x: 276, endPoint y: 145, distance: 10.1
click at [276, 145] on span "0.75" at bounding box center [276, 143] width 5 height 5
click at [602, 126] on div at bounding box center [650, 165] width 131 height 262
click at [417, 130] on div at bounding box center [487, 143] width 174 height 219
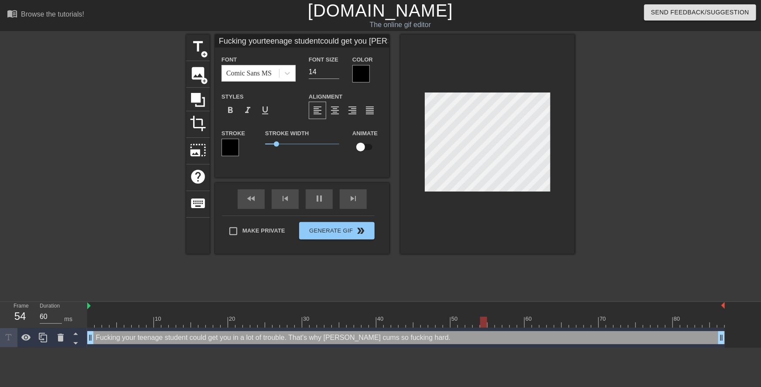
scroll to position [3, 2]
click at [639, 170] on div at bounding box center [650, 165] width 131 height 262
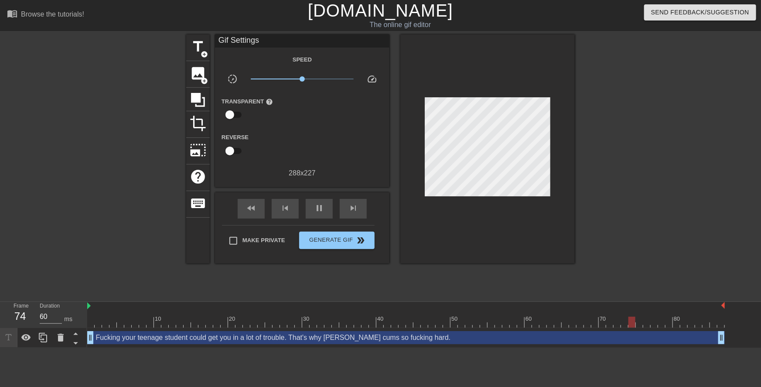
click at [615, 146] on div at bounding box center [650, 165] width 131 height 262
click at [42, 336] on icon at bounding box center [43, 337] width 10 height 10
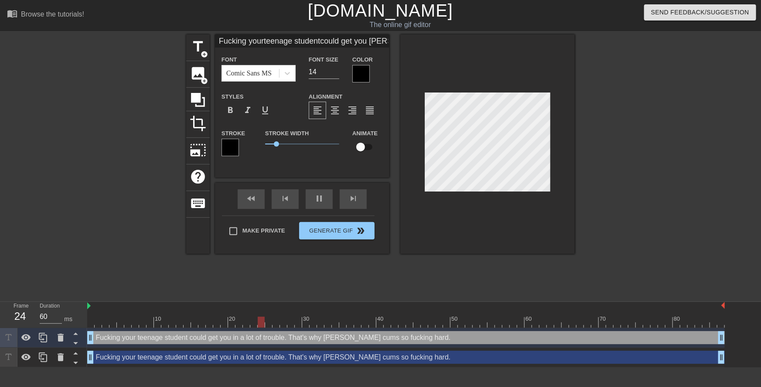
click at [121, 355] on div "Fucking your teenage student could get you in a lot of trouble. That's why Mrs.…" at bounding box center [405, 356] width 637 height 13
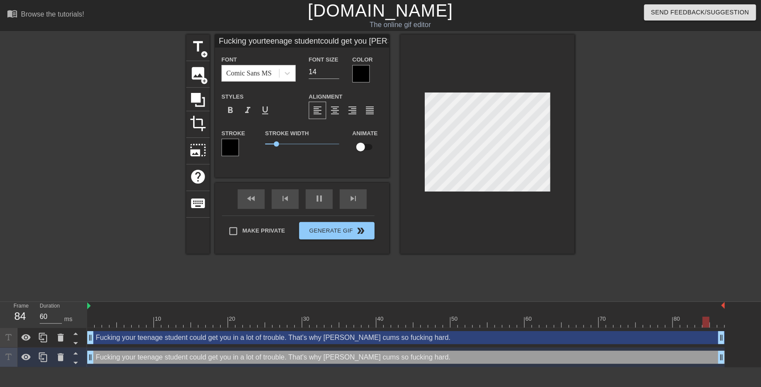
click at [337, 336] on div "Fucking your teenage student could get you in a lot of trouble. That's why Mrs.…" at bounding box center [405, 337] width 637 height 13
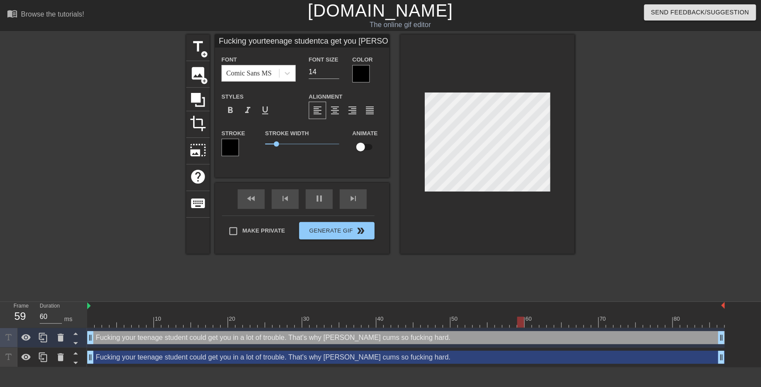
scroll to position [2, 1]
click at [209, 356] on div "Fucking your teenage student could get you in a lot of trouble. That's why Mrs.…" at bounding box center [405, 356] width 637 height 13
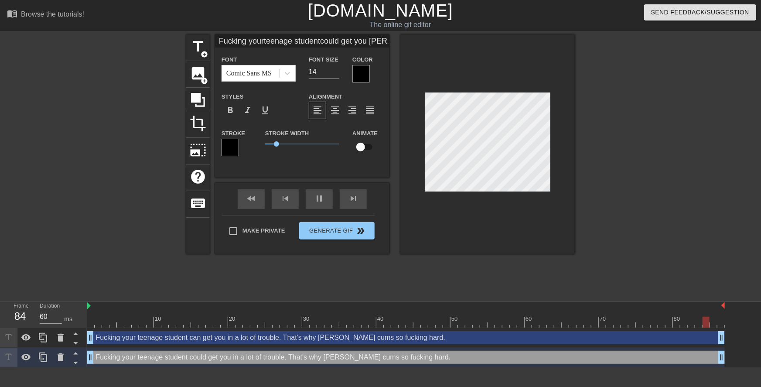
click at [325, 43] on input "Fucking yourteenage studentcould get you ina lot of trouble.That's whyMrs. Fox …" at bounding box center [302, 40] width 174 height 13
click at [60, 360] on icon at bounding box center [61, 357] width 6 height 8
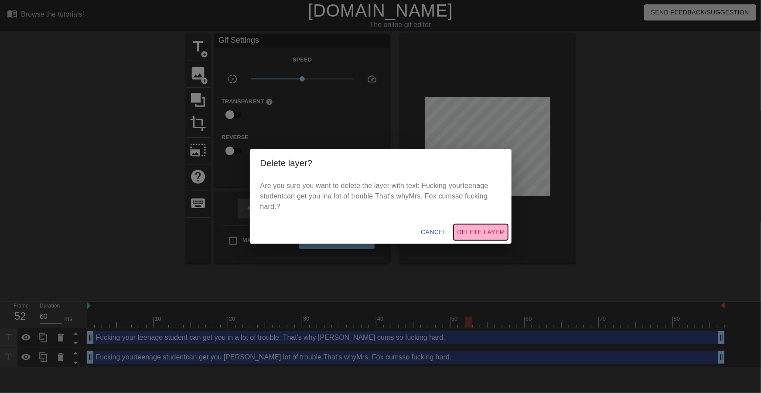
click at [467, 234] on span "Delete Layer" at bounding box center [480, 232] width 47 height 11
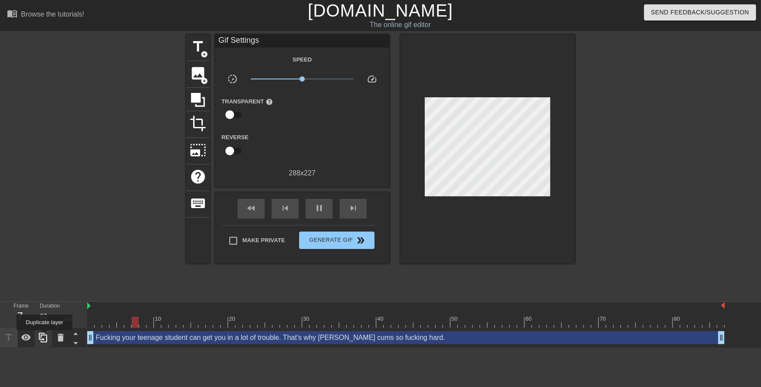
click at [44, 336] on icon at bounding box center [43, 337] width 10 height 10
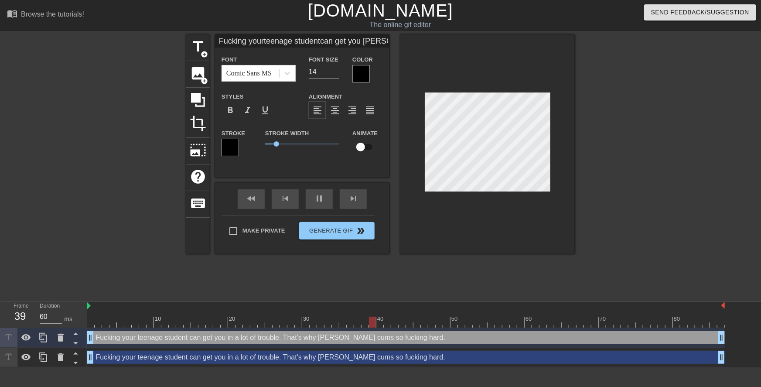
click at [365, 69] on div at bounding box center [360, 73] width 17 height 17
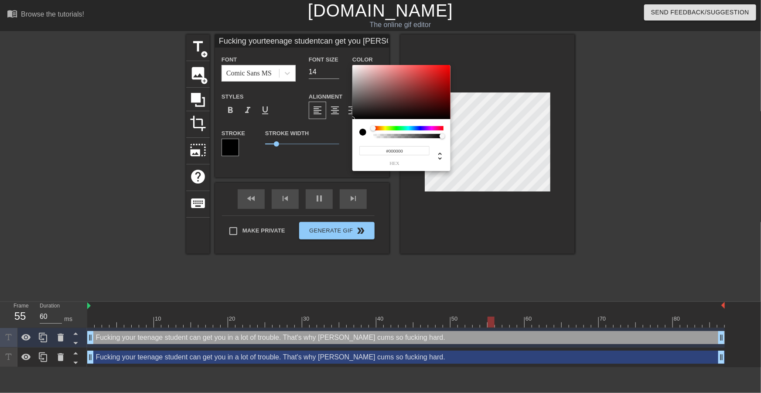
drag, startPoint x: 405, startPoint y: 151, endPoint x: 374, endPoint y: 149, distance: 31.5
click at [374, 149] on input "#000000" at bounding box center [394, 150] width 70 height 9
paste input "F8FF"
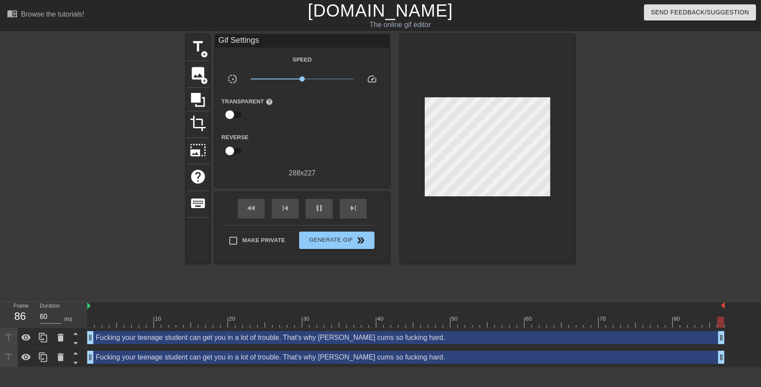
click at [243, 343] on div "Fucking your teenage student can get you in a lot of trouble. That's why Mrs. F…" at bounding box center [405, 337] width 637 height 13
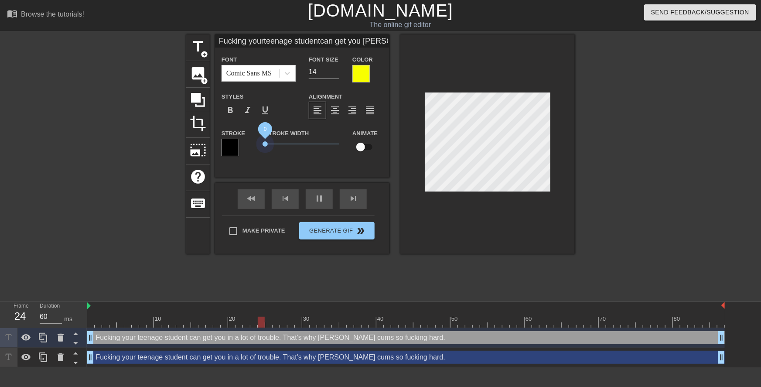
drag, startPoint x: 273, startPoint y: 144, endPoint x: 255, endPoint y: 145, distance: 18.4
click at [255, 145] on div "Stroke Stroke Width 0 Animate" at bounding box center [302, 146] width 174 height 36
click at [234, 149] on div at bounding box center [229, 147] width 17 height 17
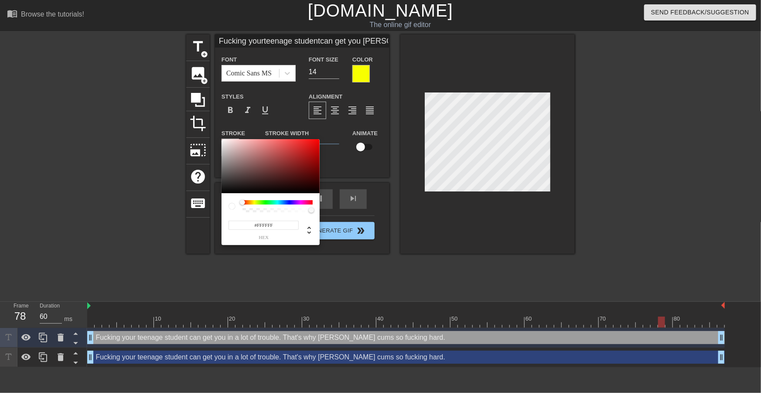
drag, startPoint x: 240, startPoint y: 172, endPoint x: 204, endPoint y: 118, distance: 64.7
click at [204, 118] on div "#FFFFFF hex" at bounding box center [380, 196] width 761 height 393
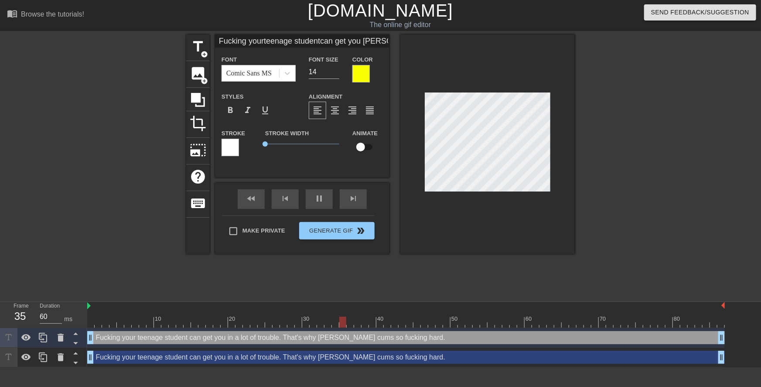
click at [279, 358] on div "Fucking your teenage student can get you in a lot of trouble. That's why Mrs. F…" at bounding box center [405, 356] width 637 height 13
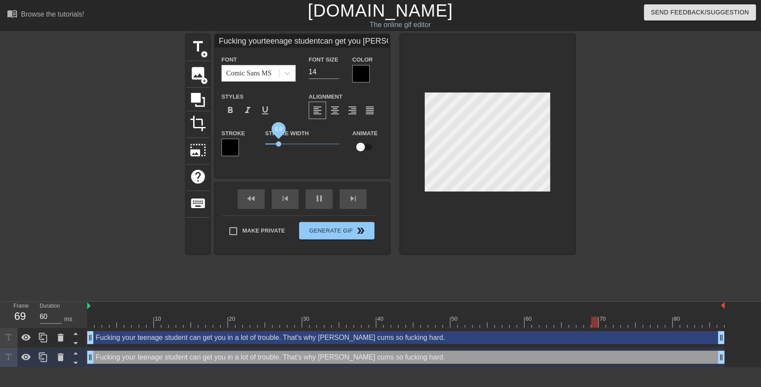
click at [277, 144] on span "0.9" at bounding box center [278, 143] width 5 height 5
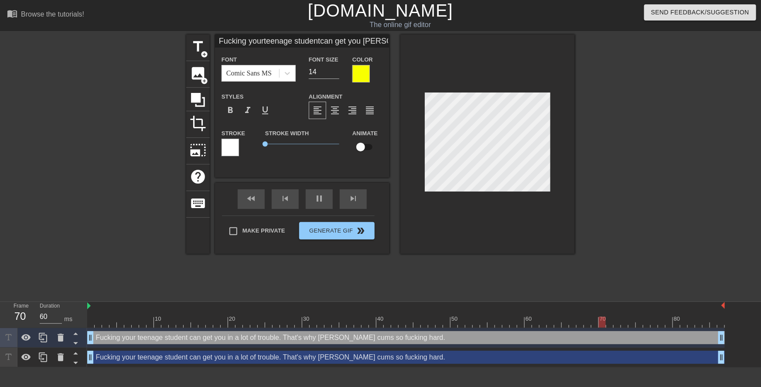
click at [670, 144] on div at bounding box center [650, 165] width 131 height 262
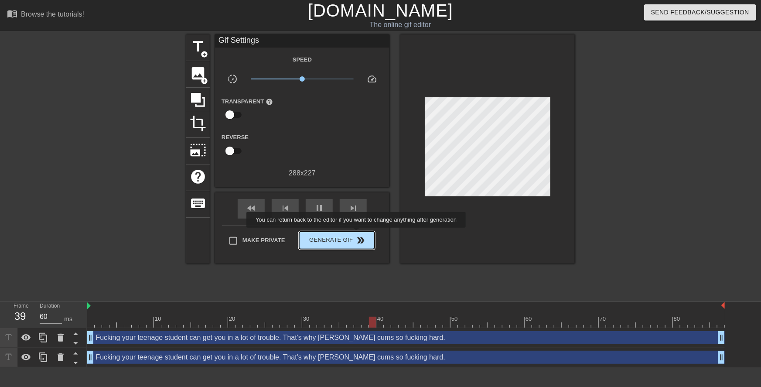
click at [357, 234] on button "Generate Gif double_arrow" at bounding box center [336, 239] width 75 height 17
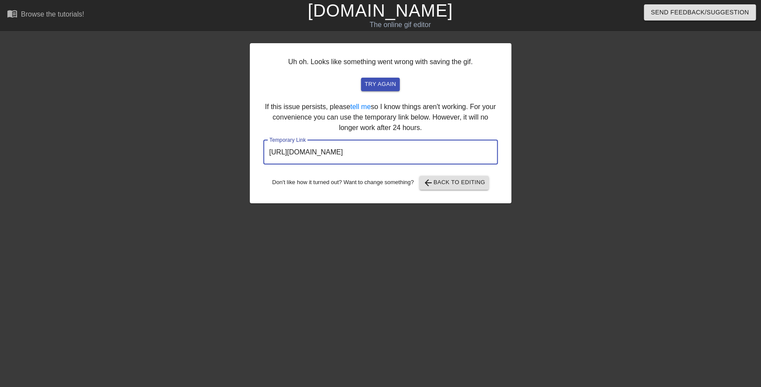
click at [418, 154] on input "https://www.gifntext.com/temp_generations/pRXCQck8.gif" at bounding box center [380, 152] width 235 height 24
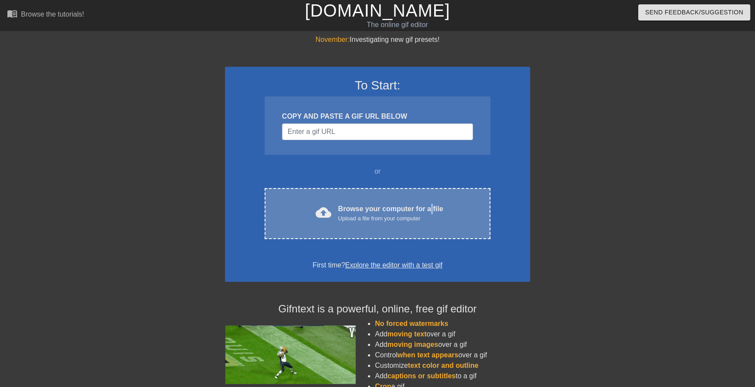
click at [431, 205] on div "Browse your computer for a file Upload a file from your computer" at bounding box center [390, 213] width 105 height 19
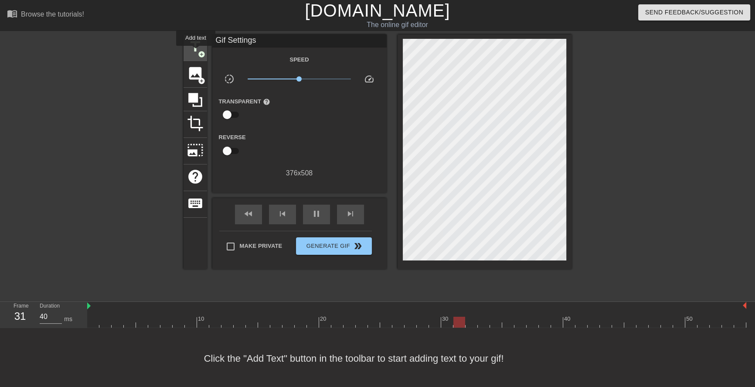
click at [196, 52] on span "title" at bounding box center [195, 46] width 17 height 17
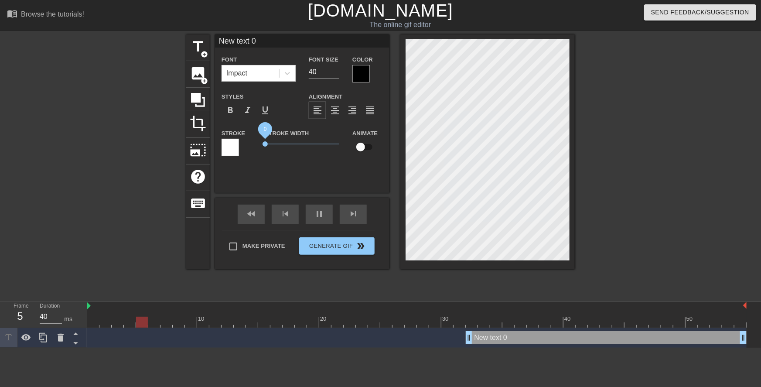
drag, startPoint x: 245, startPoint y: 138, endPoint x: 233, endPoint y: 132, distance: 14.0
click at [235, 135] on div "Stroke Stroke Width 0 Animate" at bounding box center [302, 146] width 174 height 36
drag, startPoint x: 318, startPoint y: 73, endPoint x: 303, endPoint y: 74, distance: 14.4
click at [303, 74] on div "Font Size 40" at bounding box center [324, 68] width 44 height 28
type input "15"
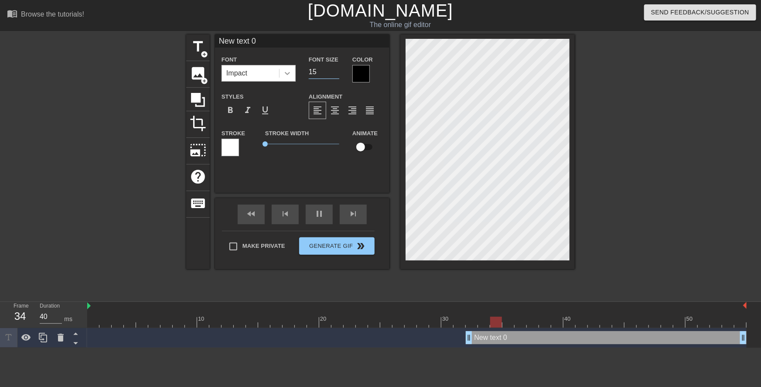
click at [285, 75] on icon at bounding box center [287, 73] width 9 height 9
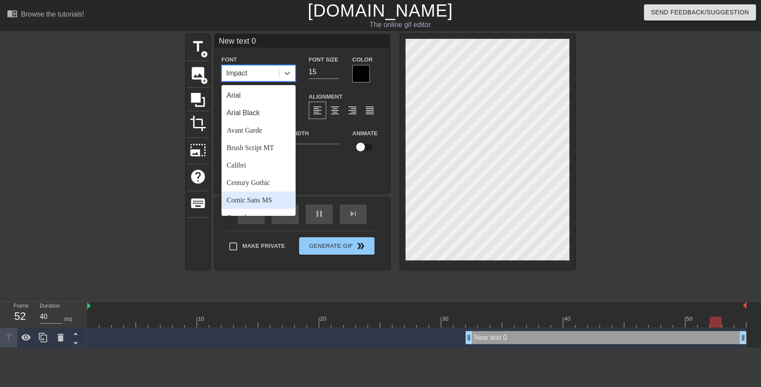
click at [262, 200] on div "Comic Sans MS" at bounding box center [258, 199] width 74 height 17
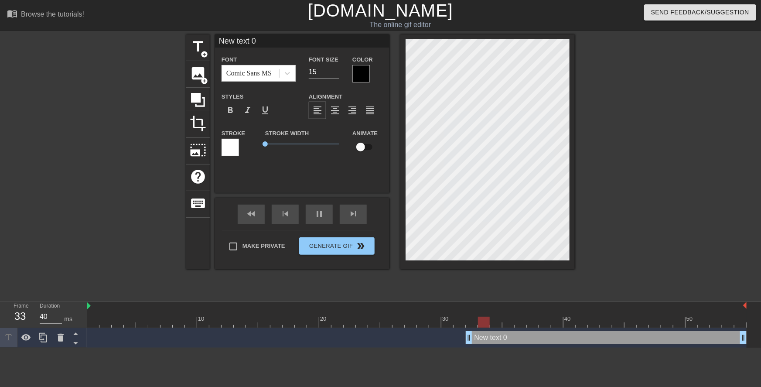
drag, startPoint x: 285, startPoint y: 44, endPoint x: 177, endPoint y: 45, distance: 108.1
click at [178, 45] on div "title add_circle image add_circle crop photo_size_select_large help keyboard Ne…" at bounding box center [380, 165] width 761 height 262
paste input "Of course I know how old you are. You were in my class last year"
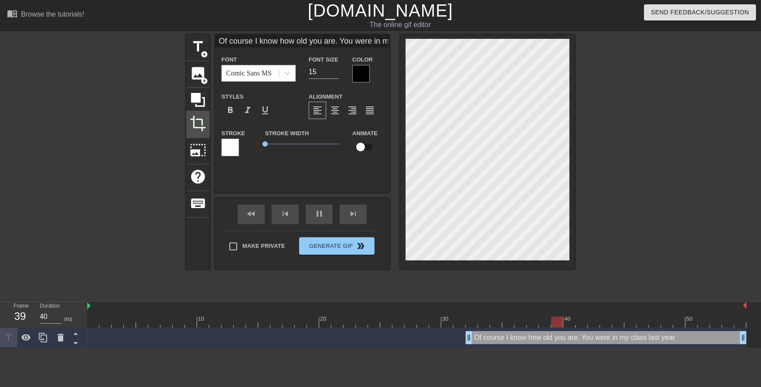
scroll to position [0, 52]
type input "Of course I know how old you are. You were in my class last year"
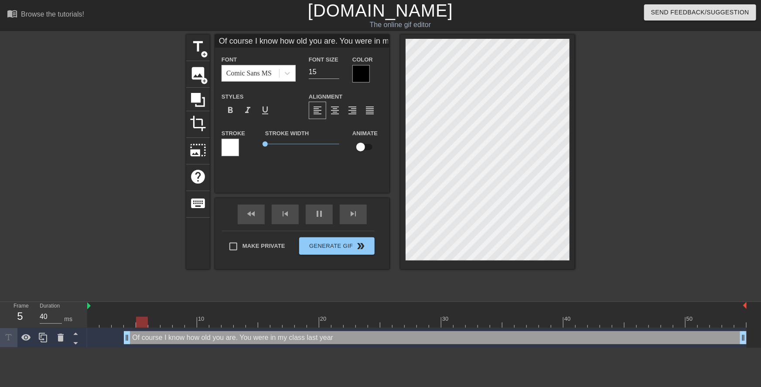
drag, startPoint x: 467, startPoint y: 336, endPoint x: 23, endPoint y: 268, distance: 449.4
click at [12, 275] on div "menu_book Browse the tutorials! Gifntext.com The online gif editor Send Feedbac…" at bounding box center [380, 173] width 761 height 347
click at [364, 69] on div at bounding box center [360, 73] width 17 height 17
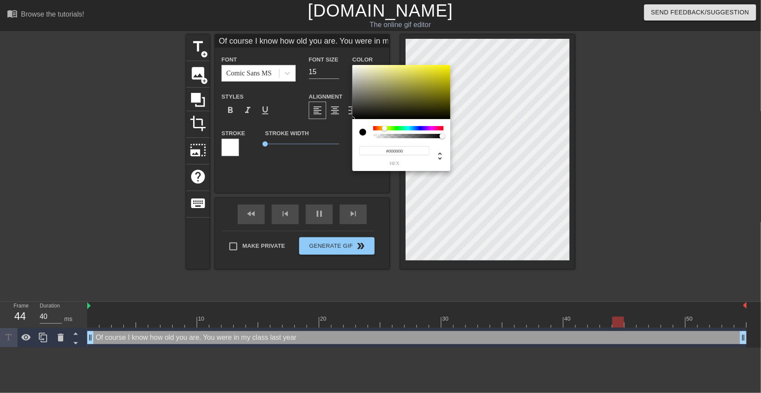
click at [384, 128] on div at bounding box center [408, 128] width 70 height 4
drag, startPoint x: 469, startPoint y: 40, endPoint x: 487, endPoint y: 32, distance: 19.7
click at [486, 32] on div "#FFF700 hex" at bounding box center [380, 196] width 761 height 393
click at [385, 128] on div at bounding box center [385, 128] width 5 height 5
drag, startPoint x: 407, startPoint y: 152, endPoint x: 362, endPoint y: 151, distance: 44.9
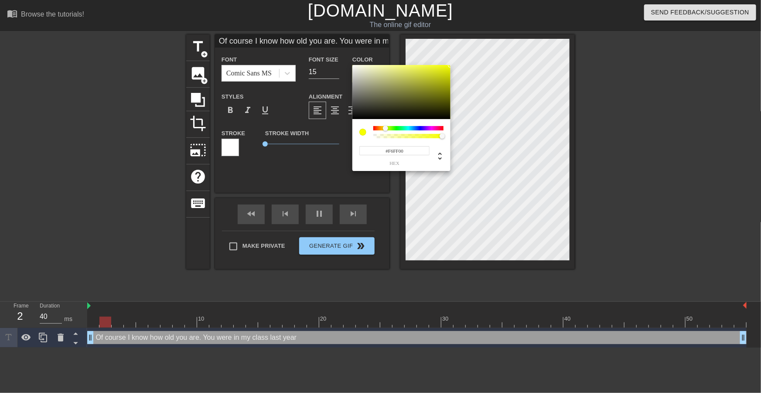
click at [364, 151] on input "#F6FF00" at bounding box center [394, 150] width 70 height 9
type input "#F6FF00"
click at [385, 129] on div at bounding box center [385, 128] width 5 height 5
drag, startPoint x: 405, startPoint y: 149, endPoint x: 364, endPoint y: 142, distance: 41.1
click at [371, 152] on input "#F6FF00" at bounding box center [394, 150] width 70 height 9
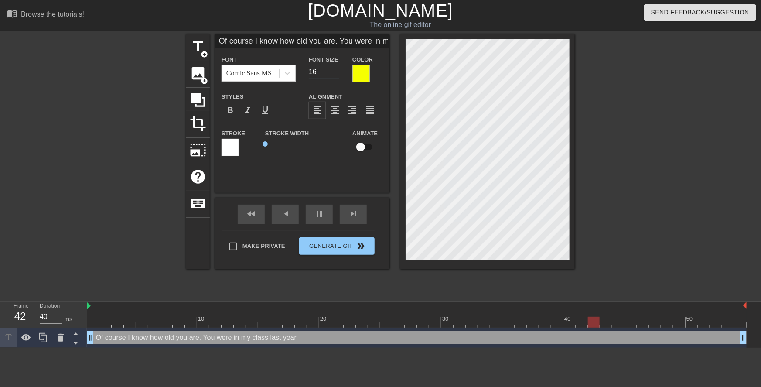
click at [333, 70] on input "16" at bounding box center [324, 72] width 31 height 14
click at [333, 70] on input "17" at bounding box center [324, 72] width 31 height 14
click at [333, 70] on input "18" at bounding box center [324, 72] width 31 height 14
click at [333, 70] on input "19" at bounding box center [324, 72] width 31 height 14
type input "20"
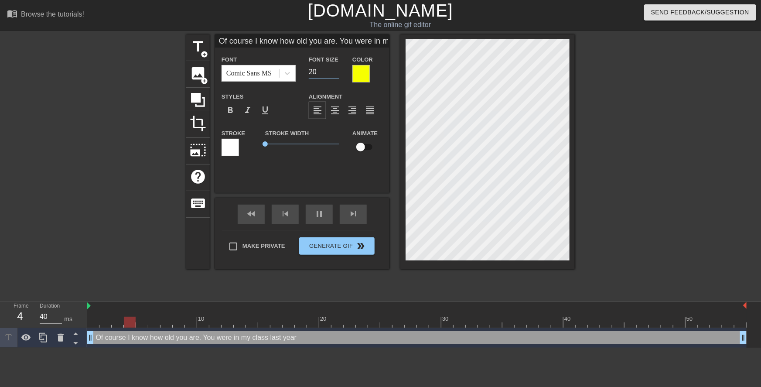
click at [333, 70] on input "20" at bounding box center [324, 72] width 31 height 14
click at [614, 184] on div at bounding box center [650, 165] width 131 height 262
type input "Of course I know how old you are.You were in my class last year"
type textarea "Of course I know how old you are.You were in my class last year"
type input "Of course I know how old you are.You were in my class last year"
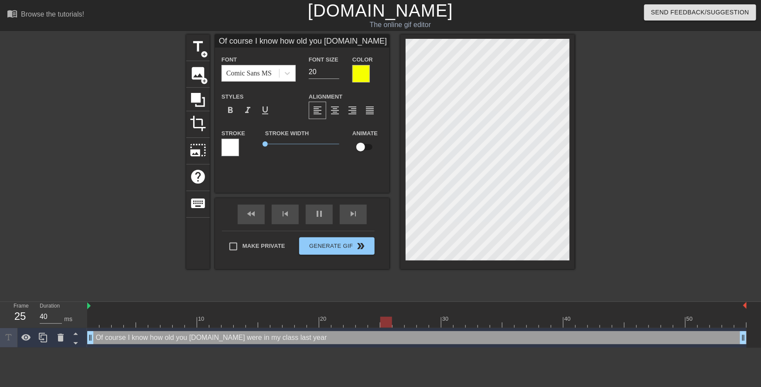
type textarea "Of course I know how old you are. You were in my class last year"
click at [623, 160] on div at bounding box center [650, 165] width 131 height 262
click at [390, 123] on div "title add_circle image add_circle crop photo_size_select_large help keyboard Of…" at bounding box center [380, 151] width 388 height 235
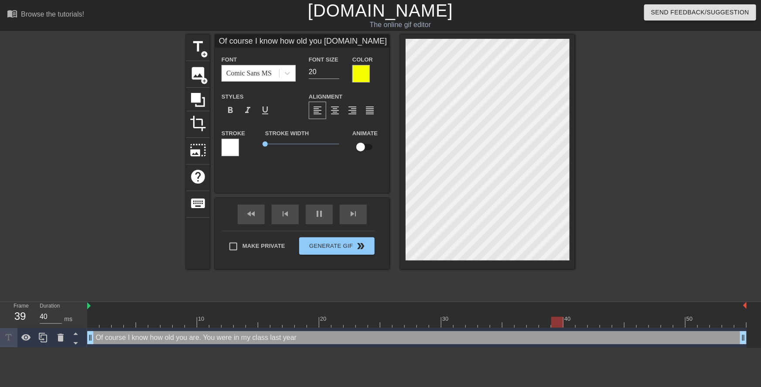
scroll to position [2, 6]
type input "Of course I know how old you are.You were in my class last year."
type textarea "Of course I know how old you are. You were in my class last year."
click at [388, 131] on div "title add_circle image add_circle crop photo_size_select_large help keyboard Of…" at bounding box center [380, 151] width 388 height 235
click at [338, 105] on div "format_align_center" at bounding box center [334, 110] width 17 height 17
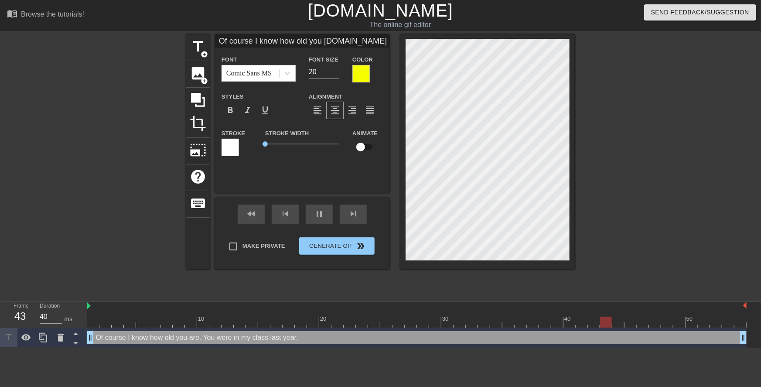
scroll to position [0, 7]
click at [615, 144] on div at bounding box center [650, 165] width 131 height 262
click at [612, 230] on div at bounding box center [650, 165] width 131 height 262
click at [623, 225] on div at bounding box center [650, 165] width 131 height 262
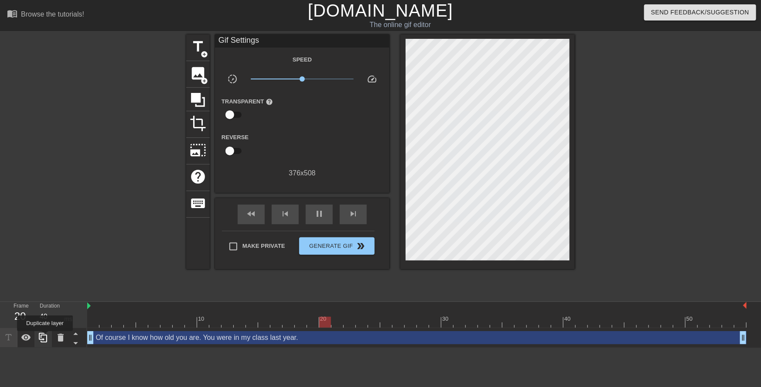
click at [45, 337] on icon at bounding box center [43, 337] width 10 height 10
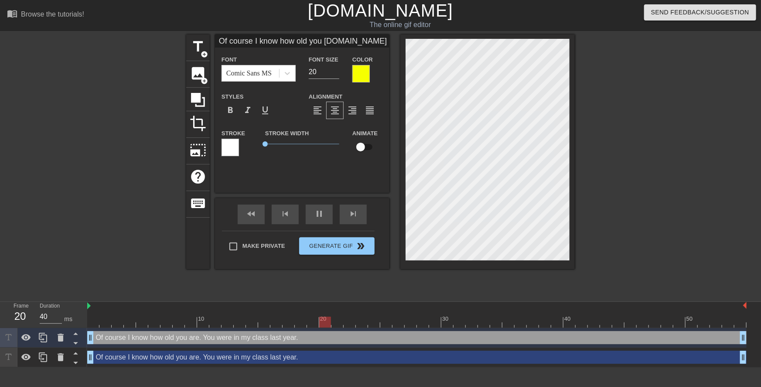
scroll to position [1, 0]
click at [595, 250] on div at bounding box center [650, 165] width 131 height 262
click at [500, 362] on div "Of course I know how old you are. You were in my class last year. drag_handle d…" at bounding box center [416, 356] width 659 height 13
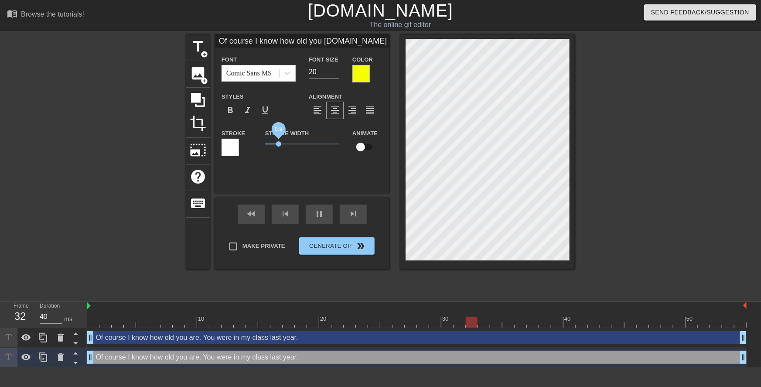
click at [278, 145] on span "0.9" at bounding box center [302, 144] width 74 height 10
click at [231, 153] on div at bounding box center [229, 147] width 17 height 17
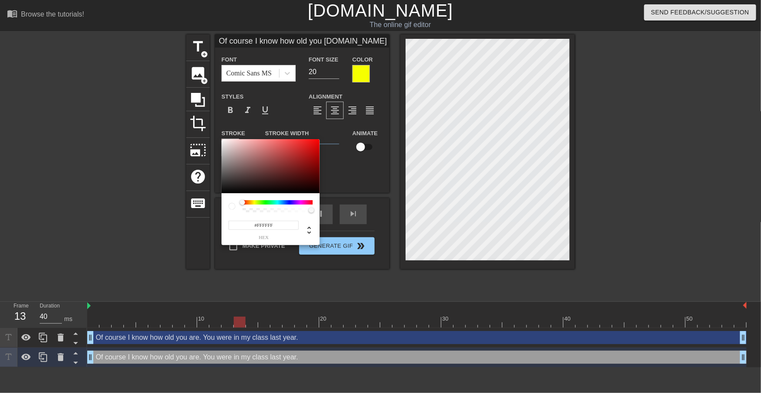
type input "Of course I know how old you are.You were in my class last year."
type input "#B87B7B"
type input "Of course I know how old you are.You were in my class last year."
type input "#9D7B7B"
type input "Of course I know how old you are.You were in my class last year."
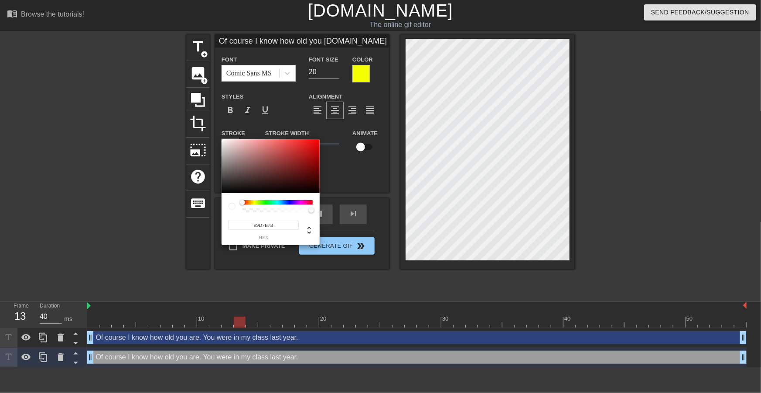
type input "#302D2D"
type input "Of course I know how old you are.You were in my class last year."
type input "#000000"
drag, startPoint x: 230, startPoint y: 176, endPoint x: 208, endPoint y: 210, distance: 40.4
click at [208, 209] on div "#000000 hex" at bounding box center [380, 196] width 761 height 393
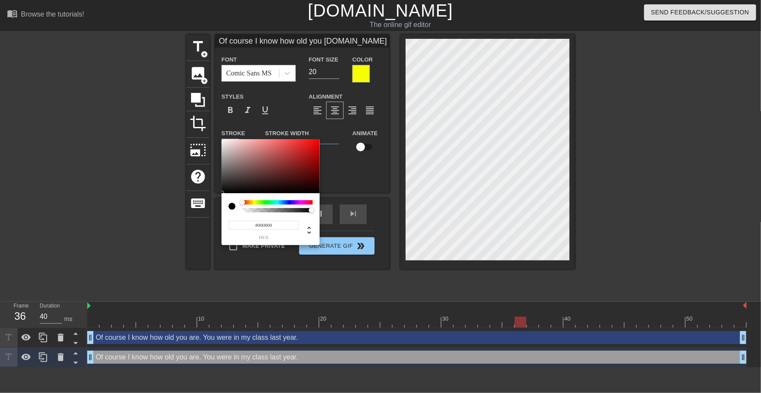
type input "Of course I know how old you are.You were in my class last year."
type input "#B84444"
type input "Of course I know how old you are.You were in my class last year."
type input "#BA4545"
click at [283, 153] on div at bounding box center [270, 166] width 98 height 54
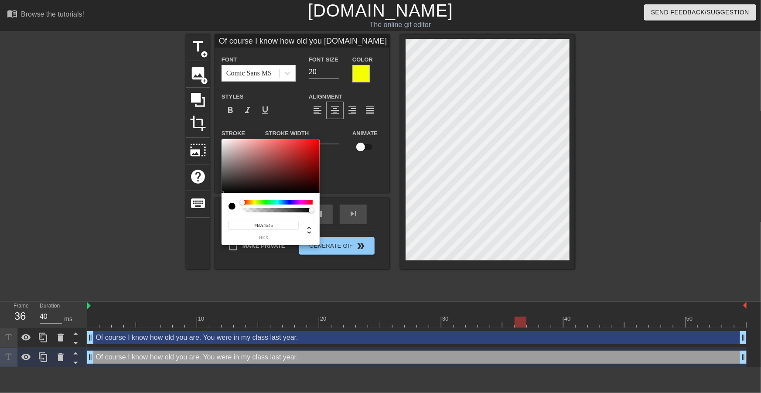
type input "Of course I know how old you are.You were in my class last year."
type input "#BC4545"
type input "Of course I know how old you are.You were in my class last year."
type input "#652C2C"
type input "Of course I know how old you are.You were in my class last year."
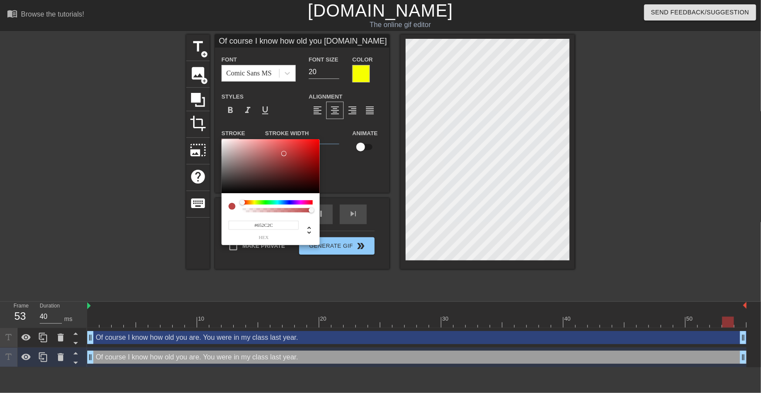
type input "#5D3737"
type input "Of course I know how old you are.You were in my class last year."
type input "#171515"
type input "Of course I know how old you are.You were in my class last year."
type input "#000000"
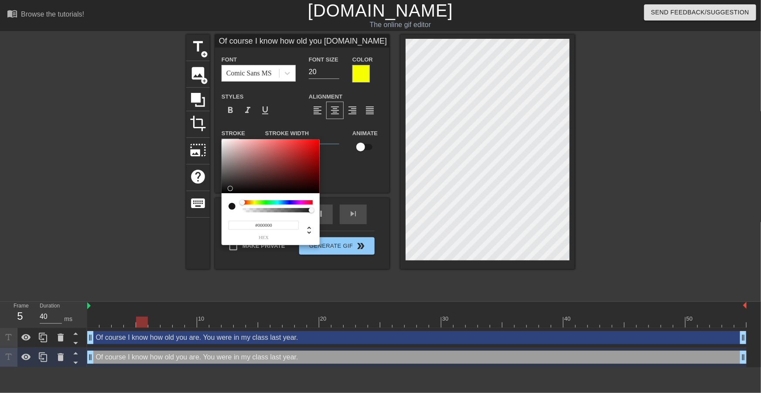
drag, startPoint x: 257, startPoint y: 175, endPoint x: 194, endPoint y: 216, distance: 75.2
click at [193, 218] on div "#000000 hex" at bounding box center [380, 196] width 761 height 393
type input "Of course I know how old you are.You were in my class last year."
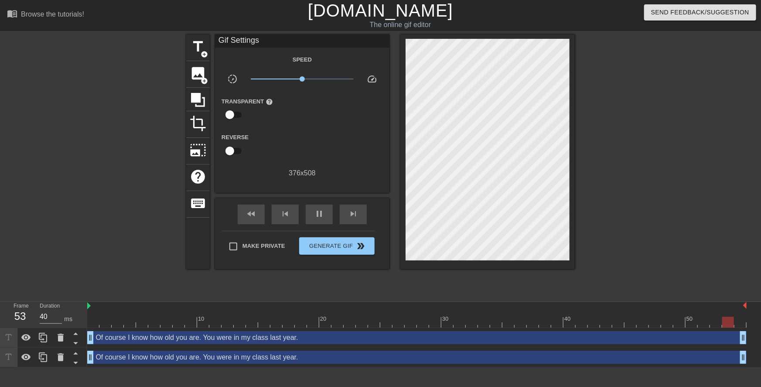
click at [373, 354] on div "Of course I know how old you are. You were in my class last year. drag_handle d…" at bounding box center [416, 356] width 659 height 13
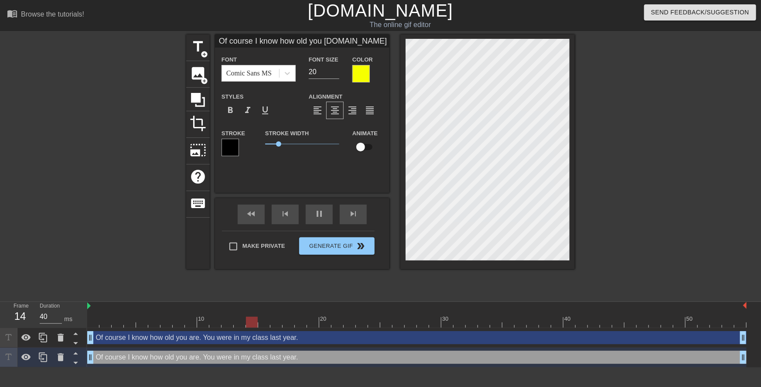
click at [367, 73] on div at bounding box center [360, 73] width 17 height 17
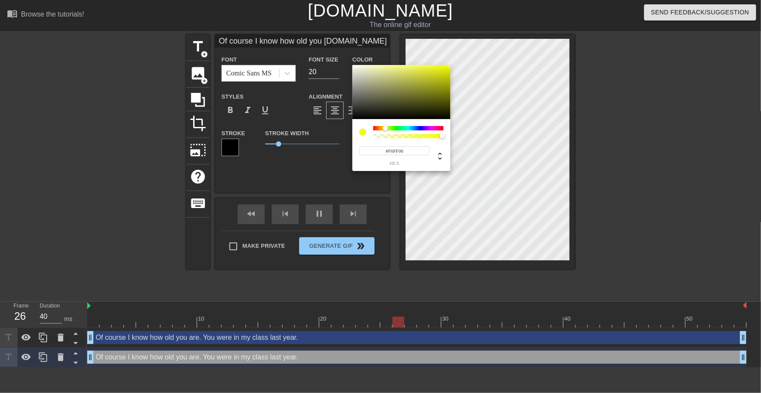
type input "Of course I know how old you are.You were in my class last year."
type input "#14140F"
type input "Of course I know how old you are.You were in my class last year."
type input "#ADAD8F"
type input "Of course I know how old you are.You were in my class last year."
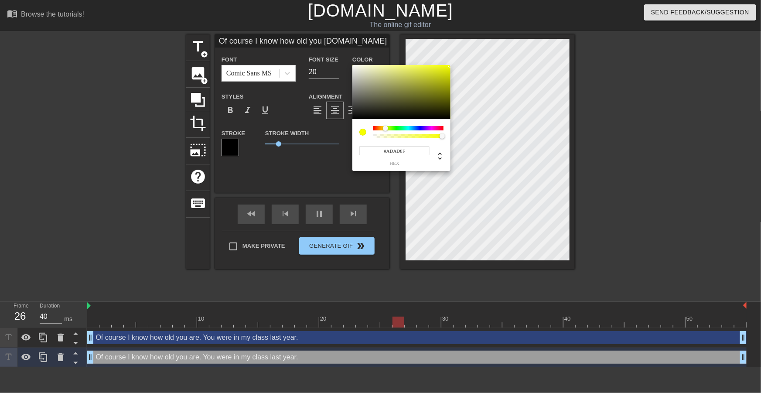
type input "#000000"
drag, startPoint x: 373, startPoint y: 116, endPoint x: 299, endPoint y: 197, distance: 108.6
click at [312, 169] on div "#000000 hex" at bounding box center [380, 196] width 761 height 393
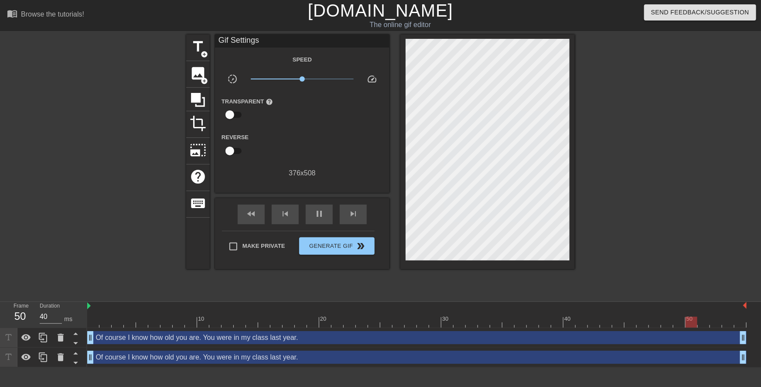
click at [347, 357] on div "Of course I know how old you are. You were in my class last year. drag_handle d…" at bounding box center [416, 356] width 659 height 13
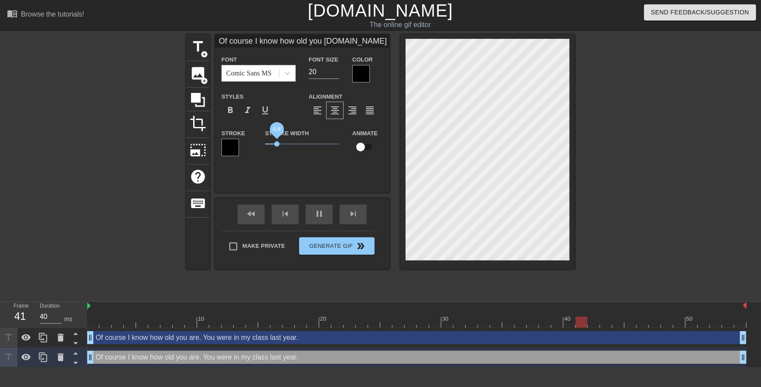
type input "Of course I know how old you are.You were in my class last year."
click at [276, 145] on span "0.75" at bounding box center [276, 143] width 5 height 5
click at [665, 236] on div at bounding box center [650, 165] width 131 height 262
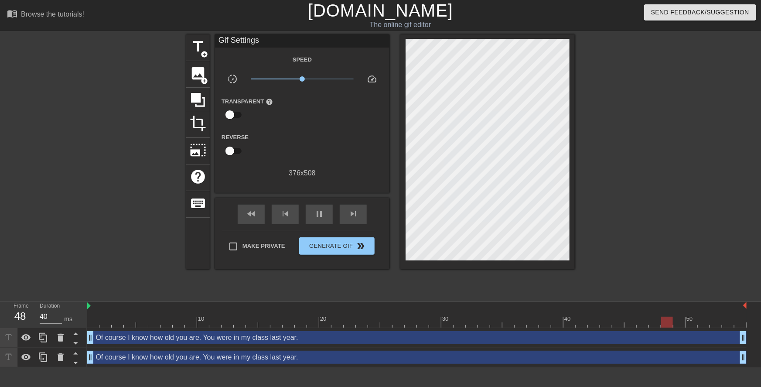
click at [648, 237] on div at bounding box center [650, 165] width 131 height 262
click at [330, 245] on span "Generate Gif double_arrow" at bounding box center [337, 246] width 68 height 10
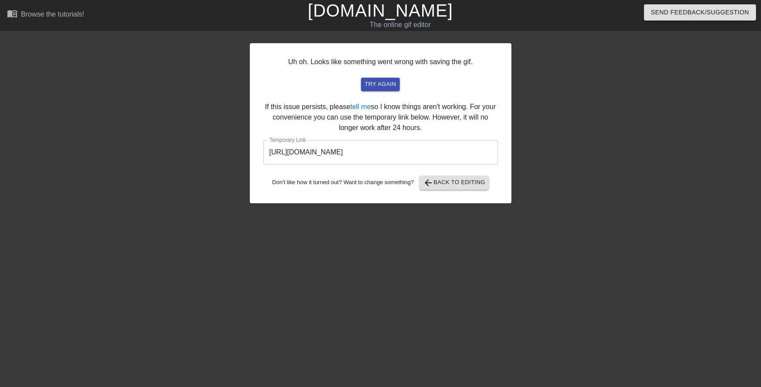
click at [378, 151] on input "https://www.gifntext.com/temp_generations/duSri5kJ.gif" at bounding box center [380, 152] width 235 height 24
click at [380, 85] on span "try again" at bounding box center [379, 84] width 31 height 10
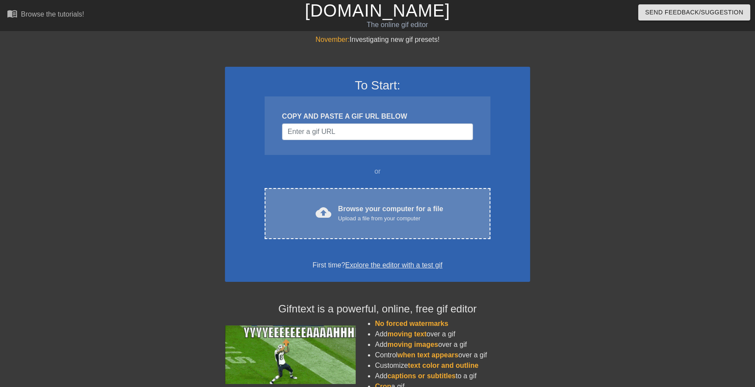
click at [350, 231] on div "cloud_upload Browse your computer for a file Upload a file from your computer C…" at bounding box center [378, 213] width 226 height 51
